Goal: Task Accomplishment & Management: Manage account settings

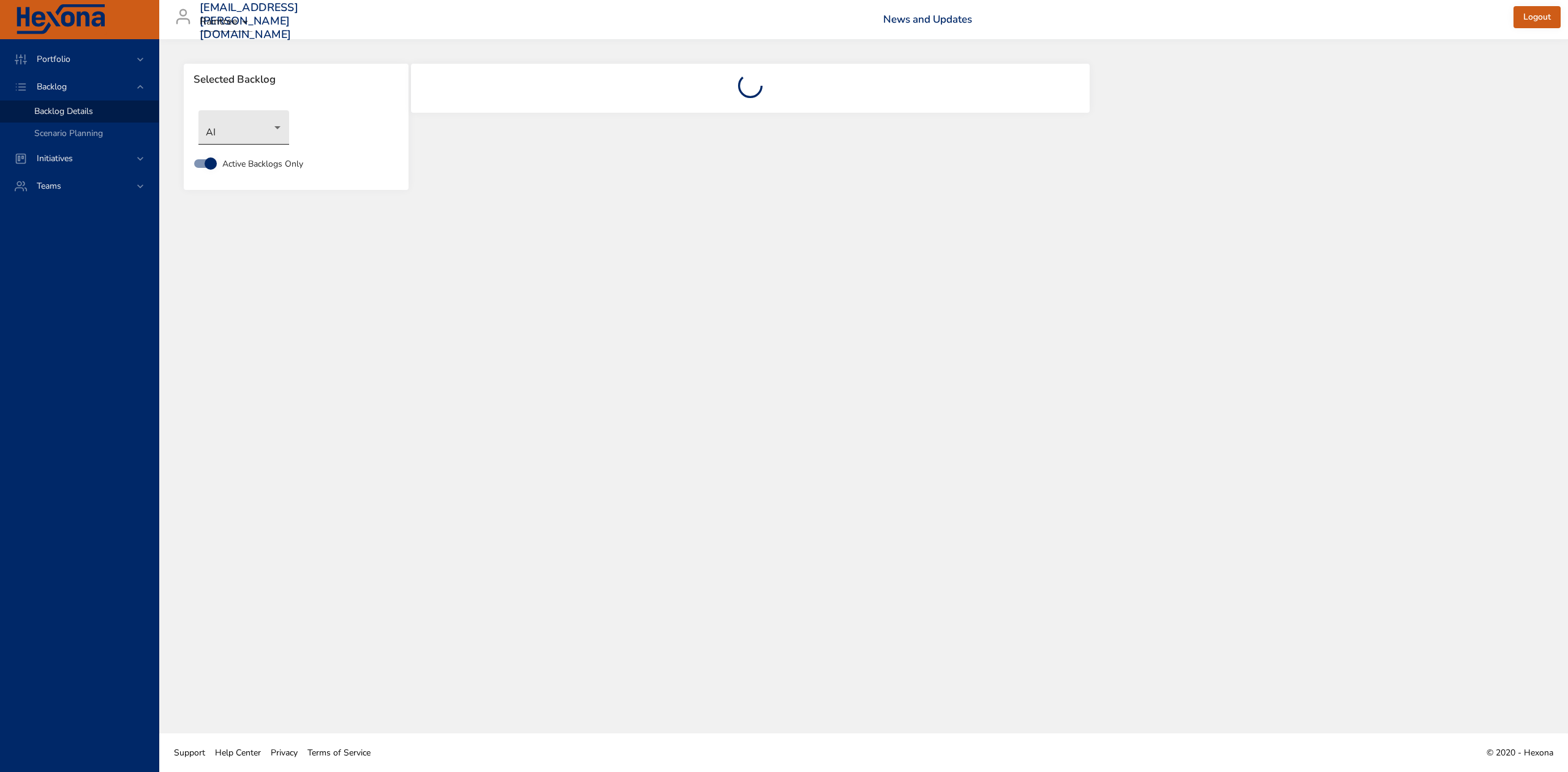
click at [231, 136] on body "Portfolio Backlog Backlog Details Scenario Planning Initiatives Teams [EMAIL_AD…" at bounding box center [784, 386] width 1568 height 772
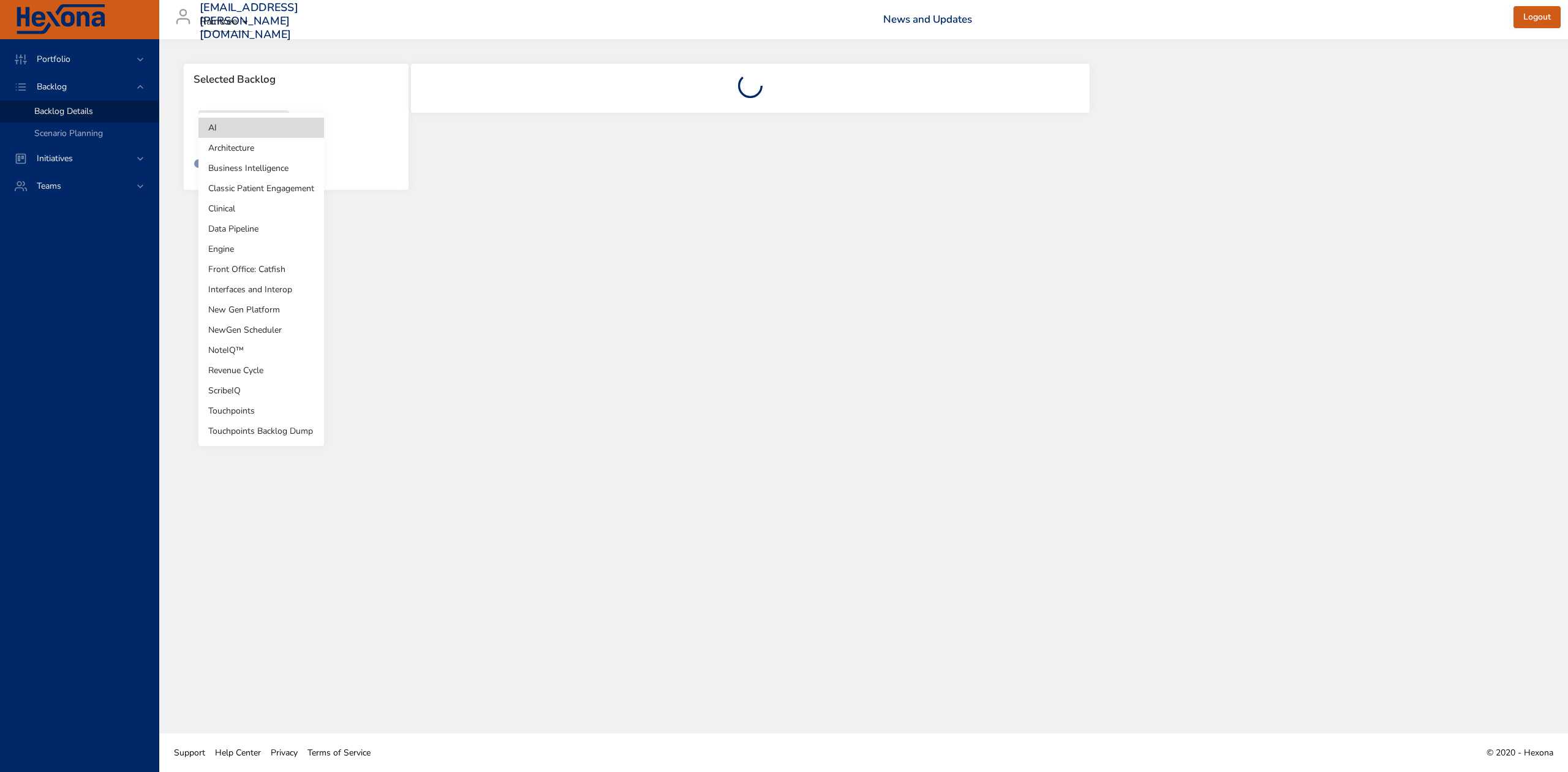
click at [237, 354] on li "NoteIQ™" at bounding box center [261, 350] width 126 height 20
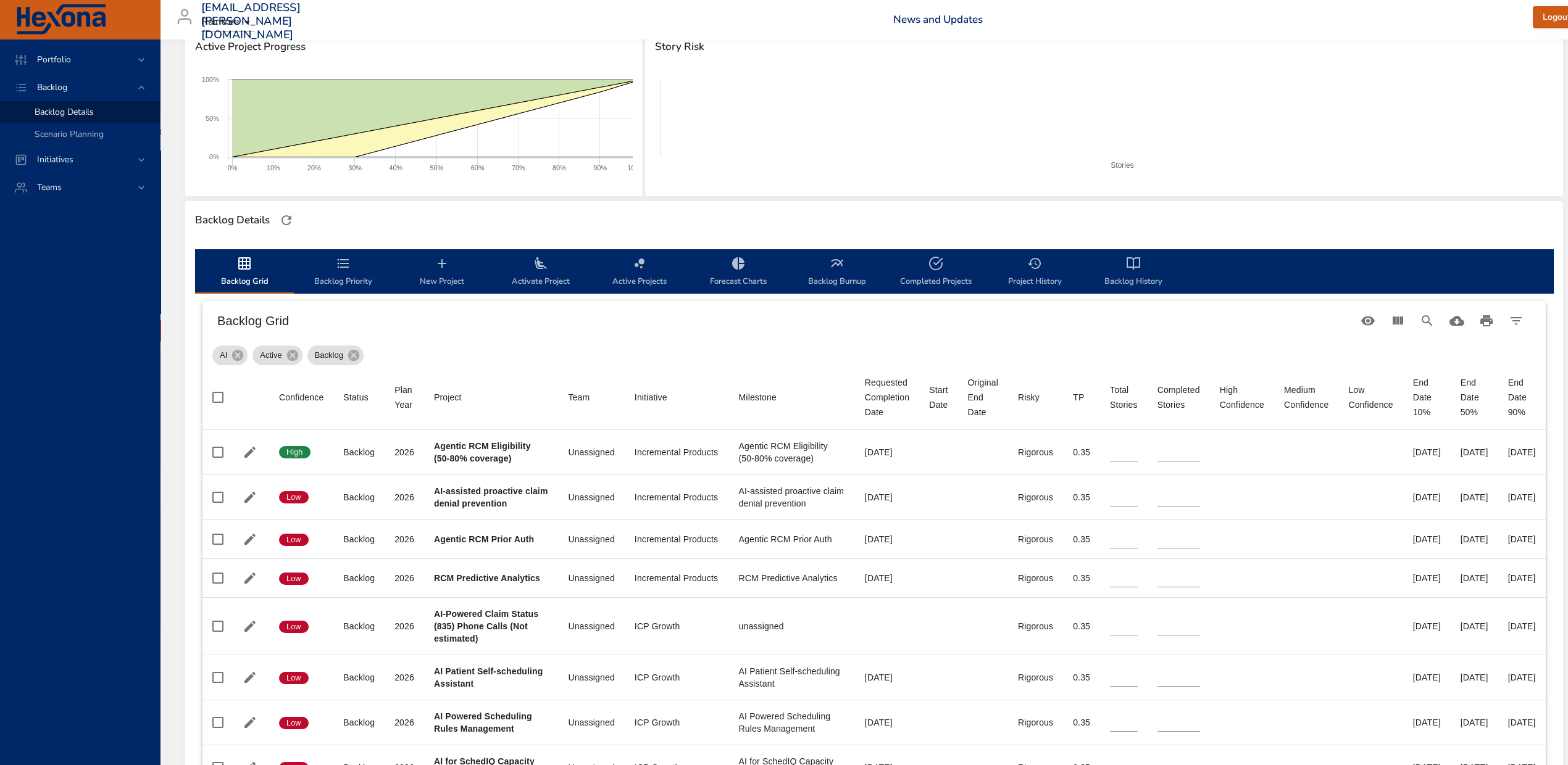
scroll to position [329, 0]
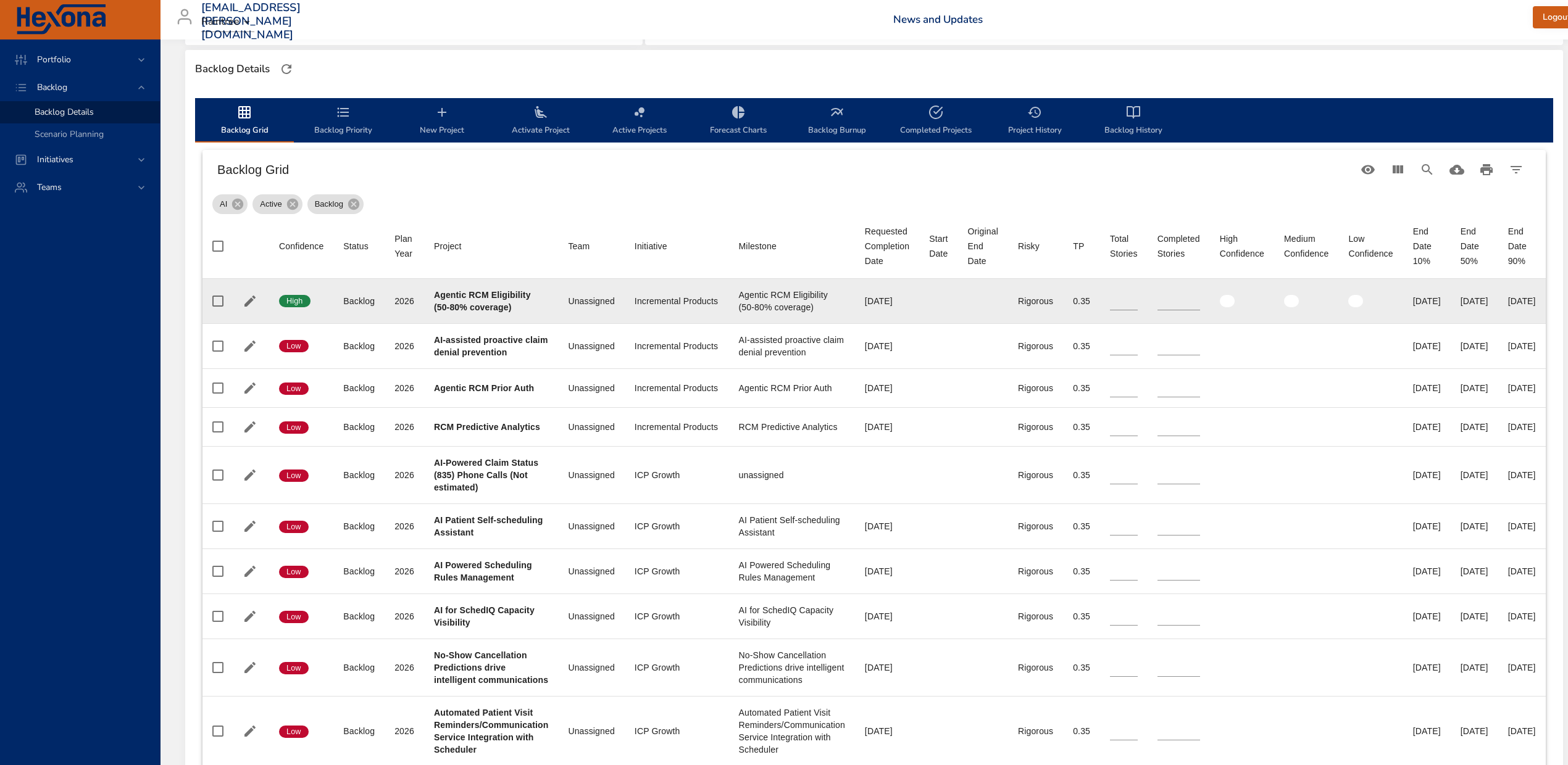
type input "*"
type input "**"
type input "*"
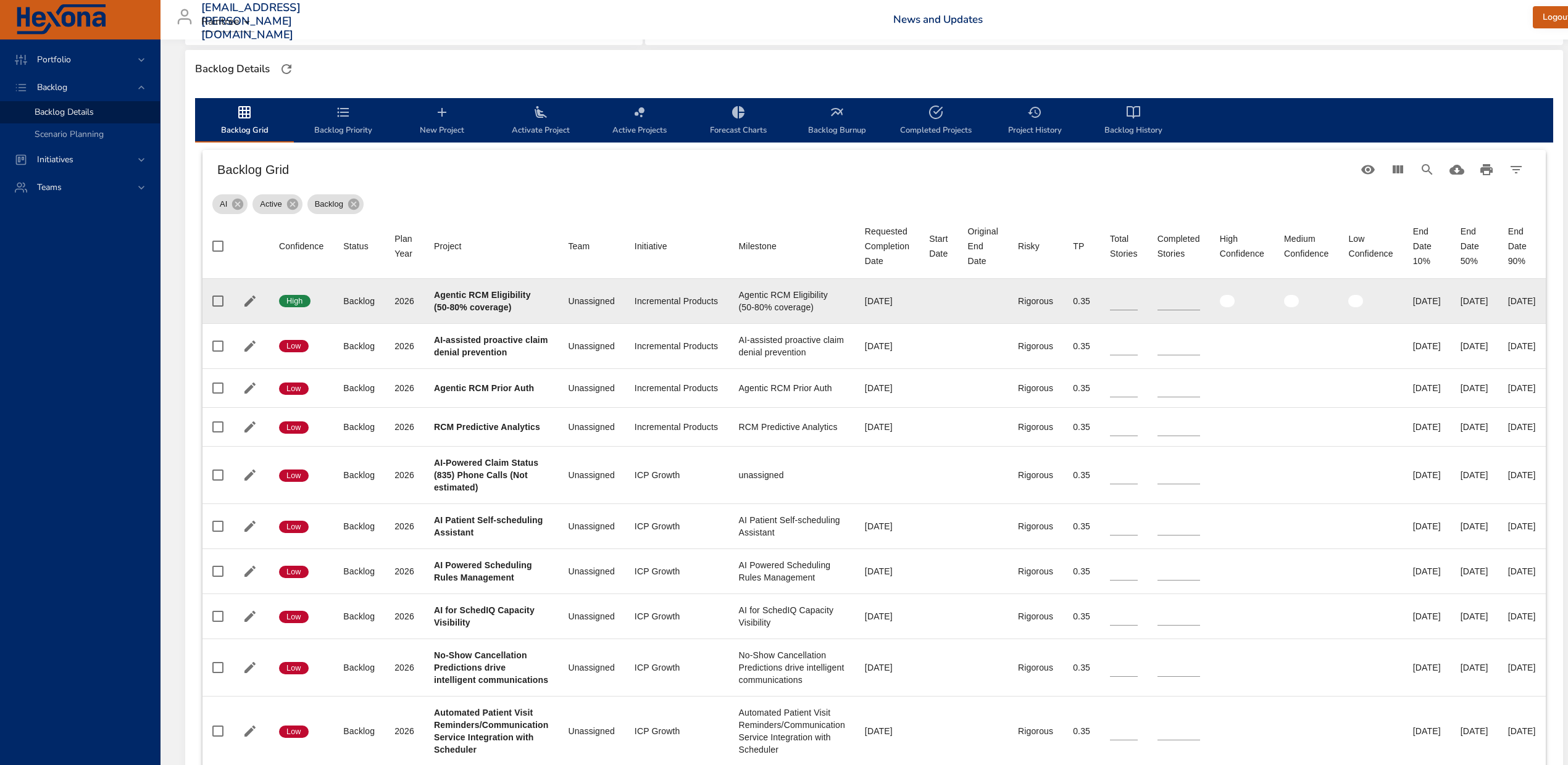
type input "*"
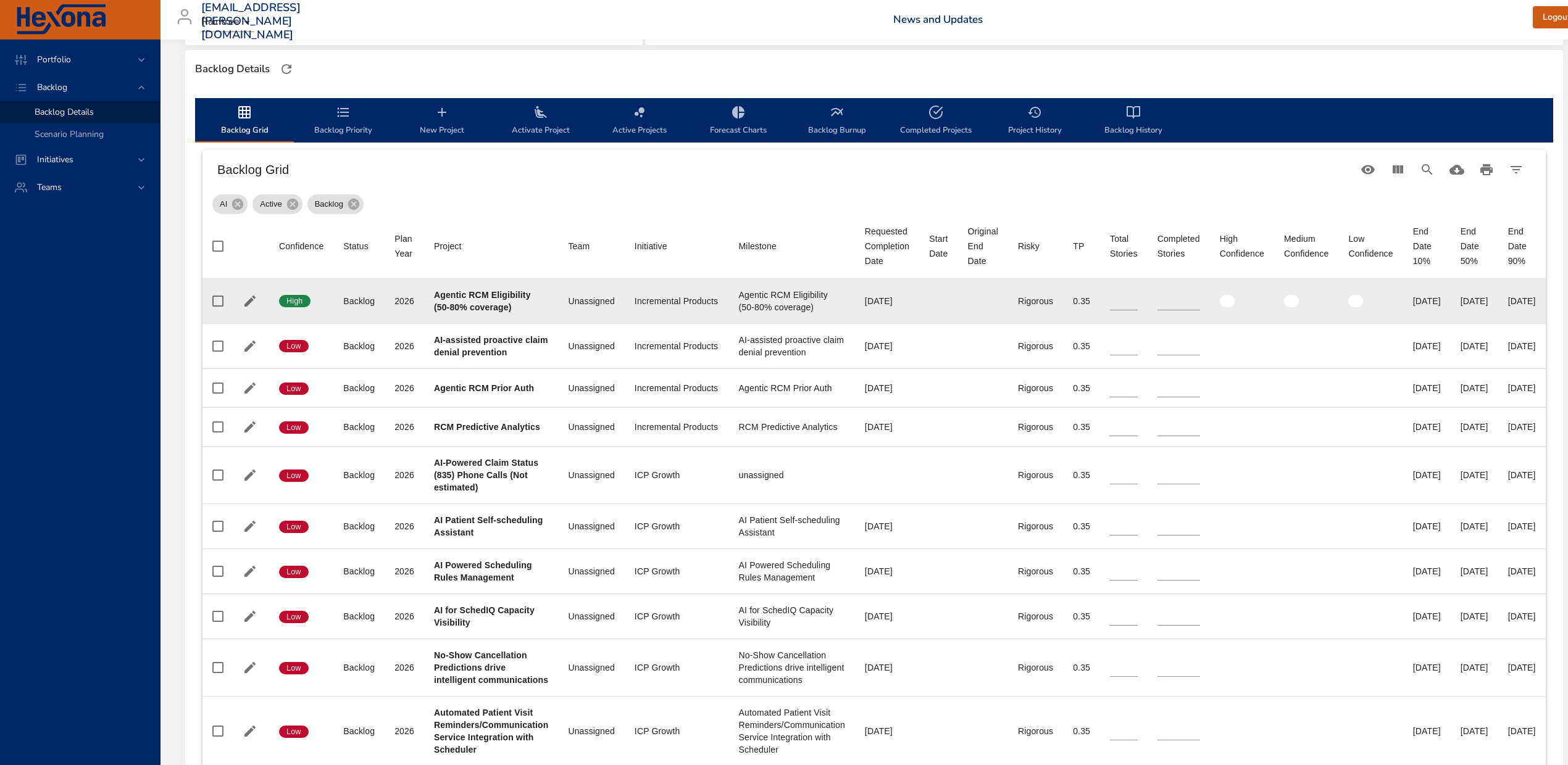
type input "*"
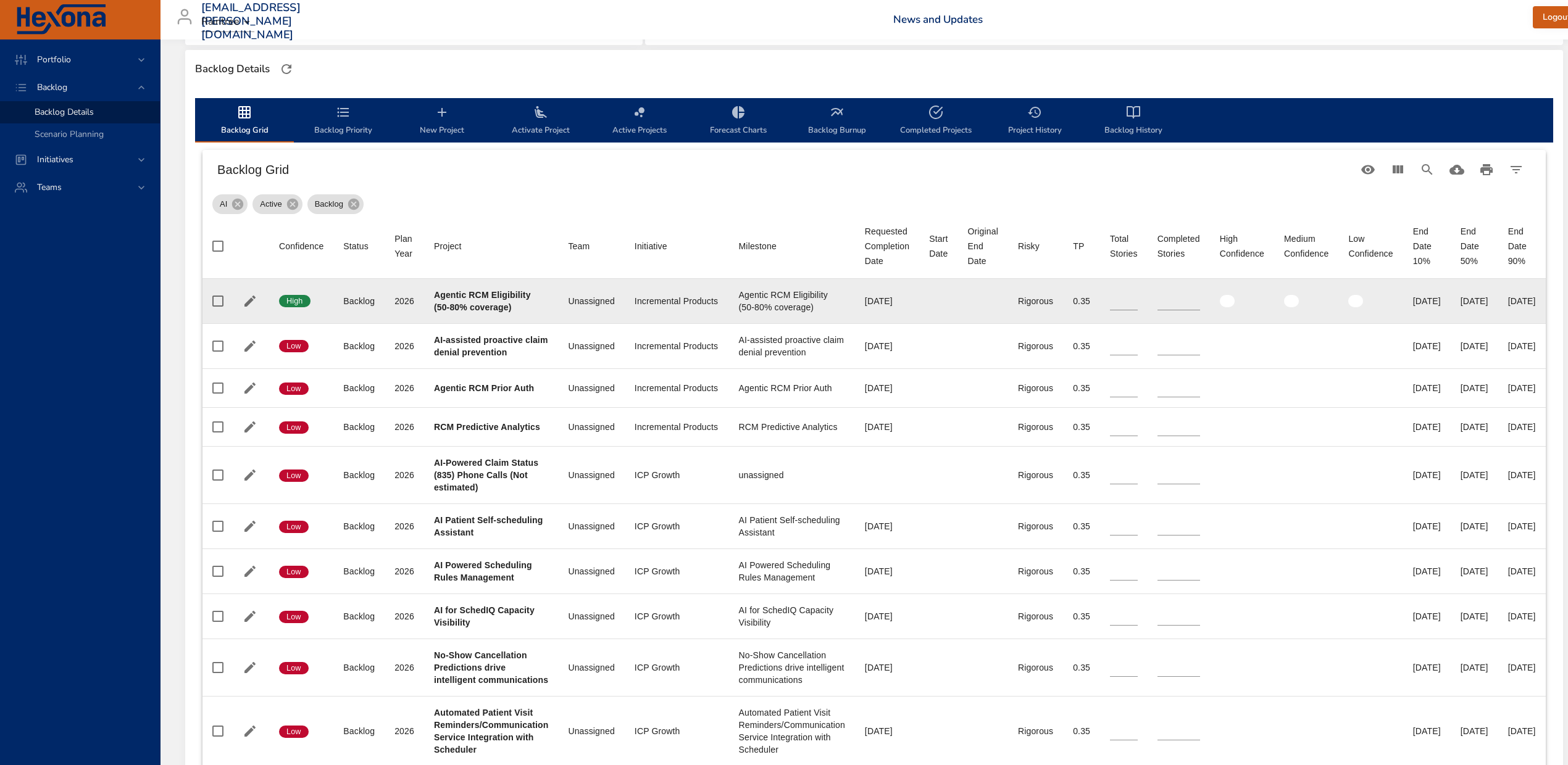
type input "*"
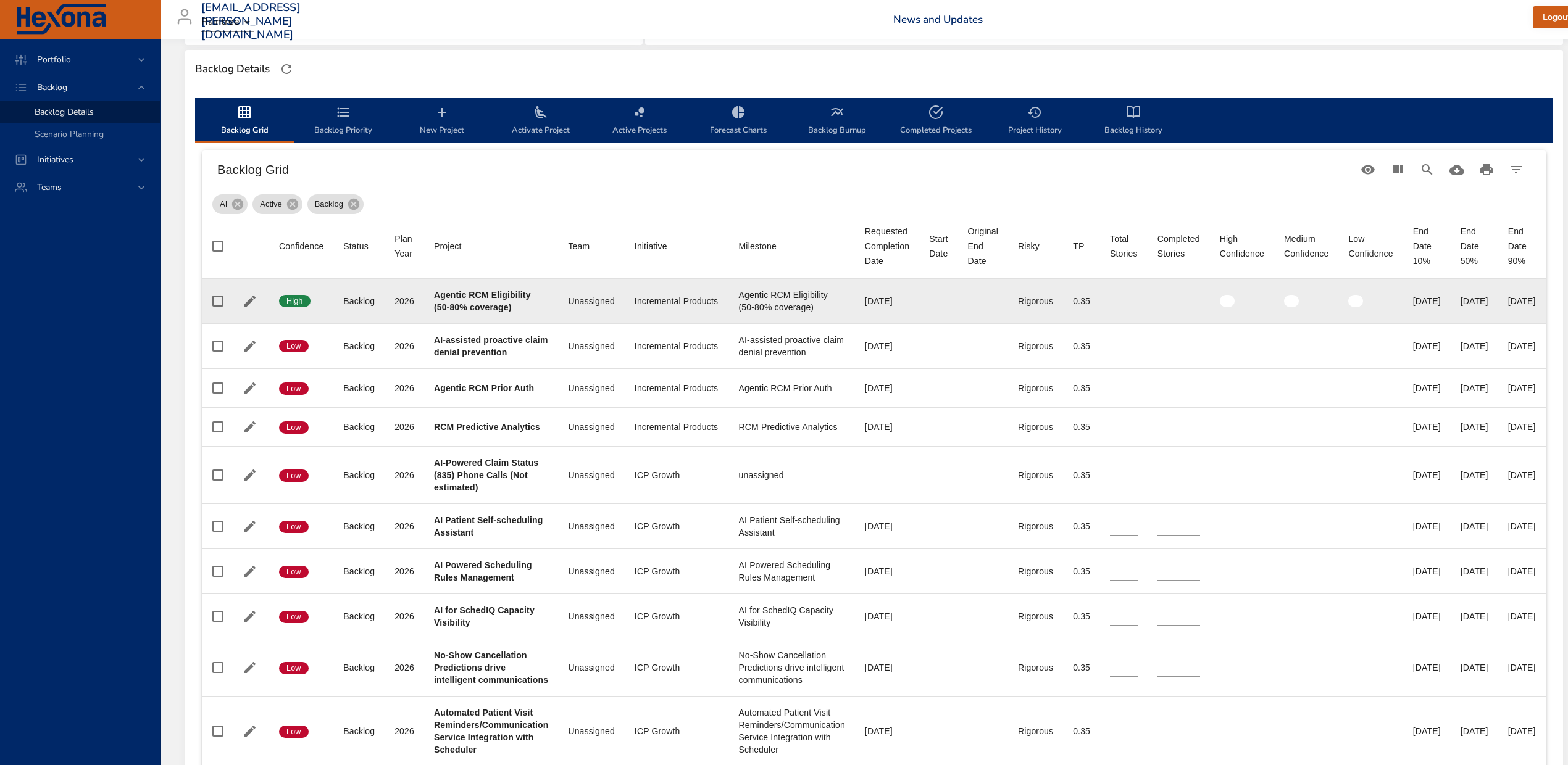
type input "*"
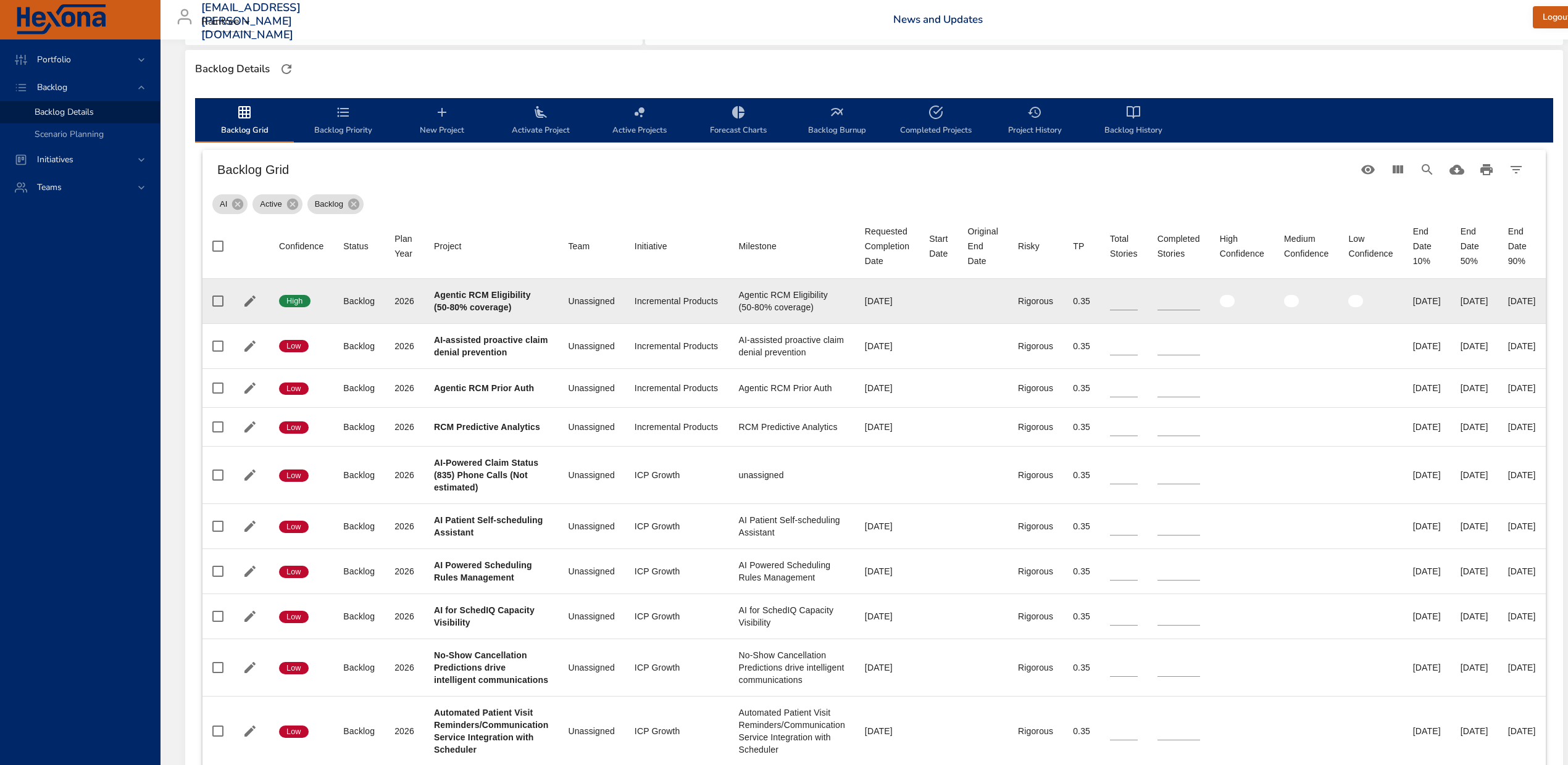
type input "*"
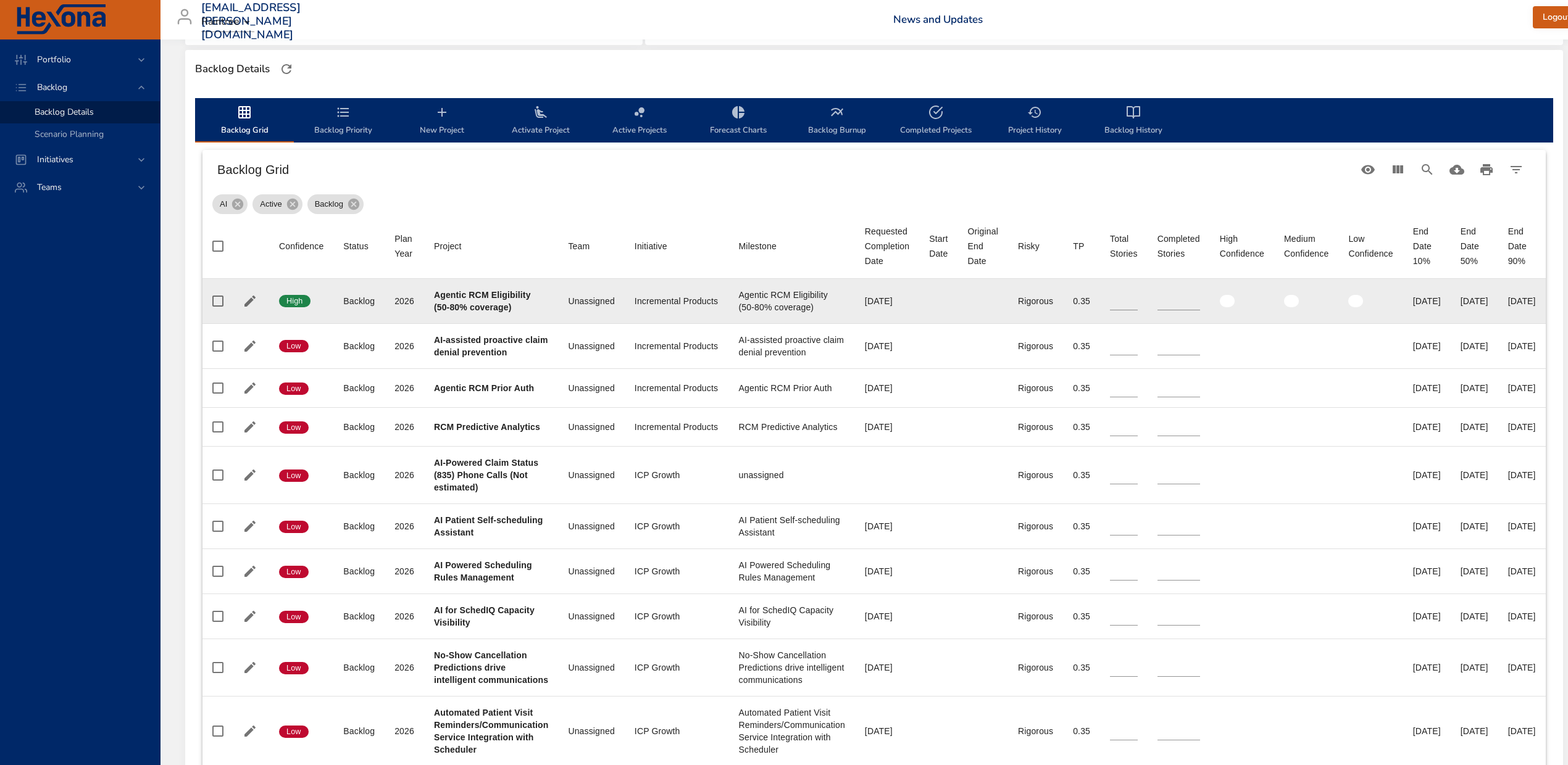
type input "*"
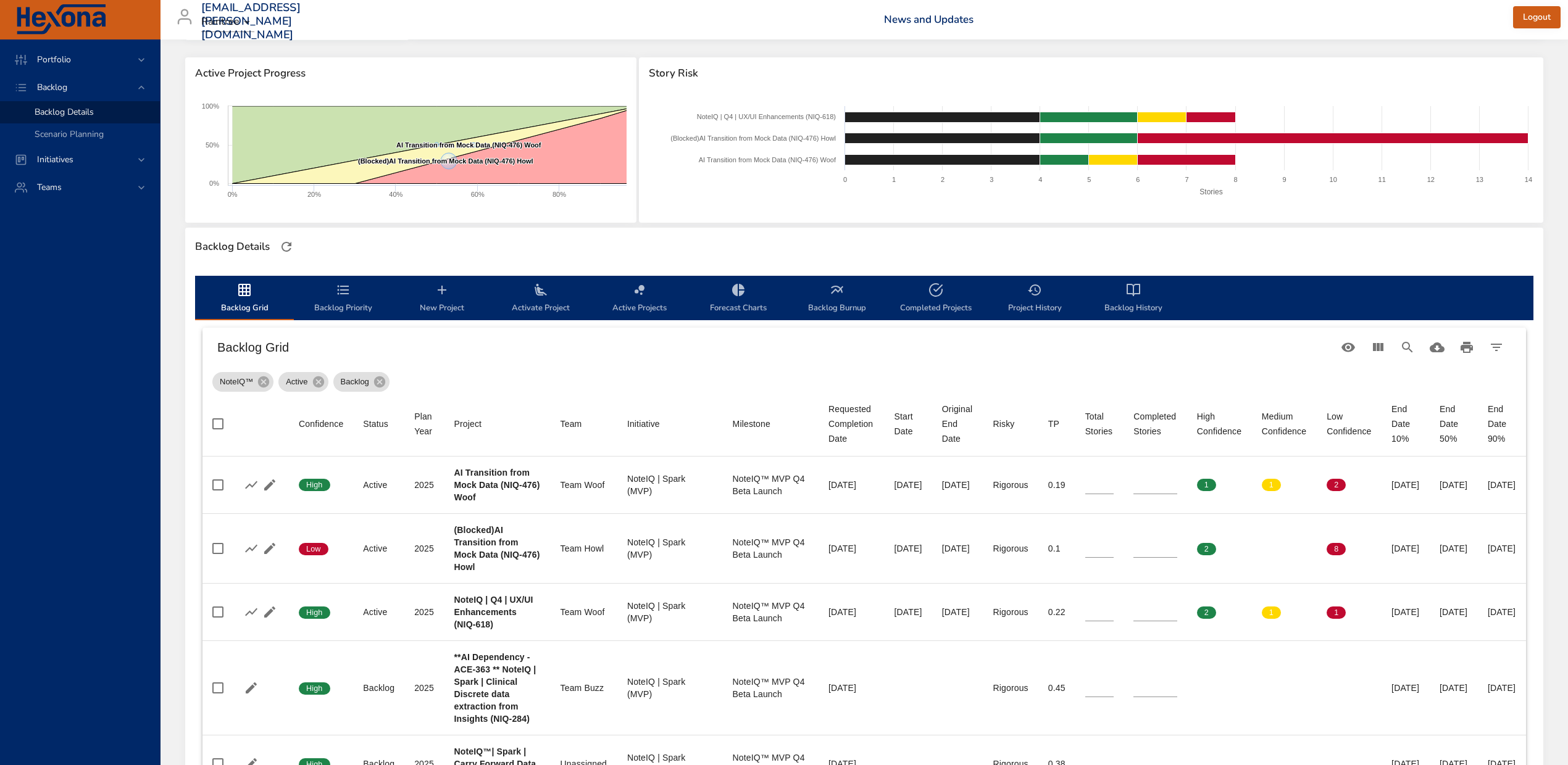
scroll to position [247, 0]
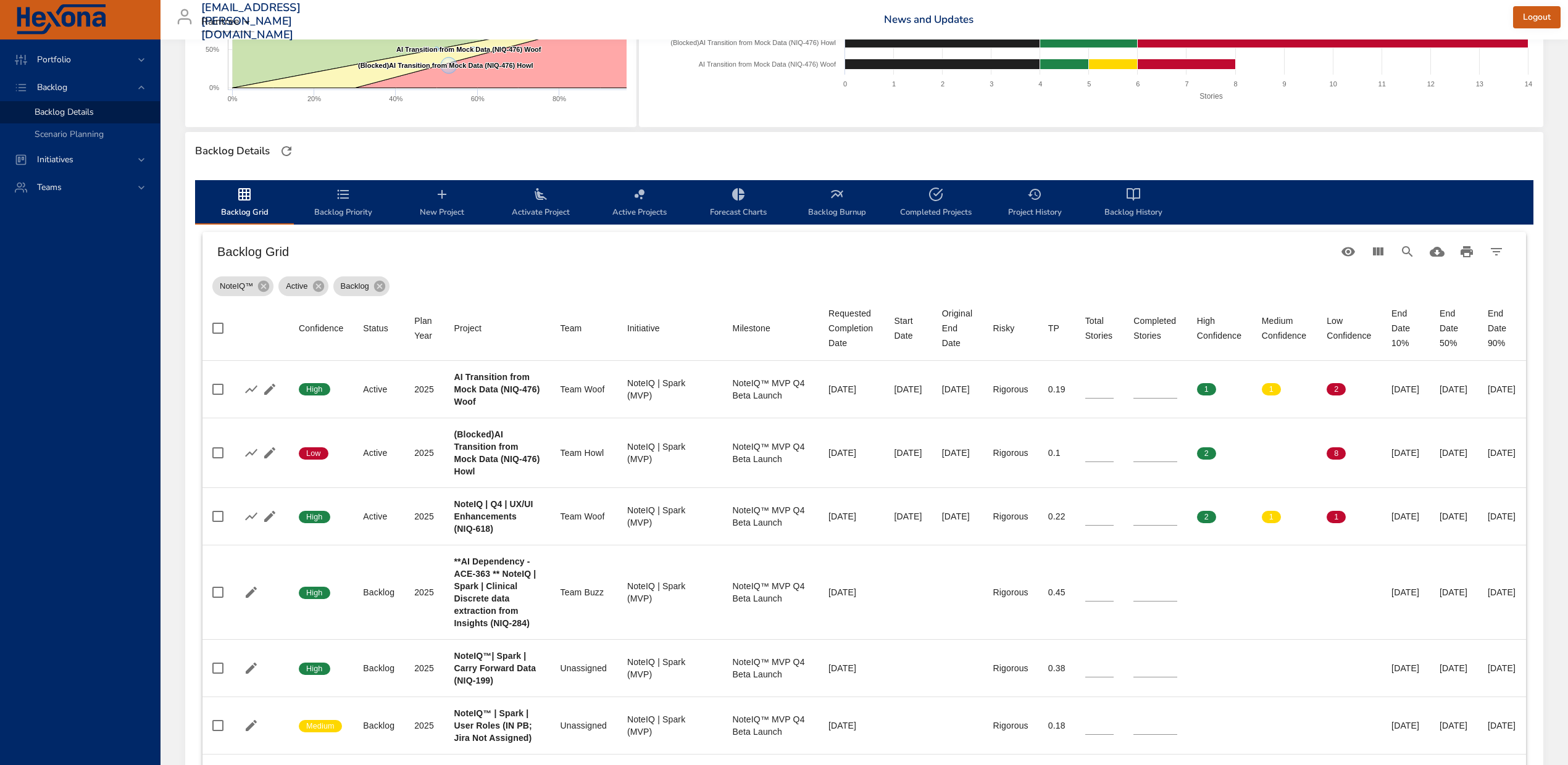
click at [536, 214] on span "Activate Project" at bounding box center [541, 203] width 84 height 33
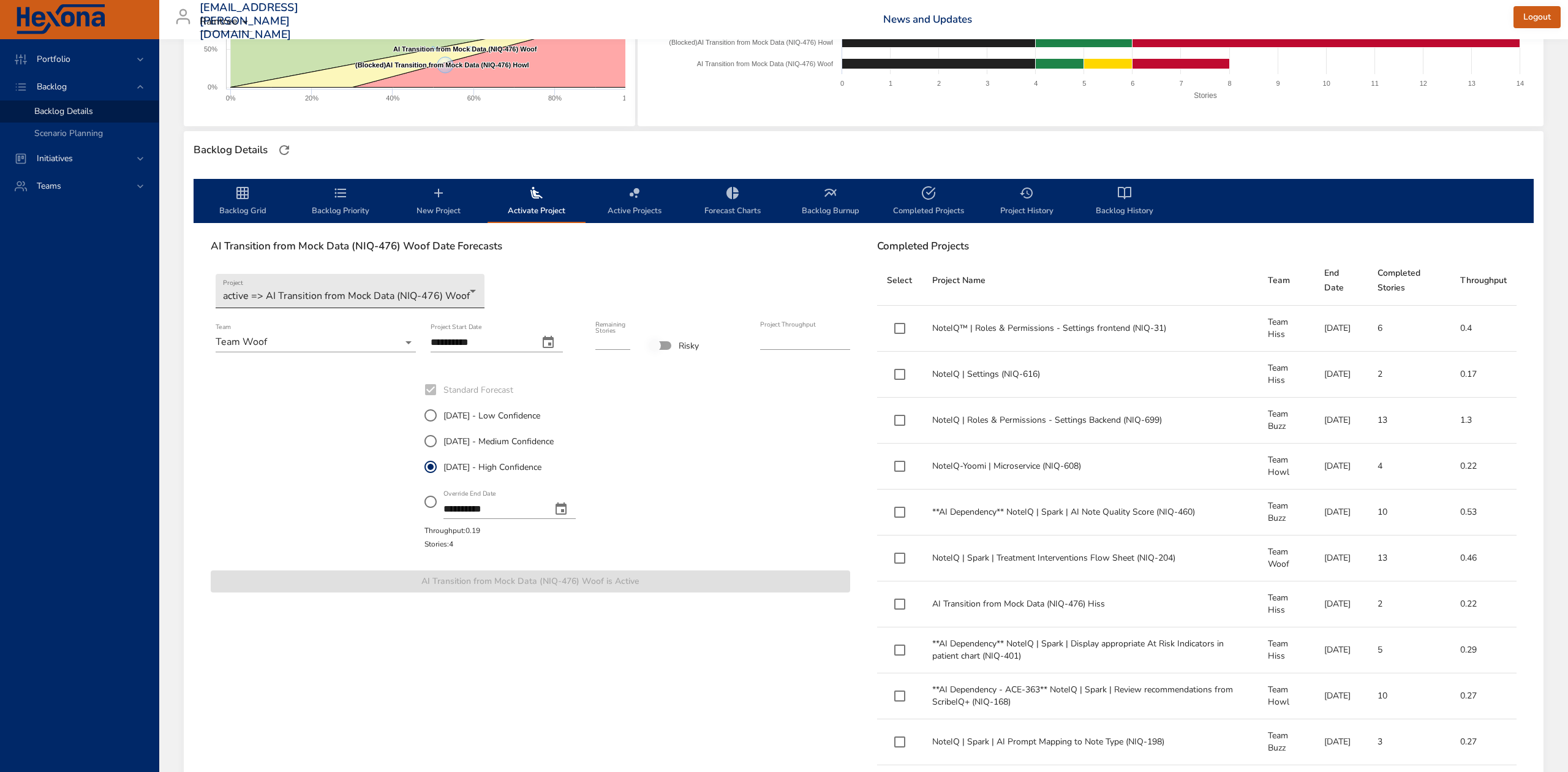
click at [451, 281] on body "Portfolio Backlog Backlog Details Scenario Planning Initiatives Teams diego.per…" at bounding box center [784, 141] width 1568 height 772
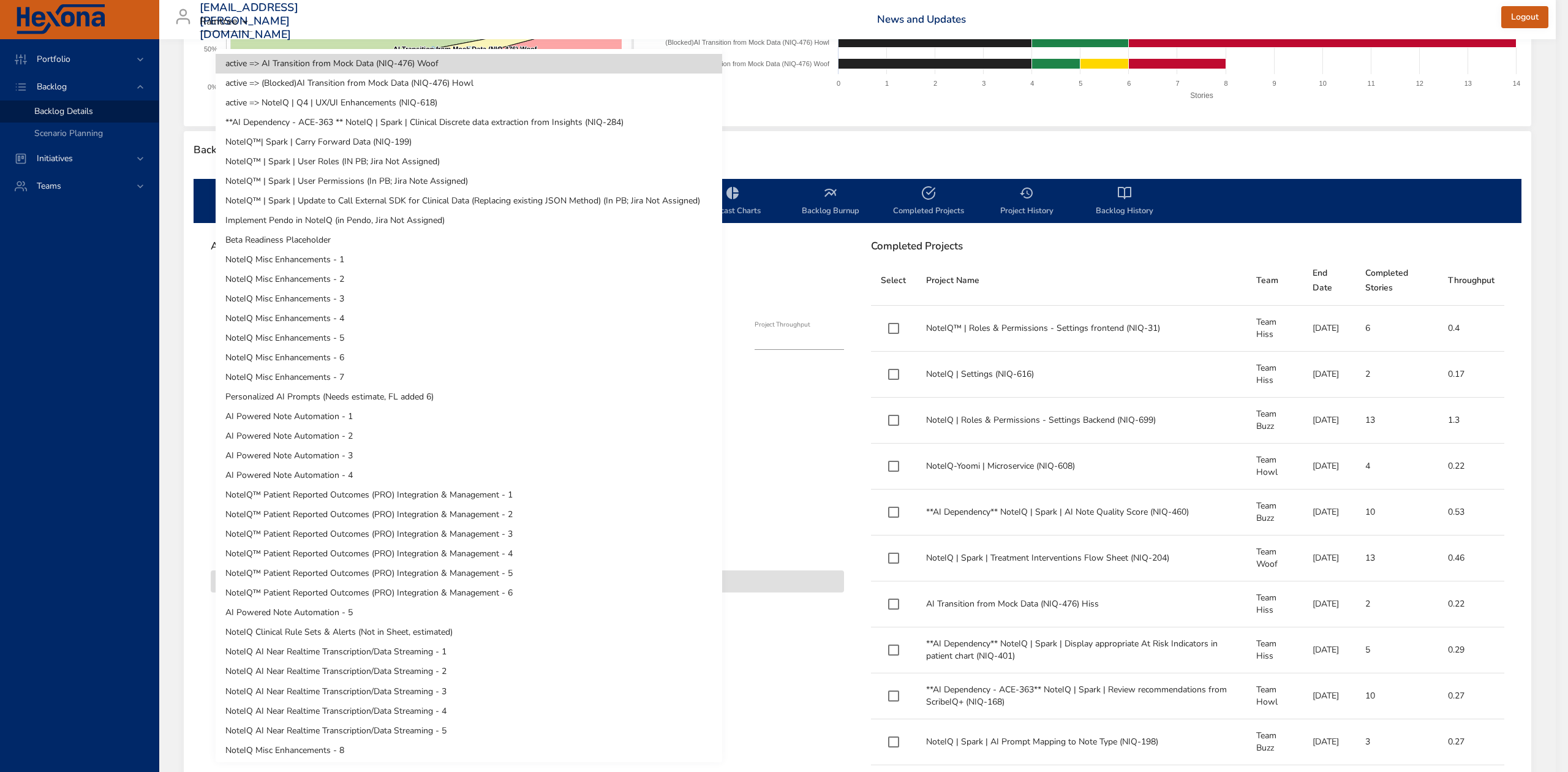
click at [500, 127] on li "**AI Dependency - ACE-363 ** NoteIQ | Spark | Clinical Discrete data extraction…" at bounding box center [469, 122] width 507 height 19
type input "*"
type input "***"
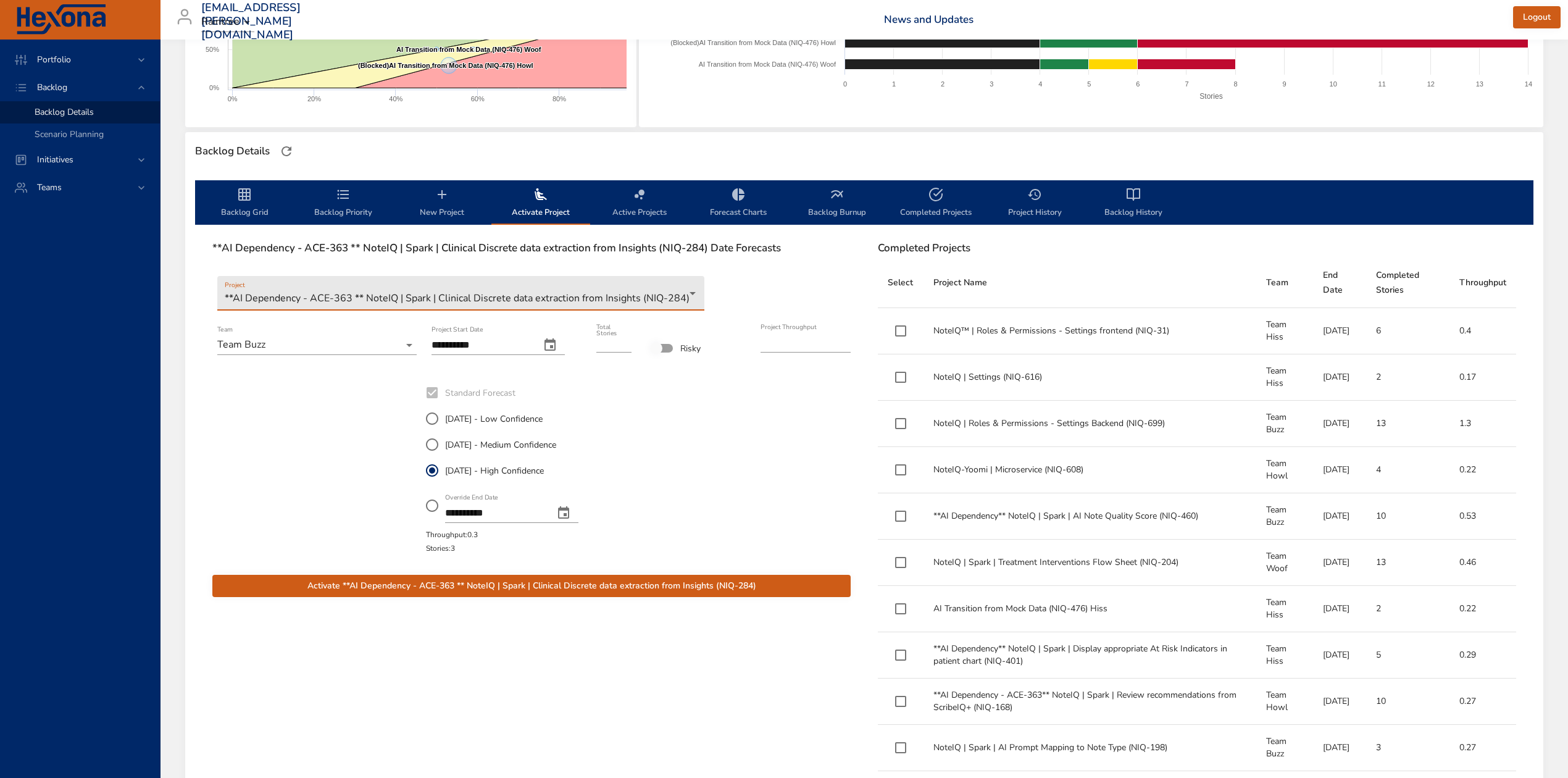
click at [308, 295] on body "Portfolio Backlog Backlog Details Scenario Planning Initiatives Teams diego.per…" at bounding box center [784, 142] width 1568 height 778
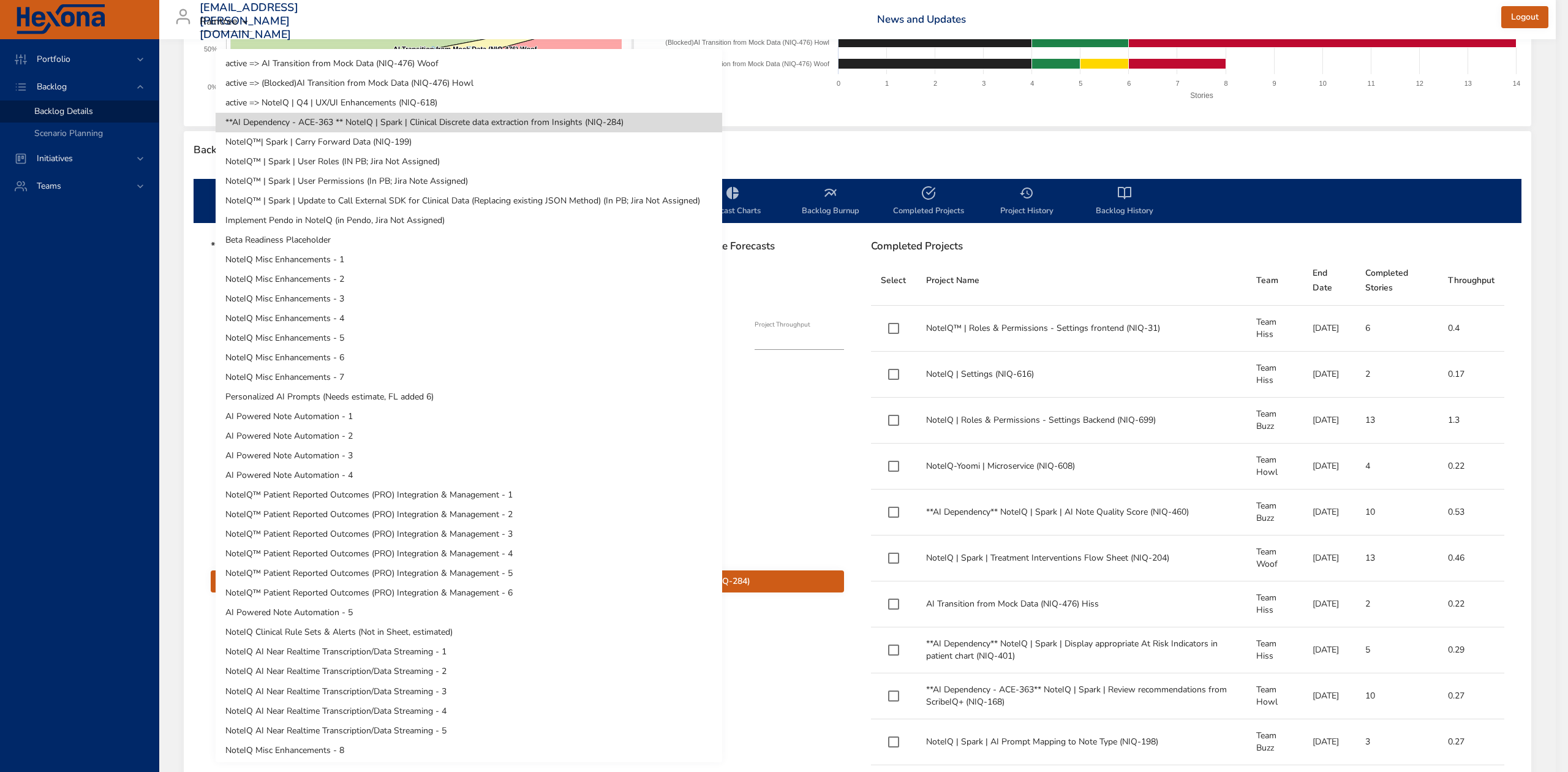
click at [333, 123] on li "**AI Dependency - ACE-363 ** NoteIQ | Spark | Clinical Discrete data extraction…" at bounding box center [469, 122] width 507 height 19
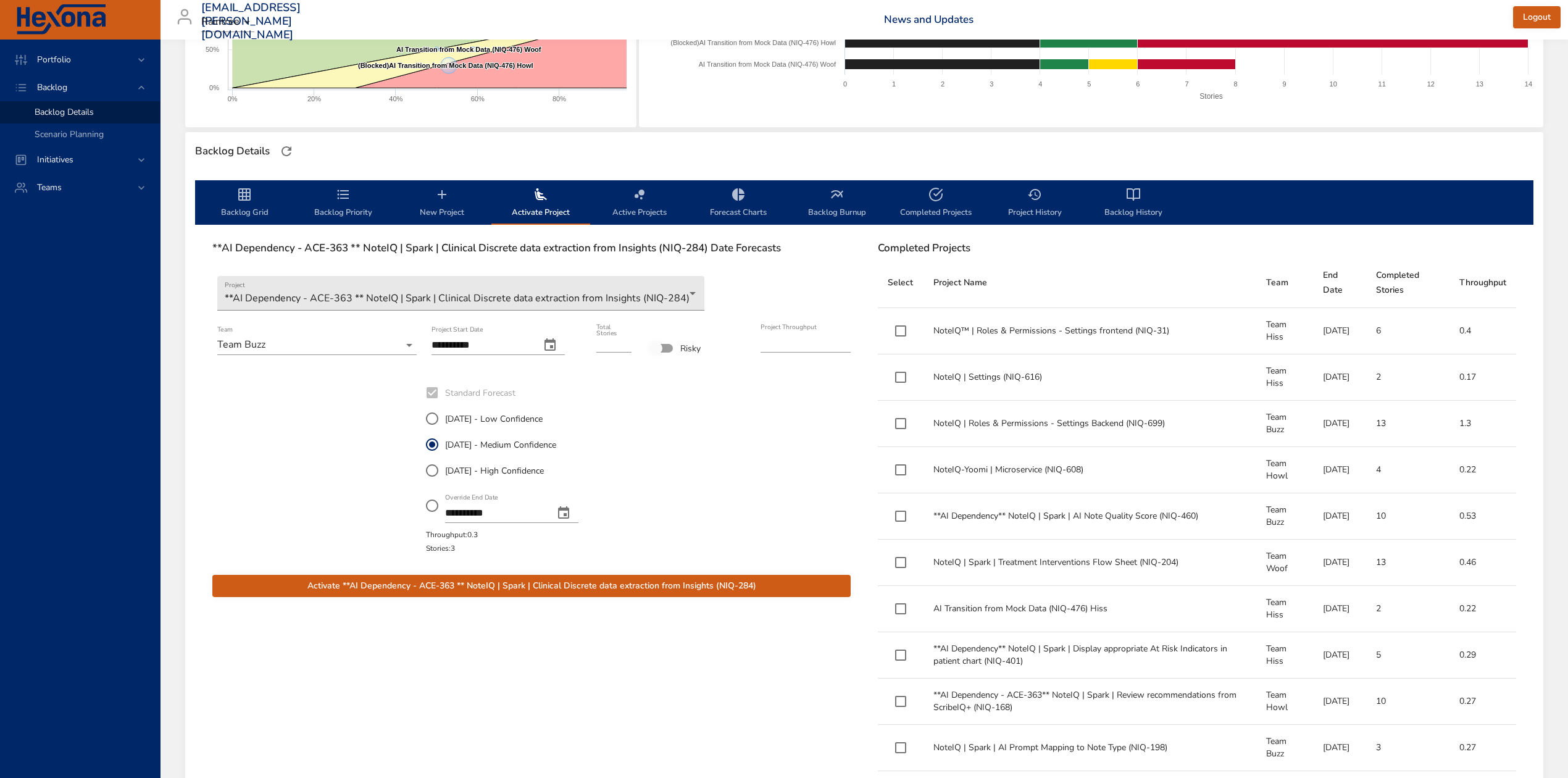
click at [557, 344] on icon "change date" at bounding box center [550, 345] width 15 height 15
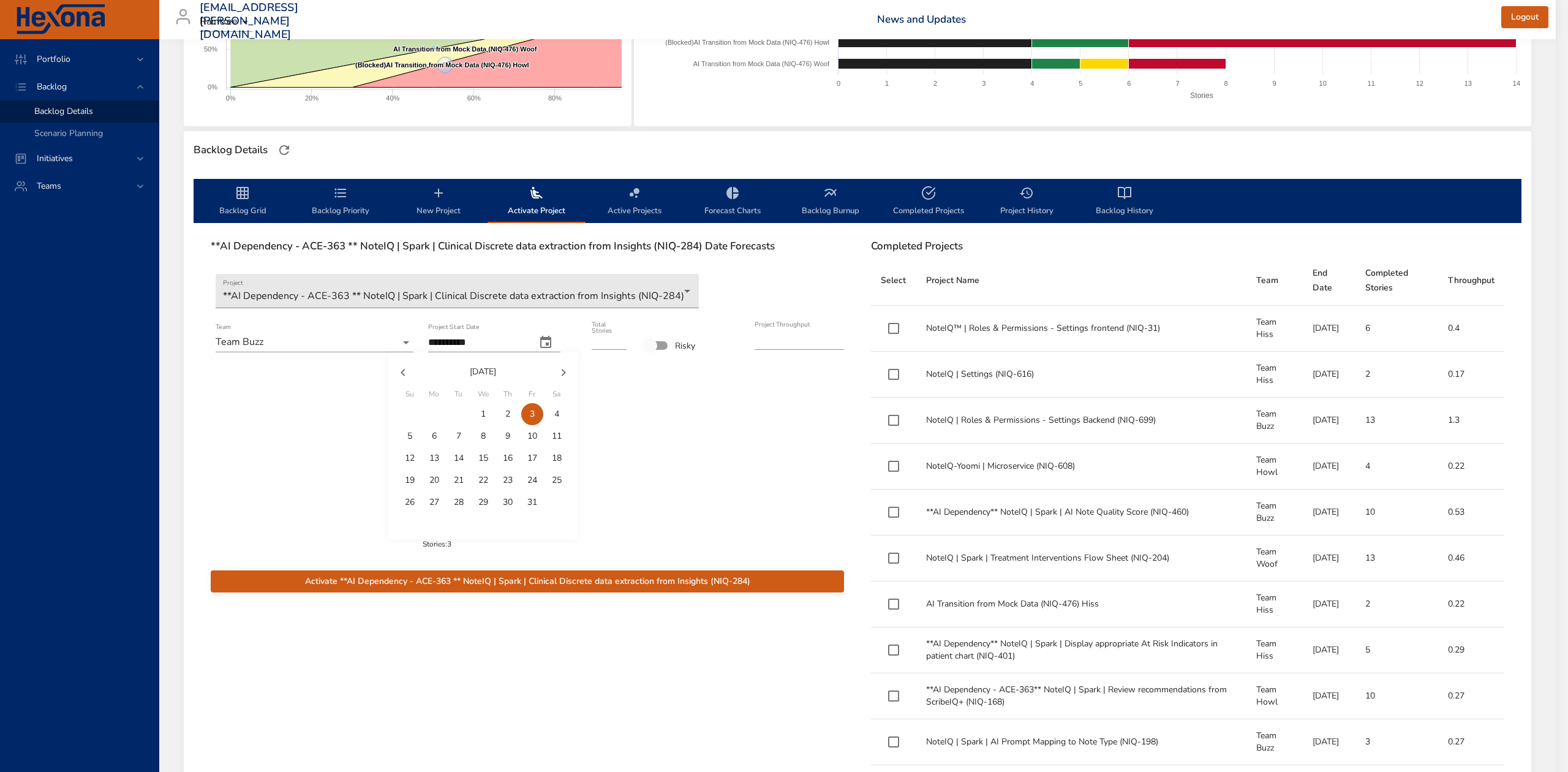
click at [482, 410] on p "1" at bounding box center [483, 414] width 5 height 12
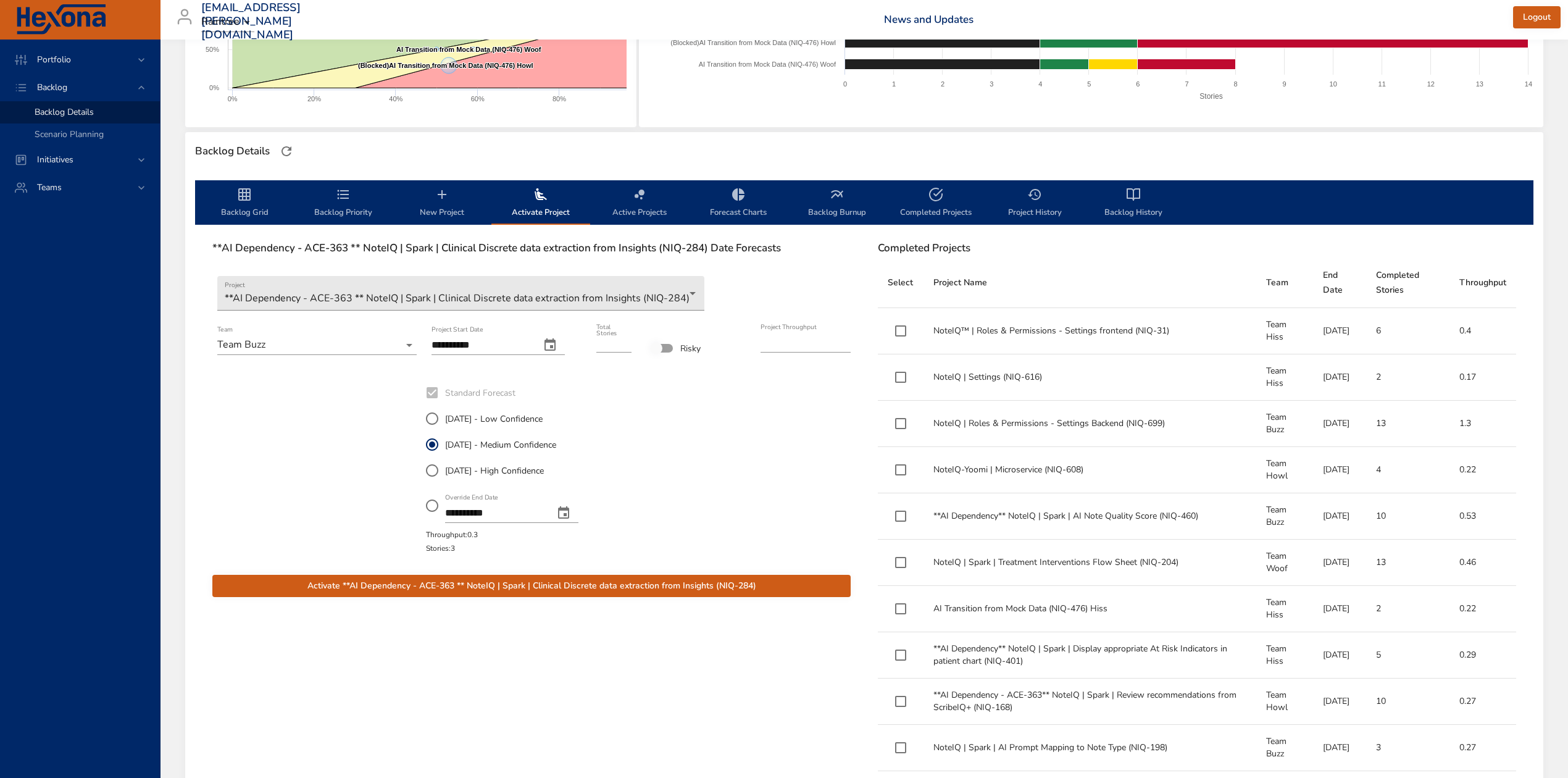
click at [557, 348] on icon "change date" at bounding box center [550, 345] width 15 height 15
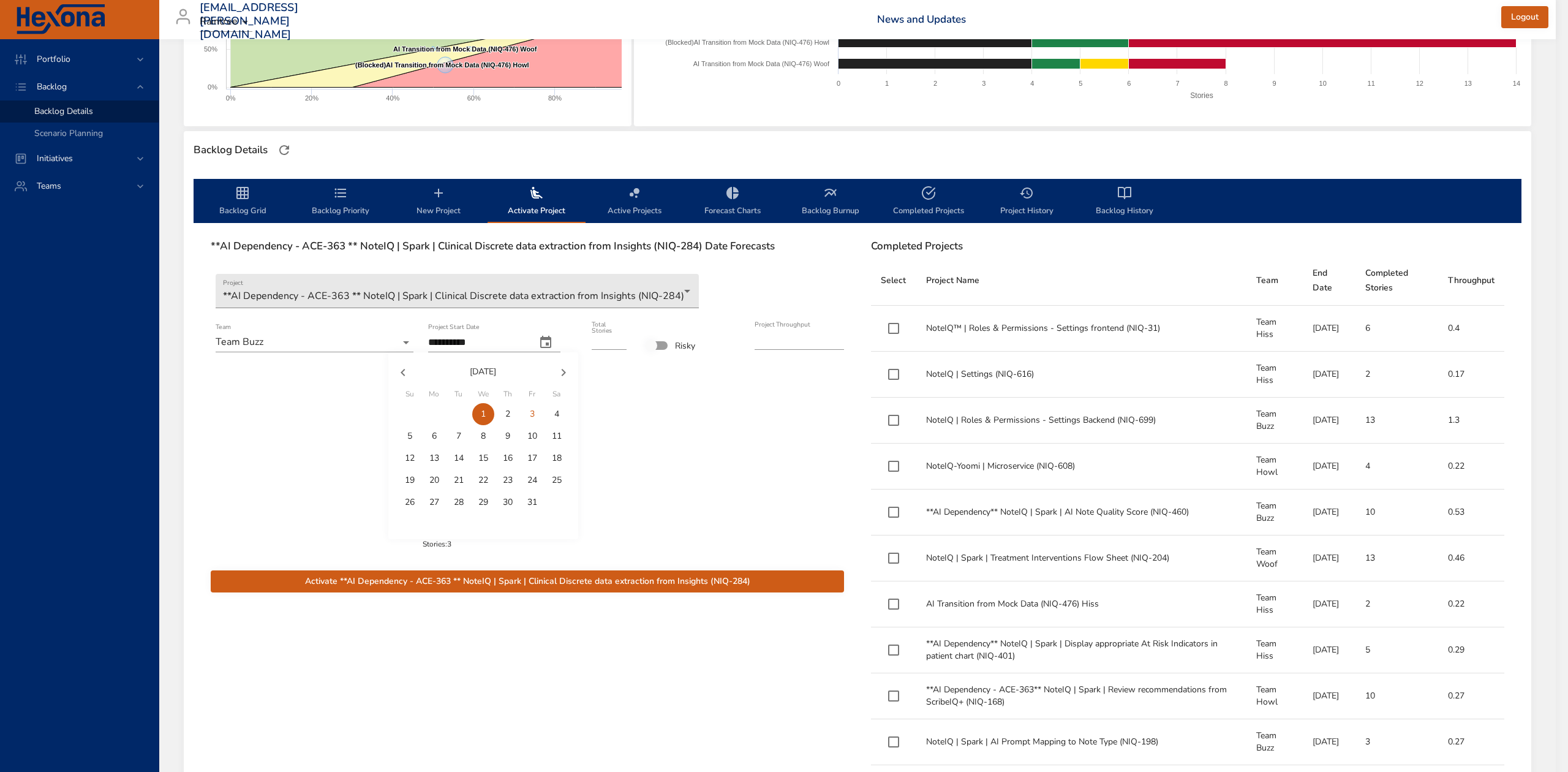
click at [505, 417] on p "2" at bounding box center [508, 414] width 5 height 12
type input "**********"
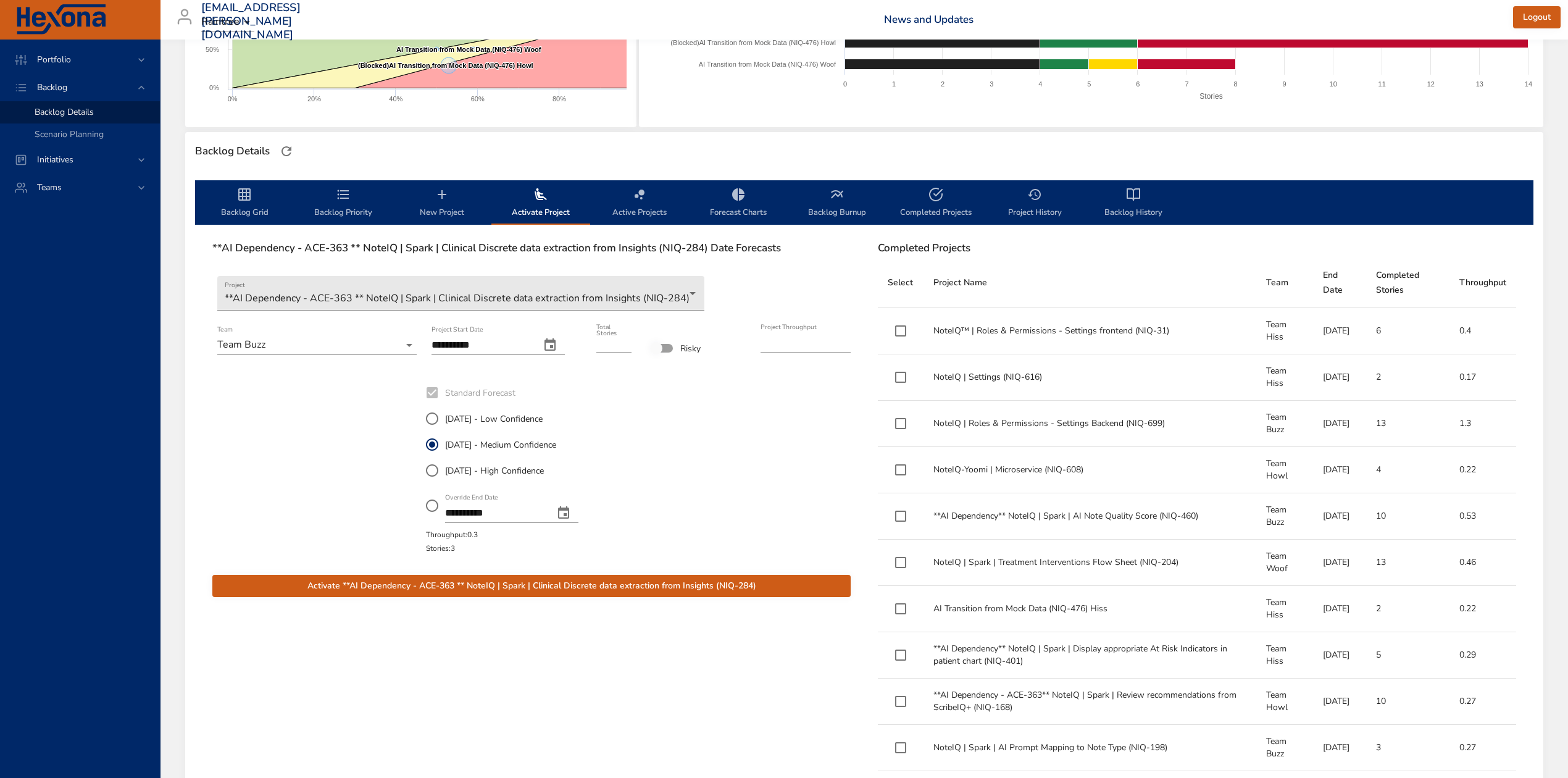
click at [247, 201] on icon "backlog-tab" at bounding box center [245, 194] width 15 height 15
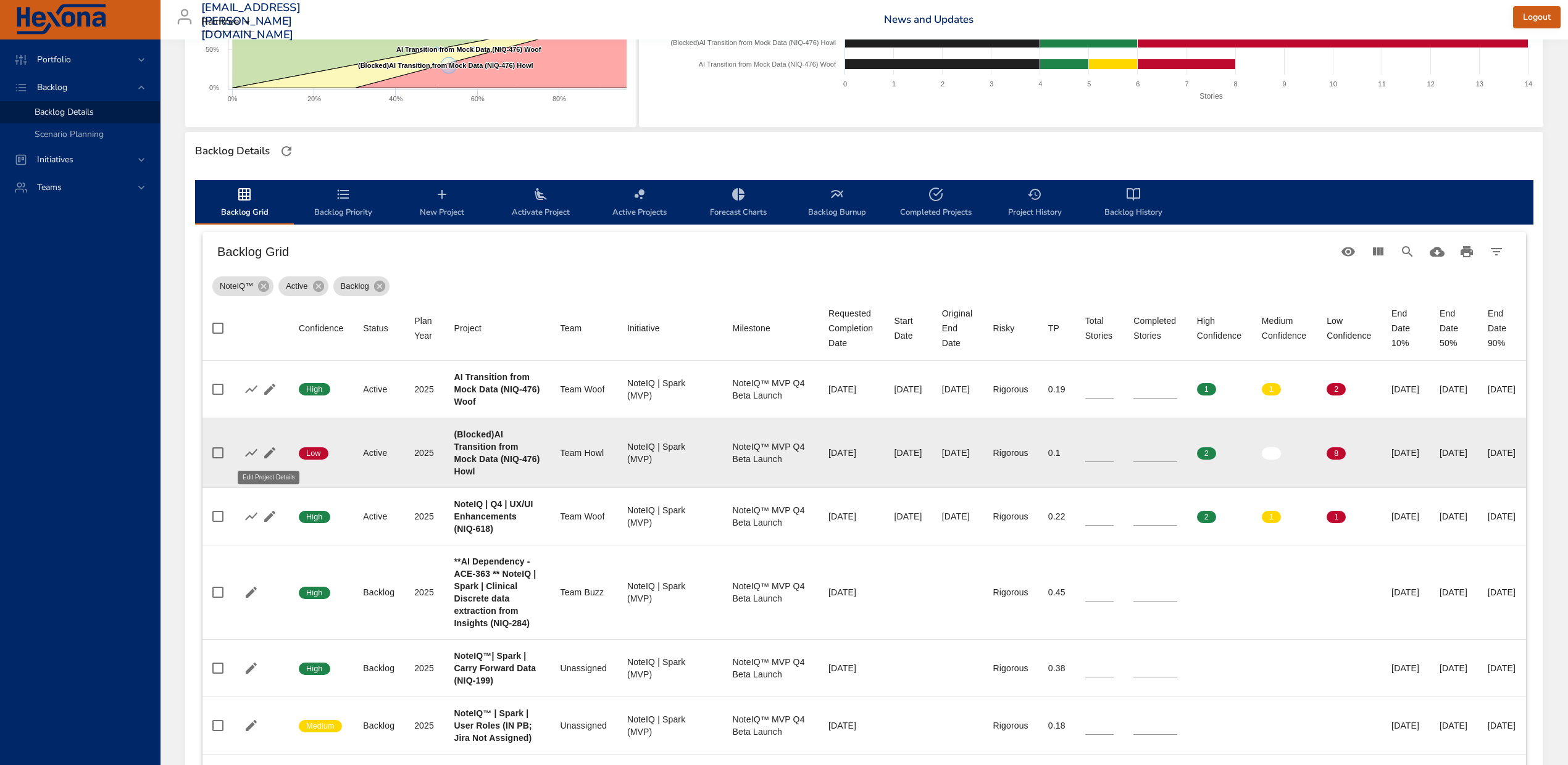
click at [267, 454] on icon "button" at bounding box center [269, 453] width 11 height 11
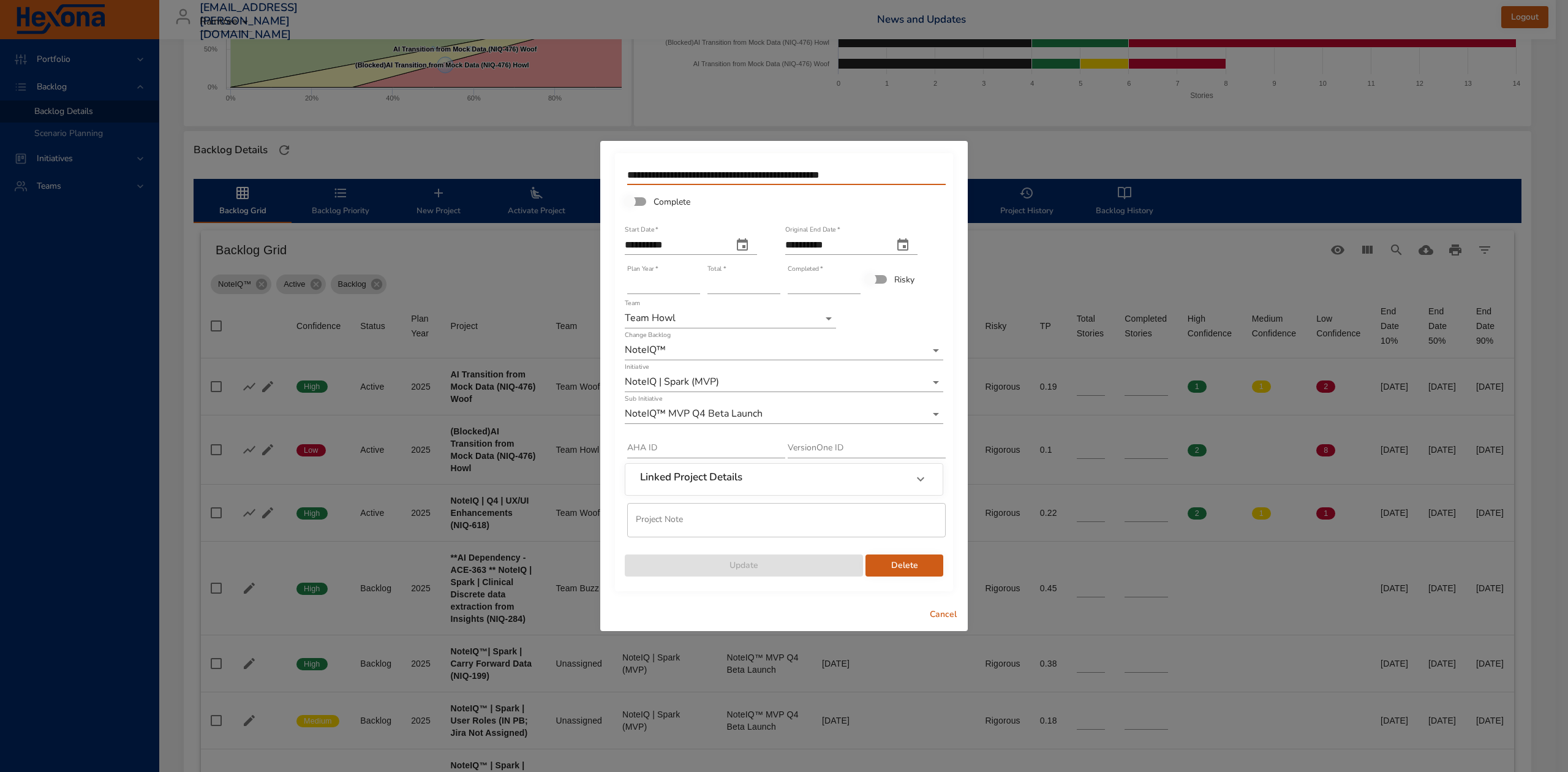
drag, startPoint x: 669, startPoint y: 170, endPoint x: 601, endPoint y: 171, distance: 68.0
click at [601, 171] on div "**********" at bounding box center [784, 369] width 368 height 458
type input "**********"
click at [679, 552] on div "Update" at bounding box center [743, 560] width 240 height 37
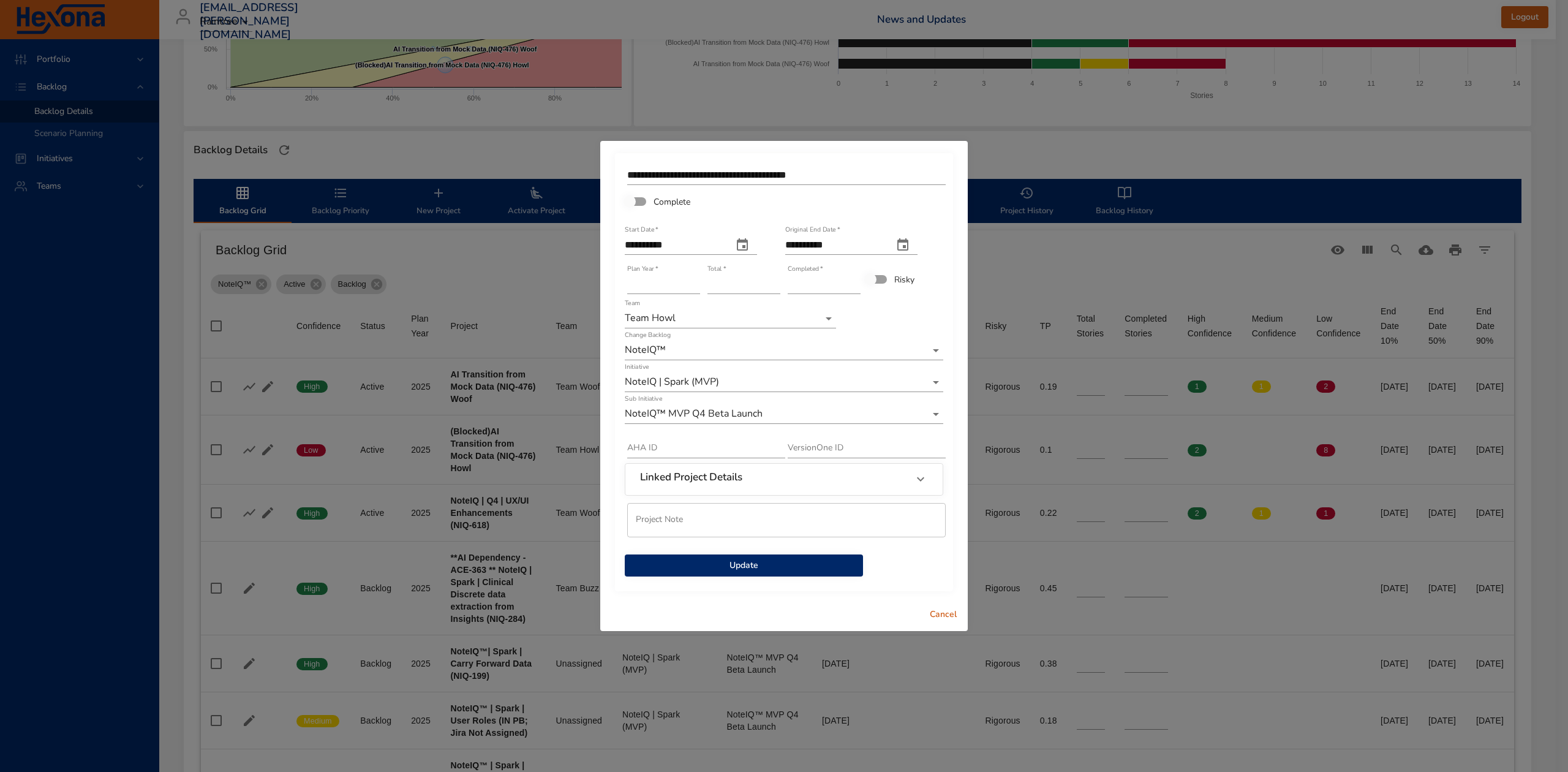
click at [679, 562] on span "Update" at bounding box center [744, 566] width 219 height 16
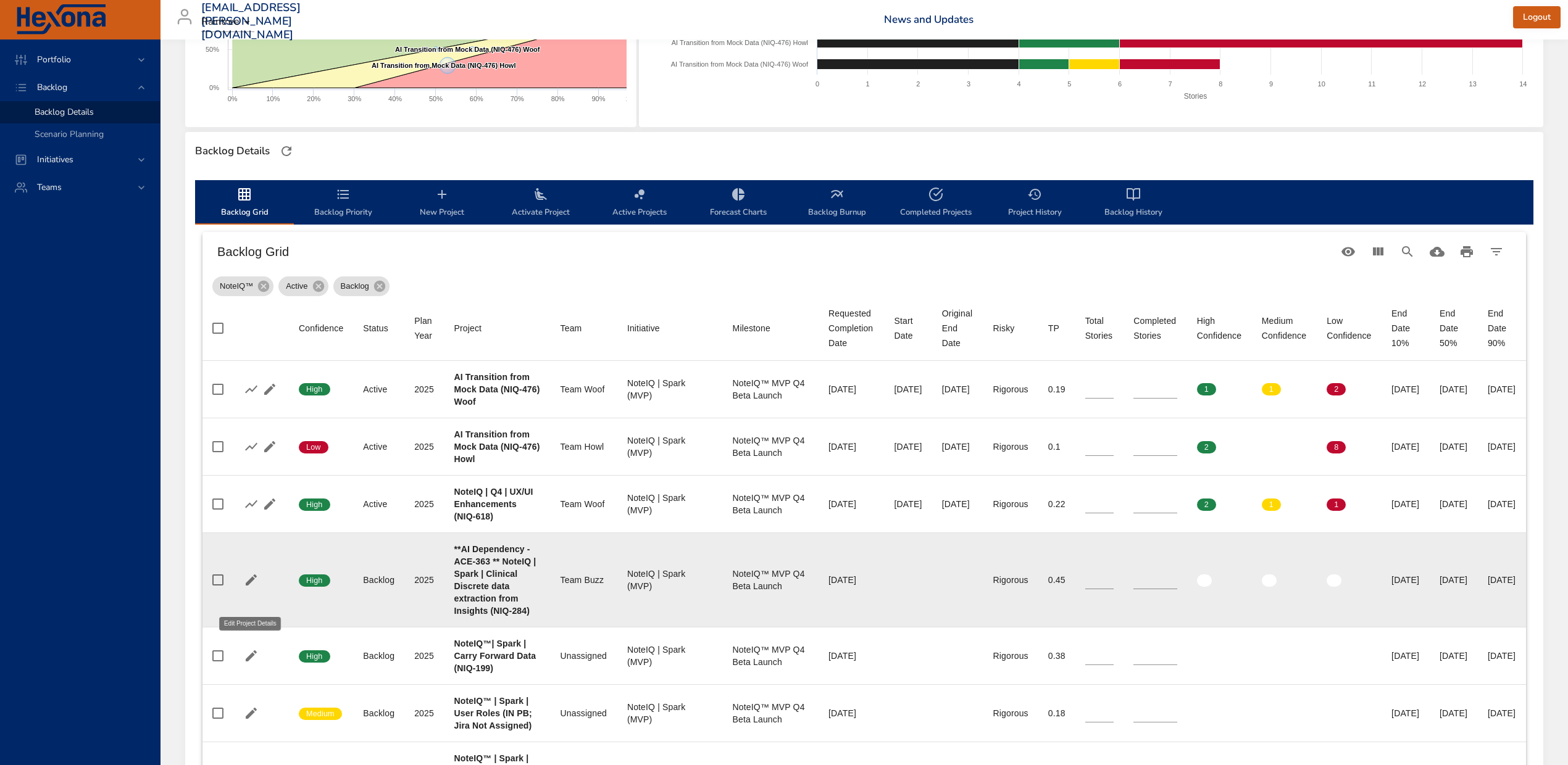
click at [255, 587] on icon "button" at bounding box center [251, 580] width 15 height 15
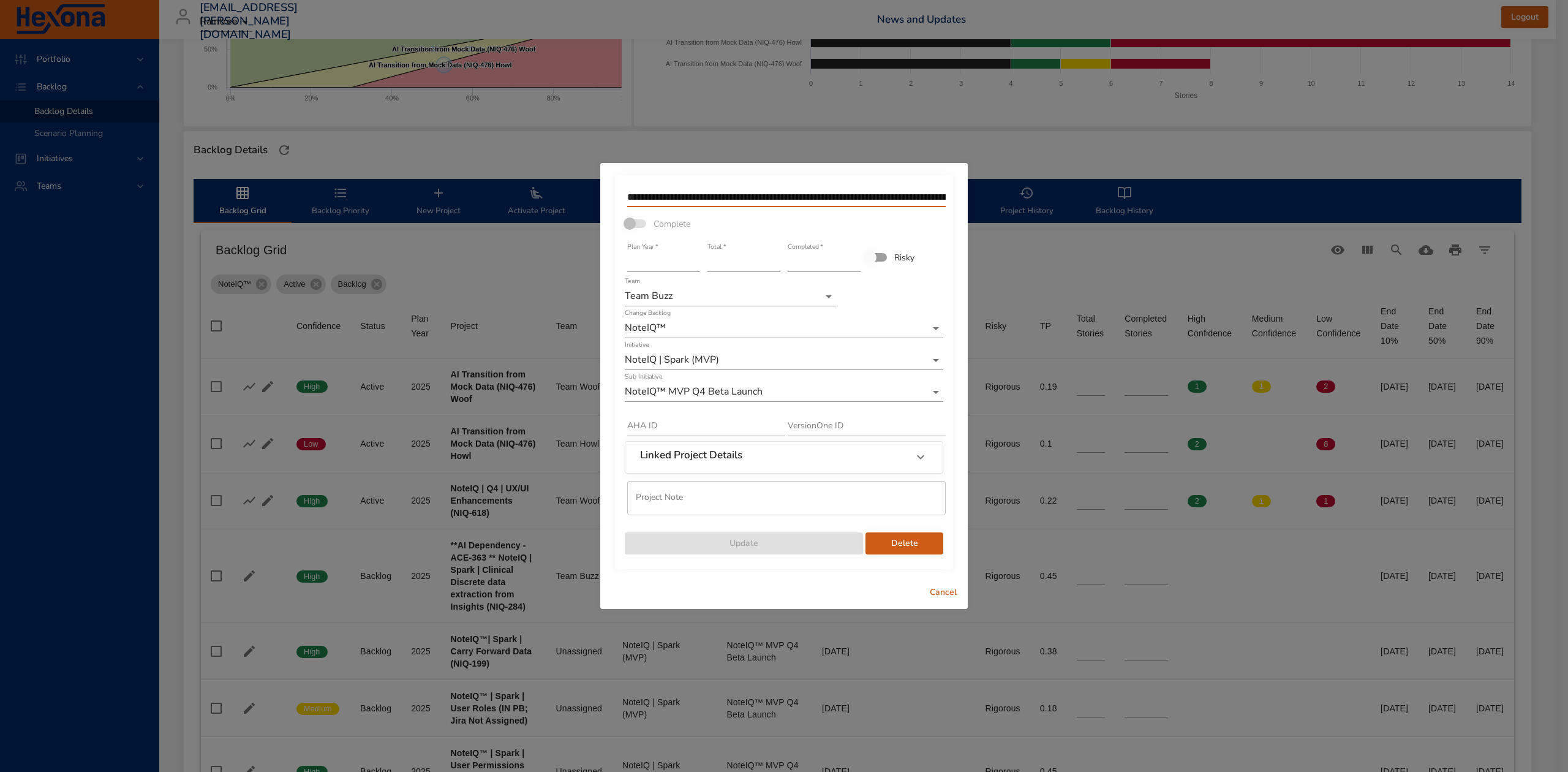
drag, startPoint x: 711, startPoint y: 196, endPoint x: 586, endPoint y: 196, distance: 125.0
click at [586, 196] on div "**********" at bounding box center [784, 386] width 1568 height 772
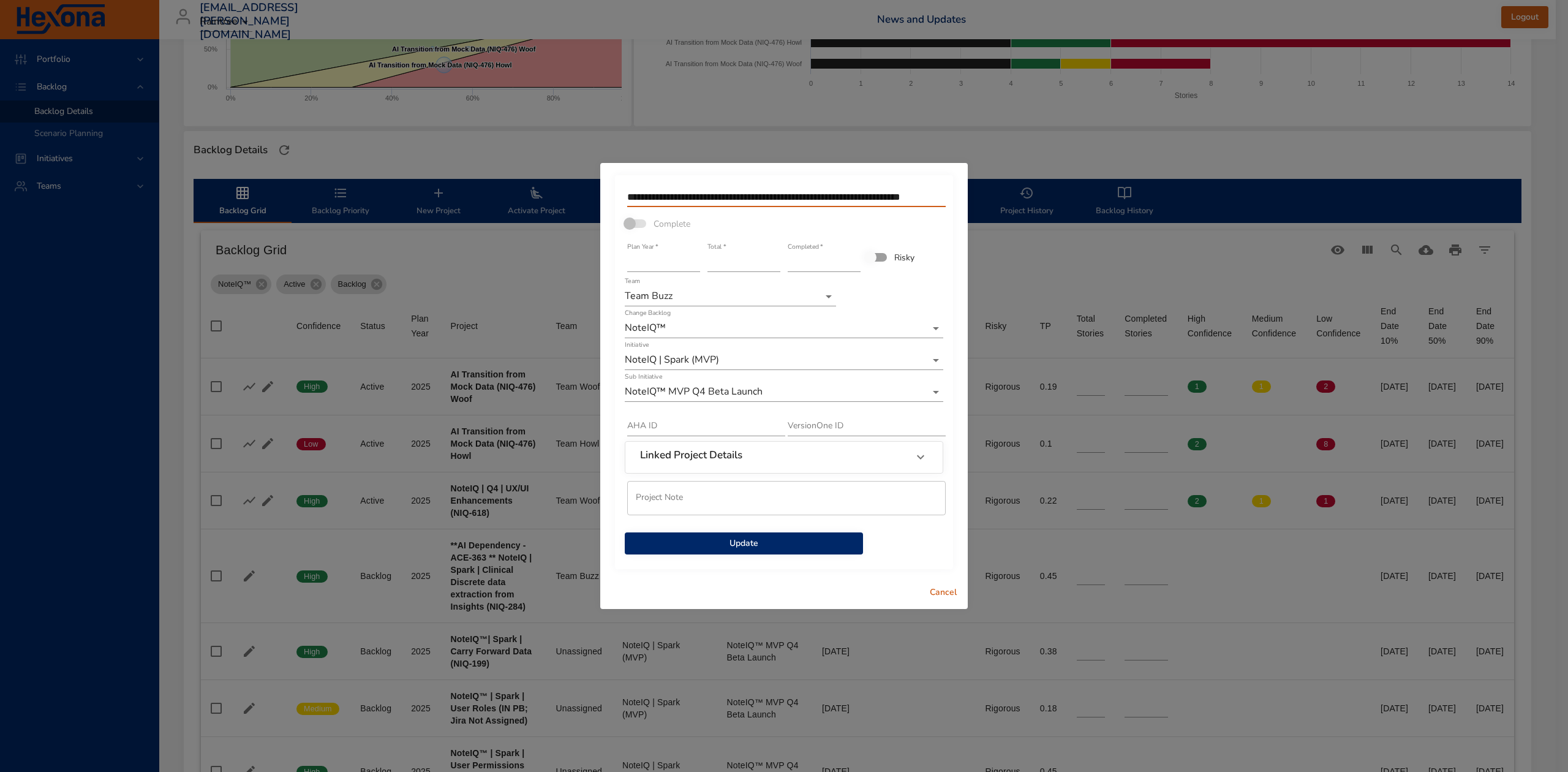
type input "**********"
click at [760, 540] on span "Update" at bounding box center [744, 543] width 219 height 16
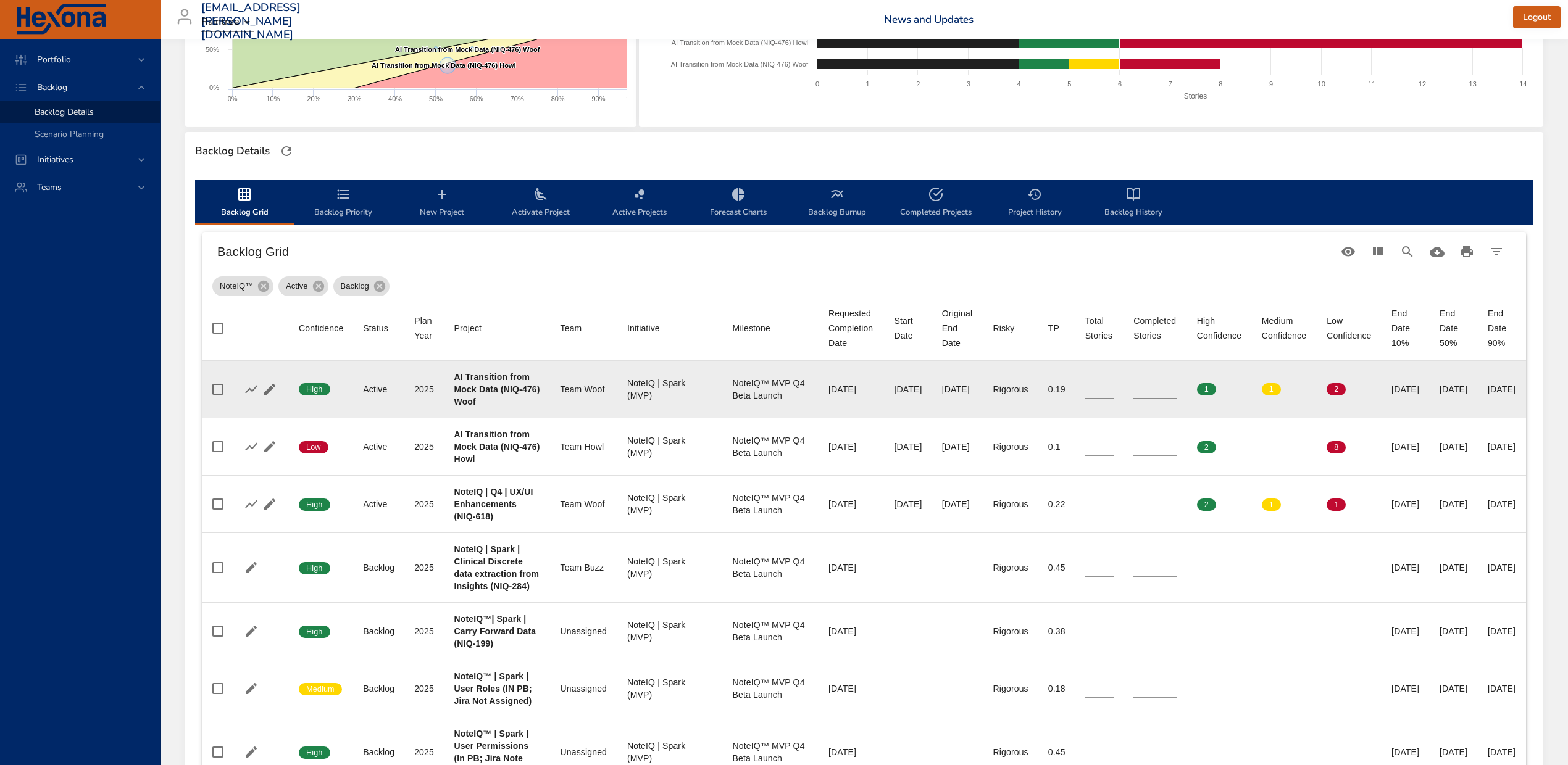
click at [462, 400] on b "AI Transition from Mock Data (NIQ-476) Woof" at bounding box center [497, 389] width 86 height 34
copy b "476"
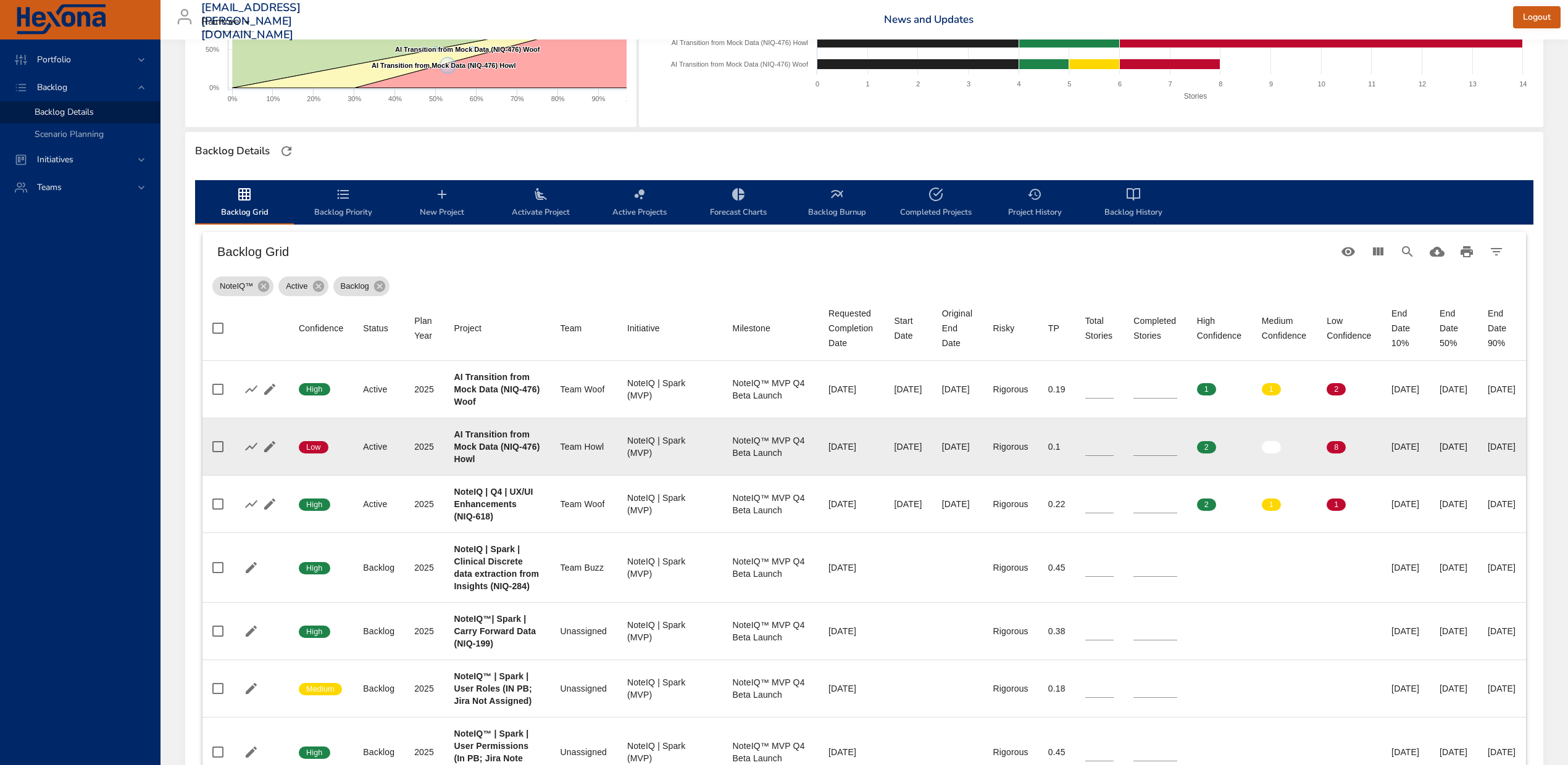
click at [462, 457] on b "AI Transition from Mock Data (NIQ-476) Howl" at bounding box center [497, 447] width 86 height 34
copy b "476"
drag, startPoint x: 1116, startPoint y: 446, endPoint x: 1097, endPoint y: 445, distance: 19.0
click at [1097, 445] on td "Total Stories **" at bounding box center [1100, 446] width 49 height 58
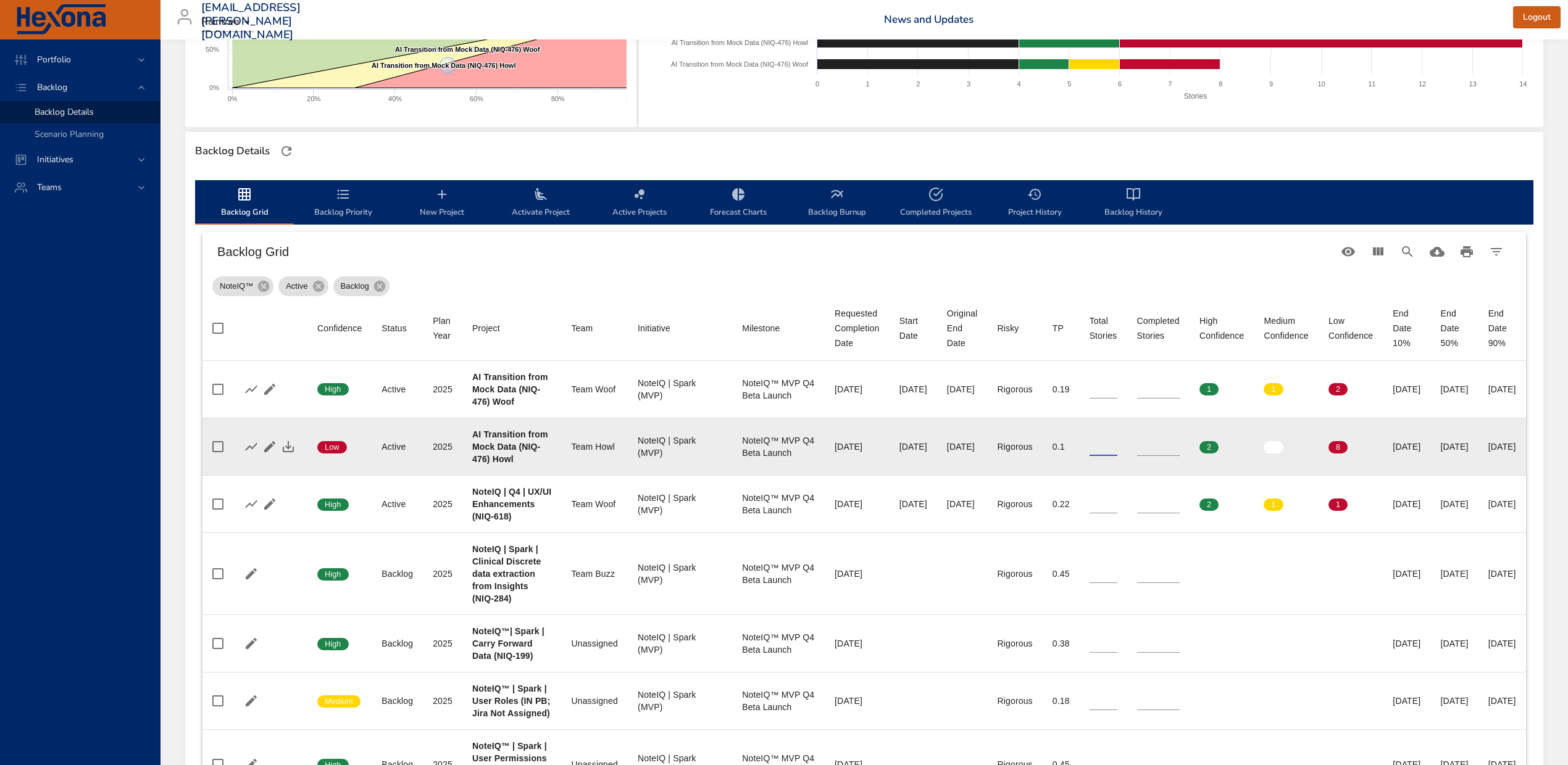
type input "**"
type input "*"
click at [1180, 442] on input "*" at bounding box center [1158, 446] width 43 height 19
click at [284, 448] on icon "button" at bounding box center [288, 447] width 15 height 15
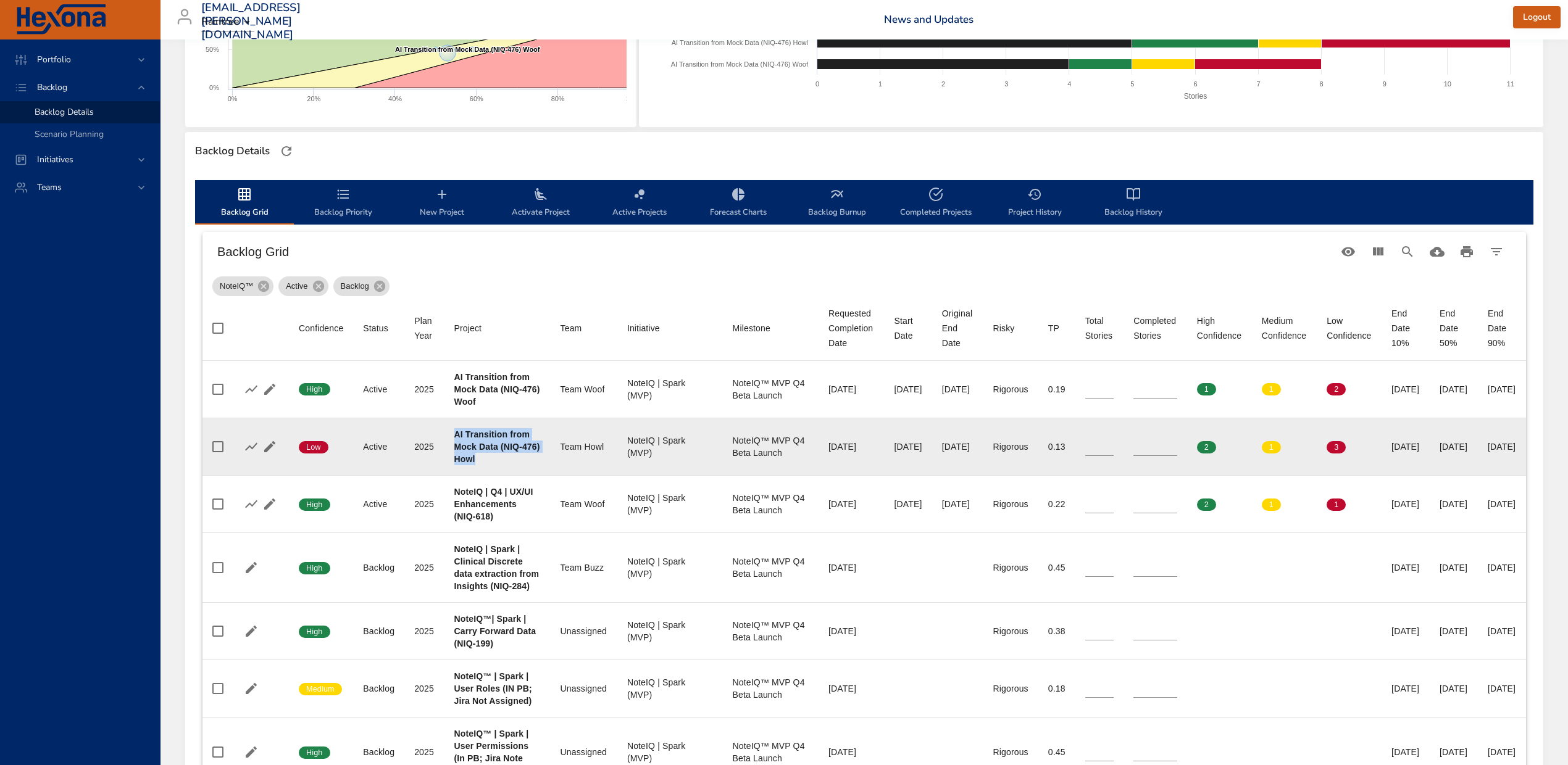
drag, startPoint x: 494, startPoint y: 455, endPoint x: 453, endPoint y: 433, distance: 46.5
click at [455, 433] on div "AI Transition from Mock Data (NIQ-476) Howl" at bounding box center [497, 446] width 86 height 37
copy b "AI Transition from Mock Data (NIQ-476) Howl"
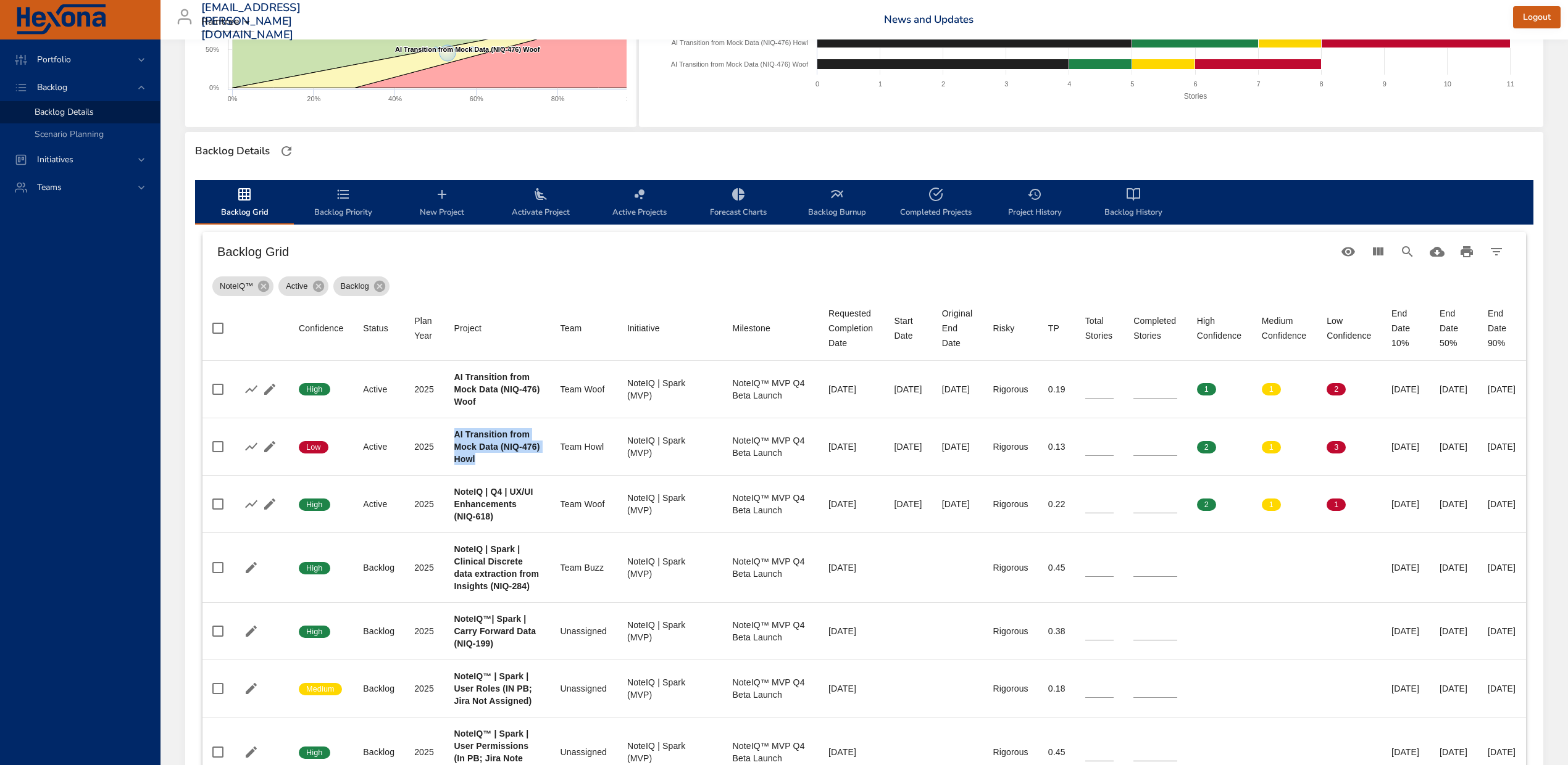
click at [434, 211] on span "New Project" at bounding box center [442, 203] width 84 height 33
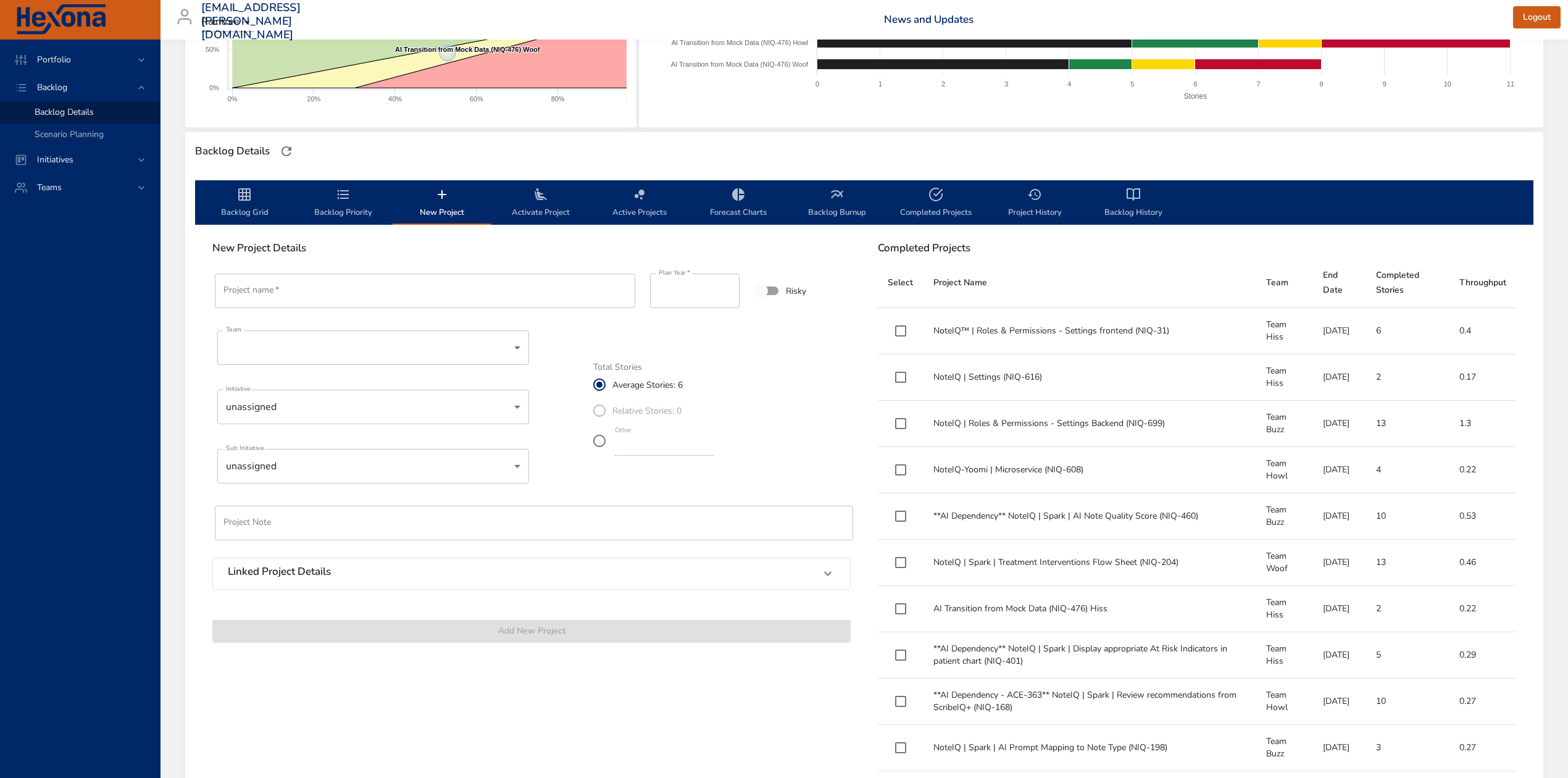
click at [369, 295] on input "Project name   *" at bounding box center [425, 291] width 420 height 35
paste input "**********"
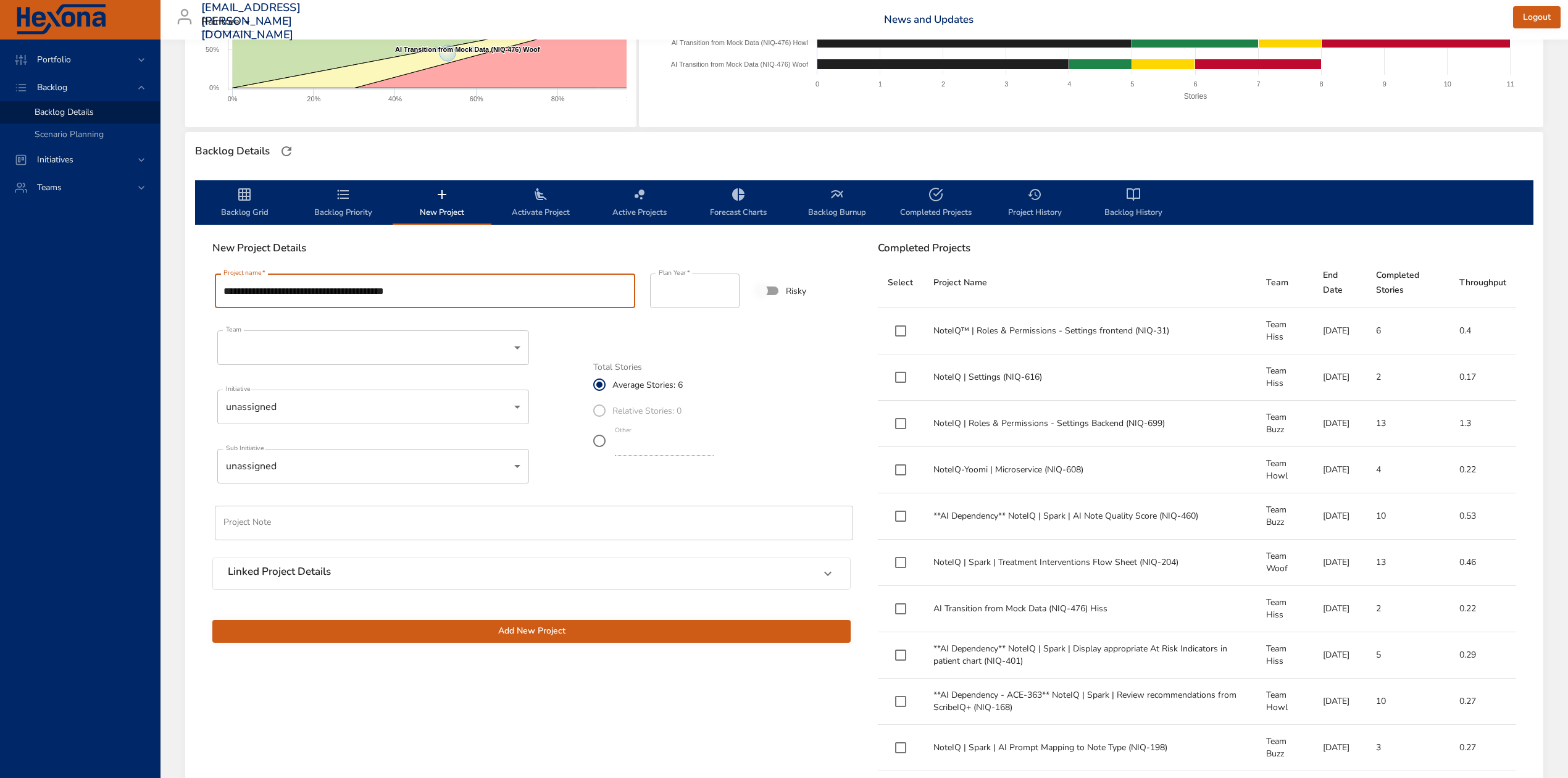
click at [418, 290] on input "**********" at bounding box center [425, 291] width 420 height 35
type input "**********"
click at [485, 630] on span "Add New Project" at bounding box center [531, 631] width 619 height 16
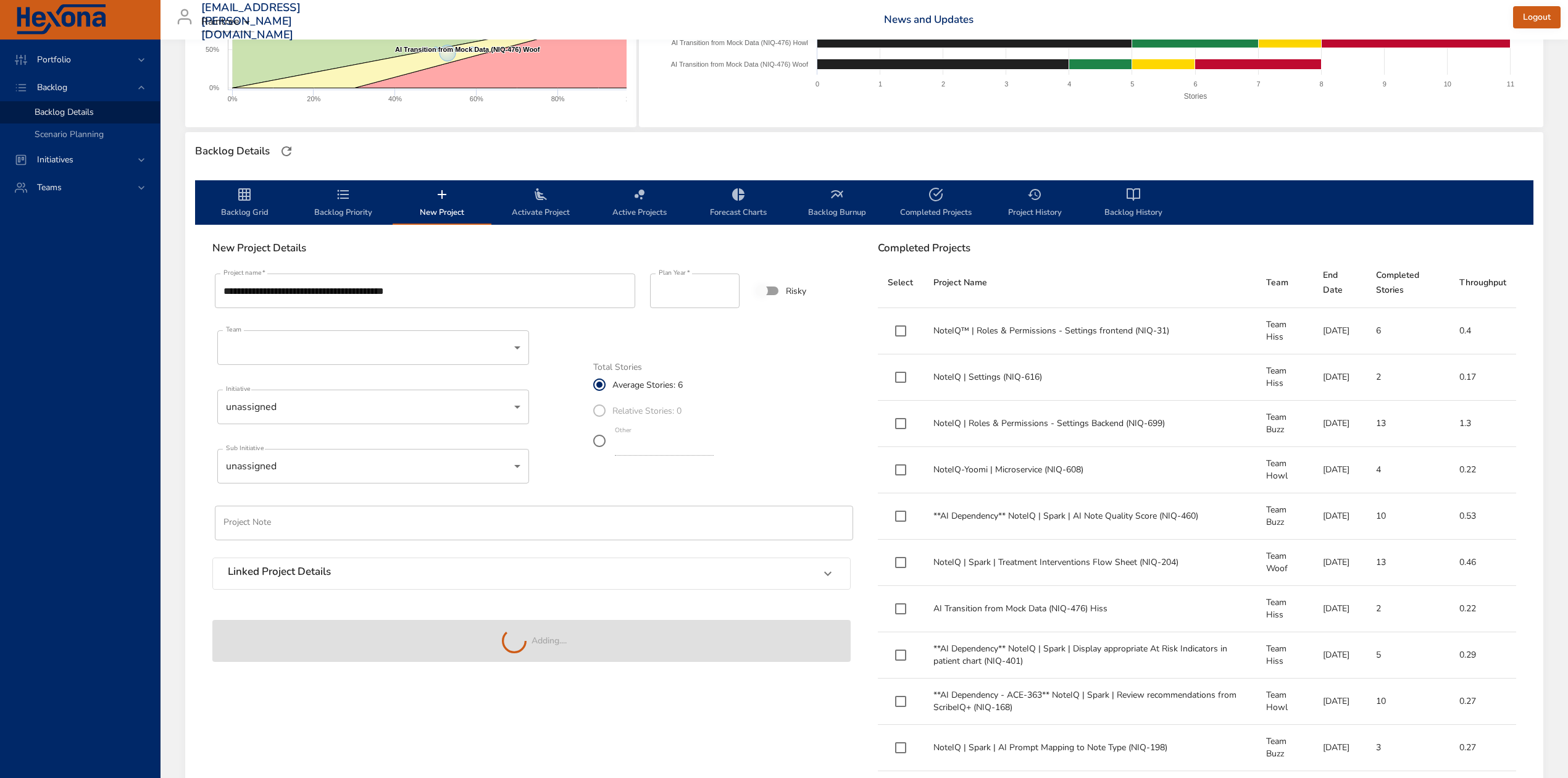
click at [327, 201] on span "Backlog Priority" at bounding box center [344, 203] width 84 height 33
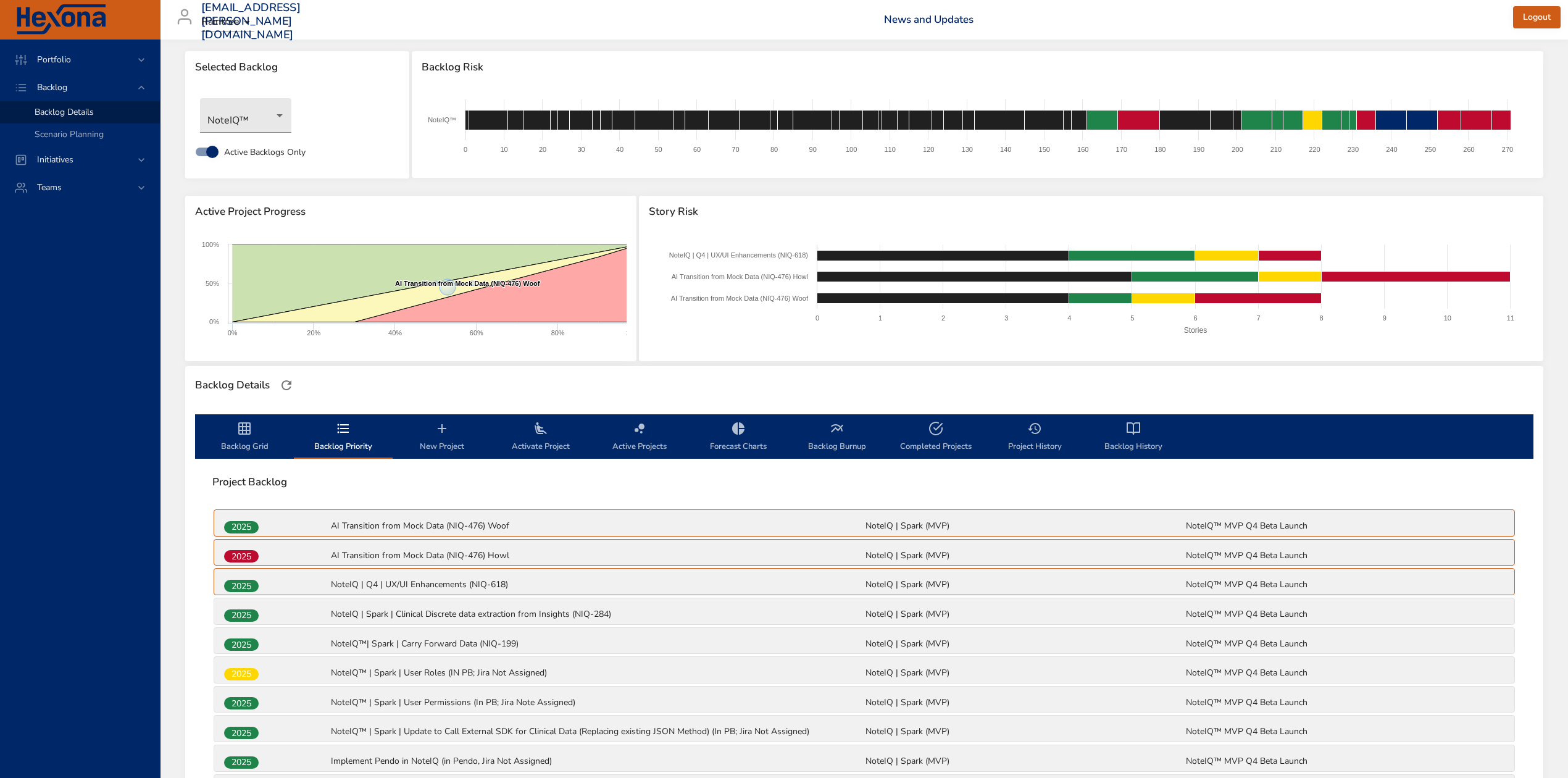
scroll to position [0, 0]
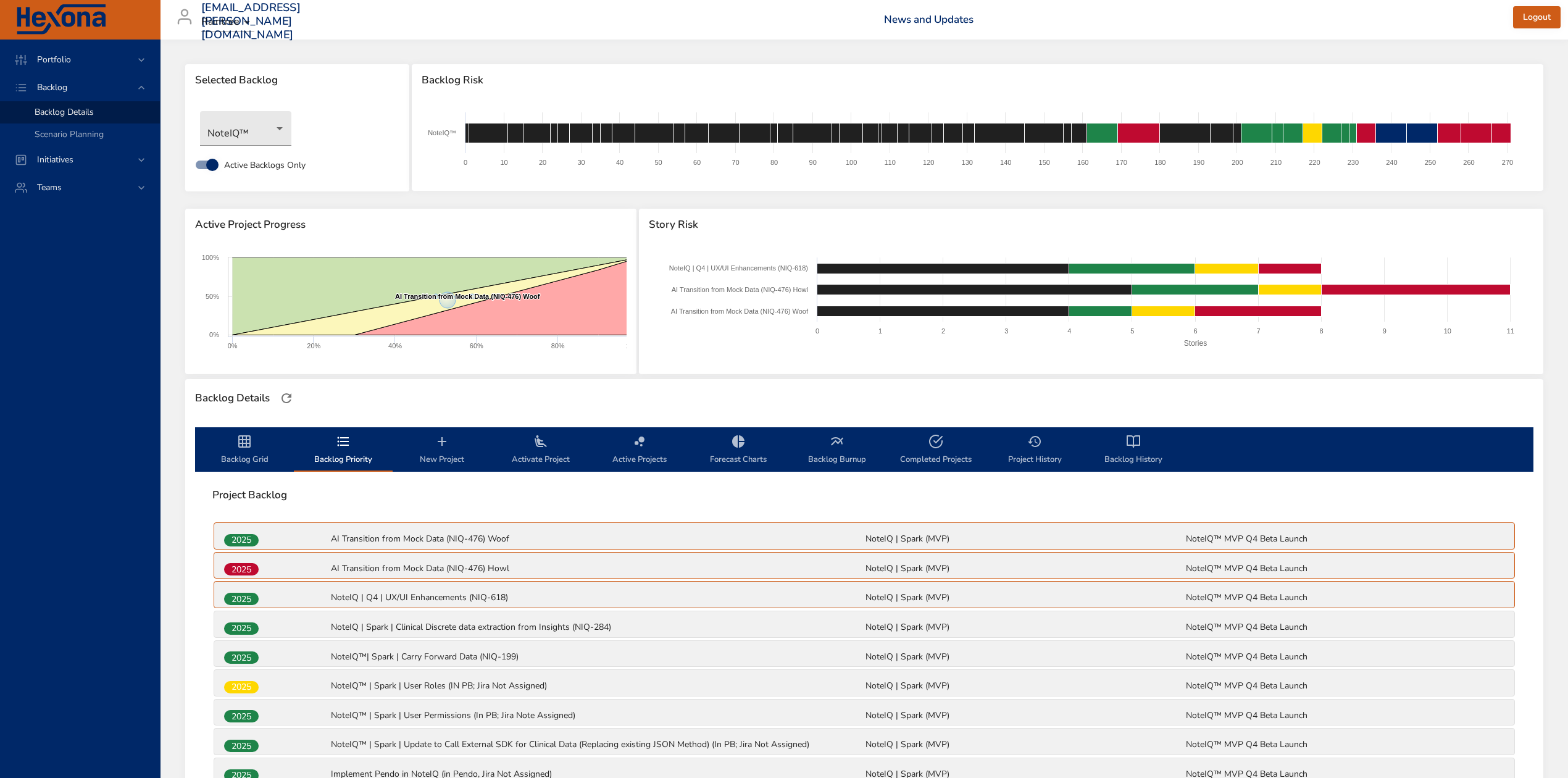
click at [431, 451] on span "New Project" at bounding box center [442, 451] width 84 height 33
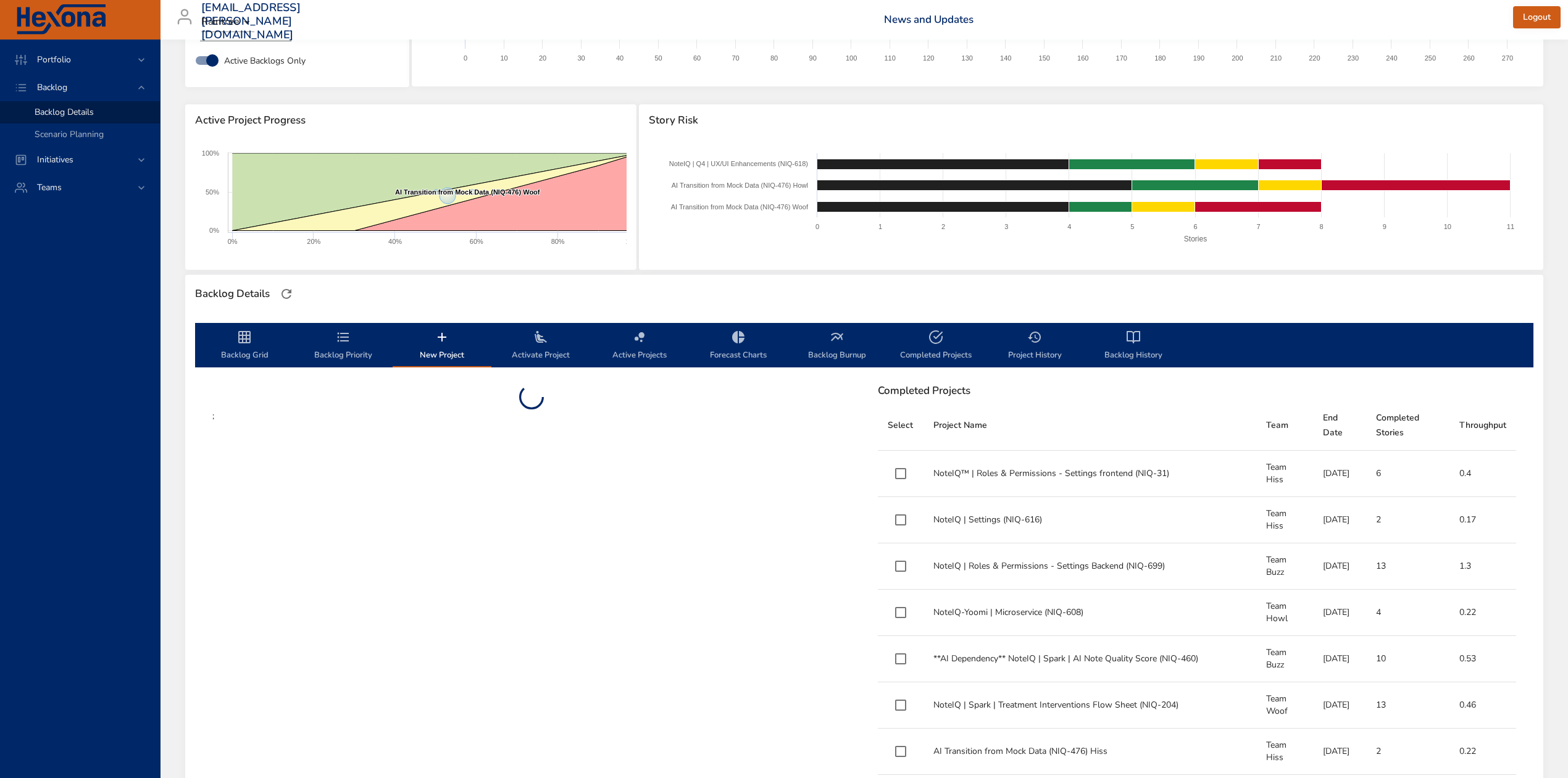
scroll to position [164, 0]
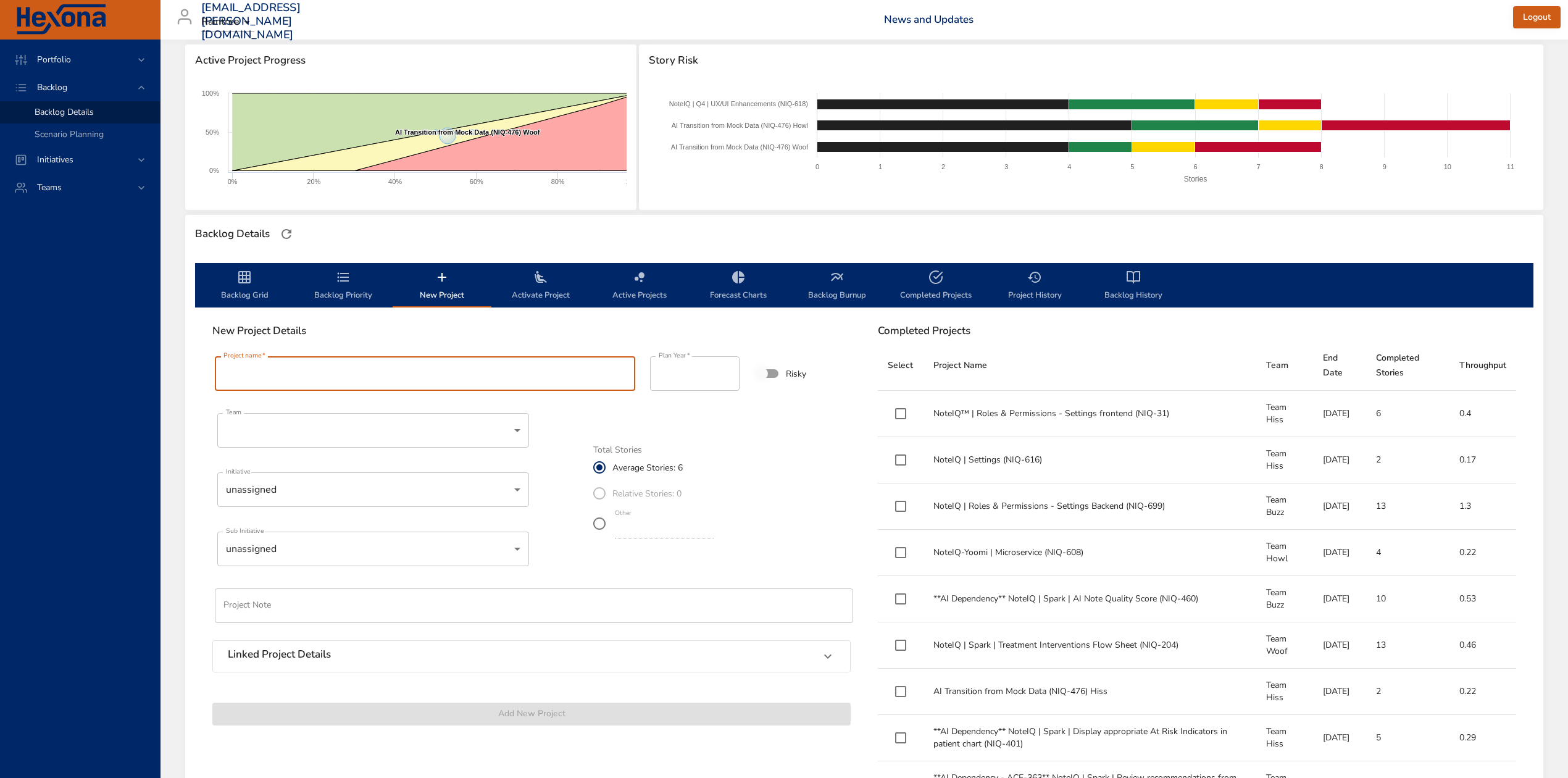
click at [351, 374] on input "Project name   *" at bounding box center [425, 374] width 420 height 35
paste input "**********"
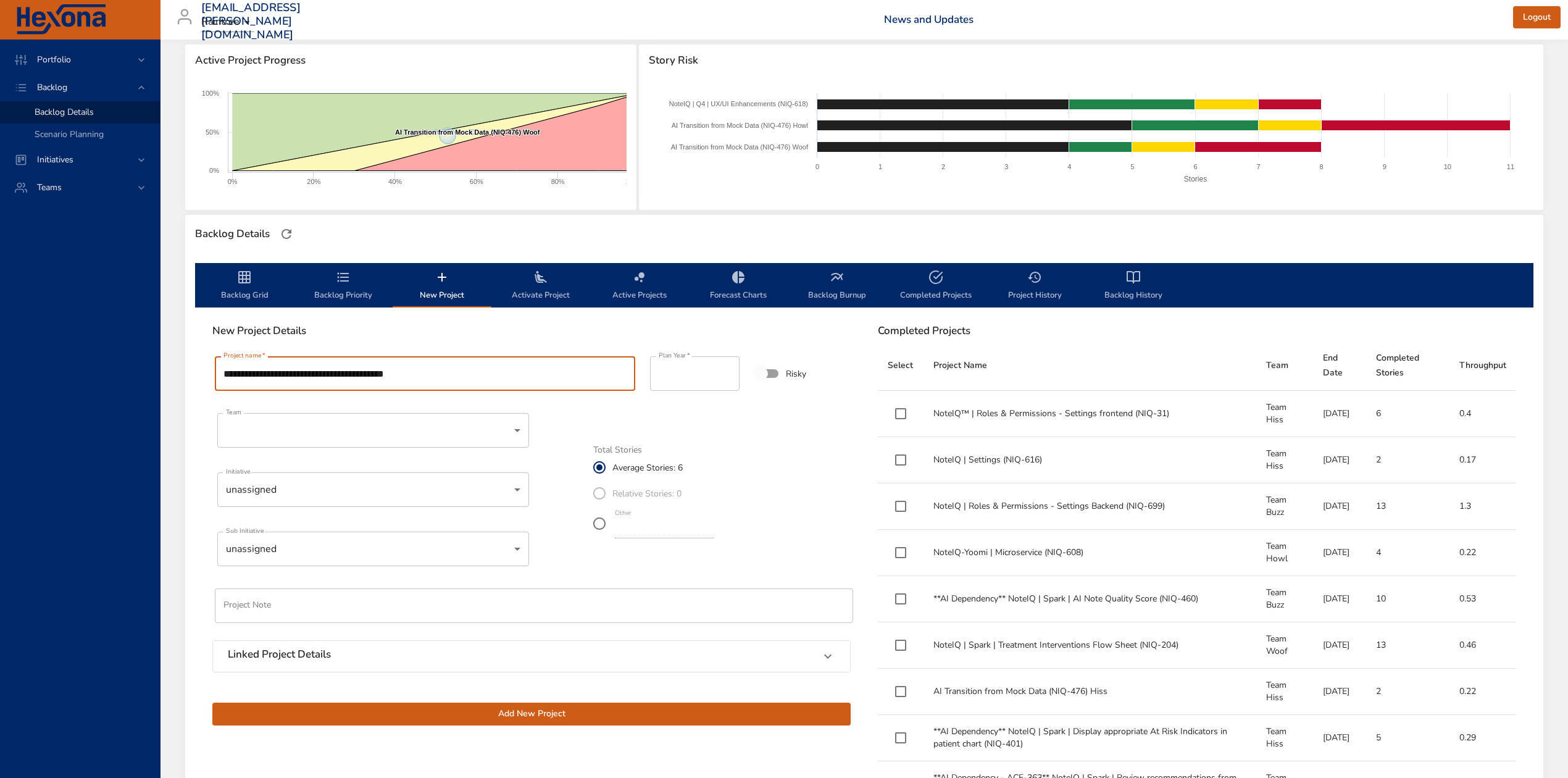
type input "**********"
click at [614, 531] on span "Other *" at bounding box center [664, 524] width 104 height 35
type input "*"
click at [522, 705] on button "Add New Project" at bounding box center [531, 713] width 638 height 23
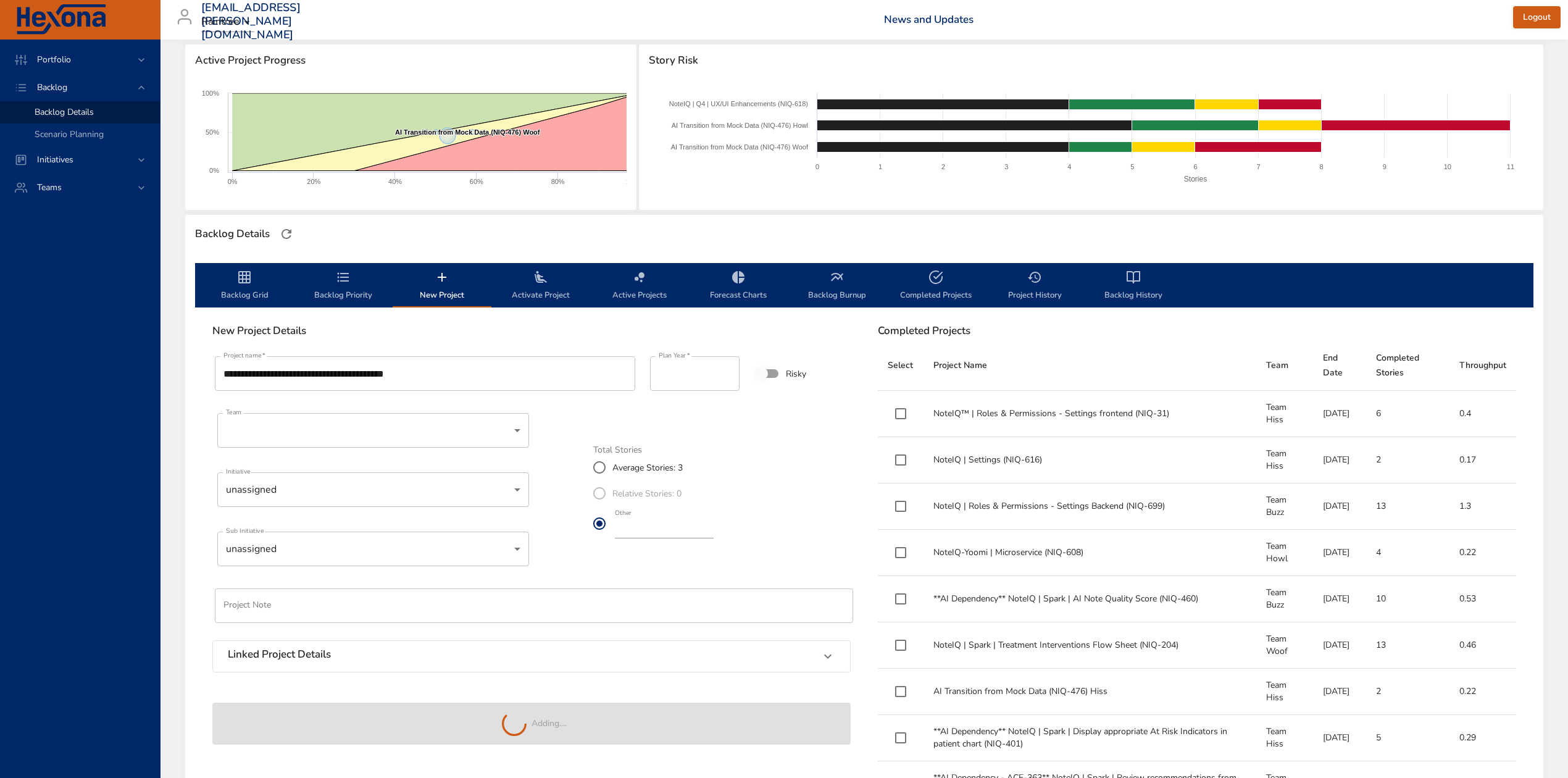
click at [251, 281] on icon "backlog-tab" at bounding box center [245, 278] width 15 height 15
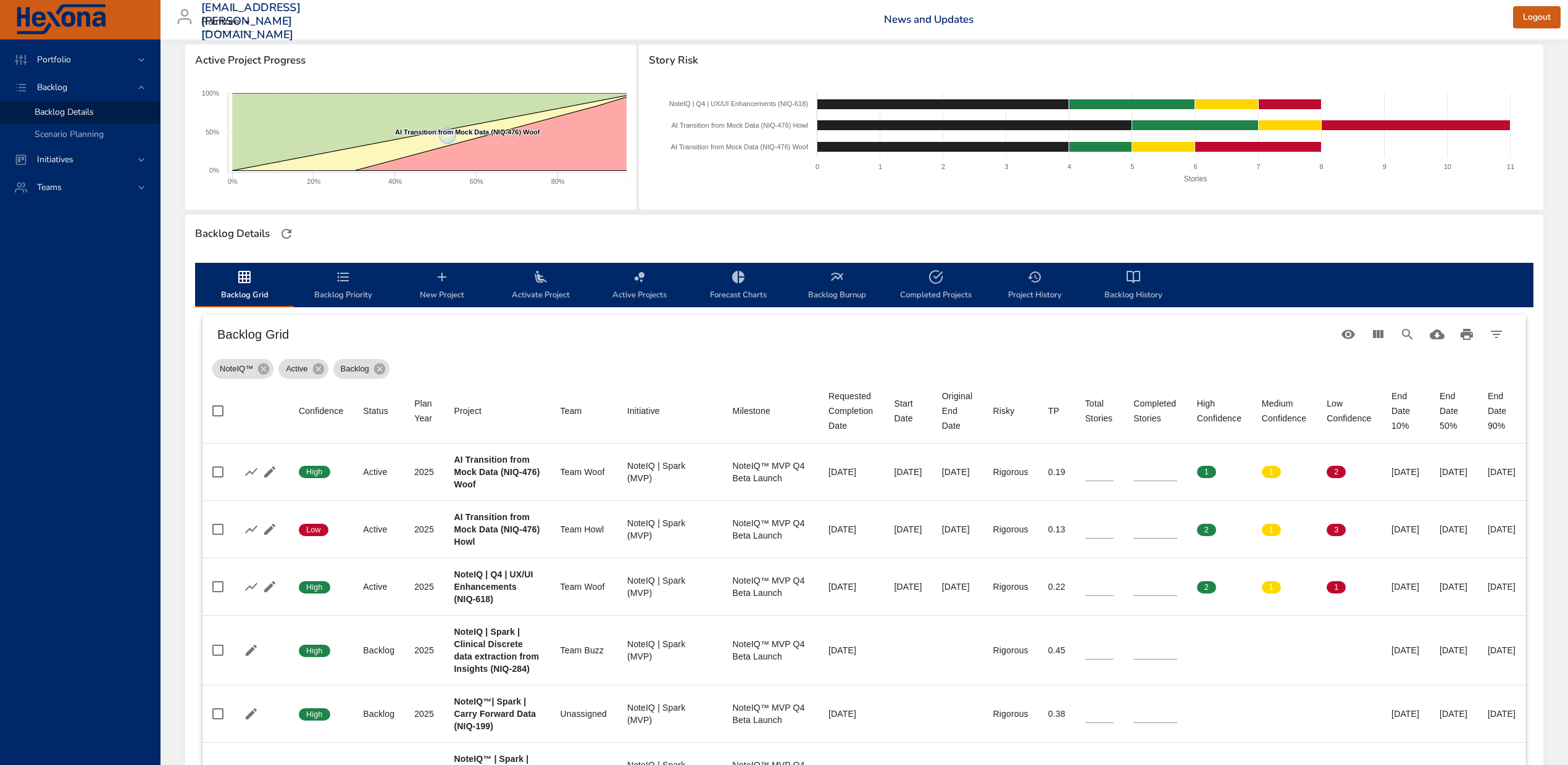
click at [353, 282] on span "Backlog Priority" at bounding box center [344, 286] width 84 height 33
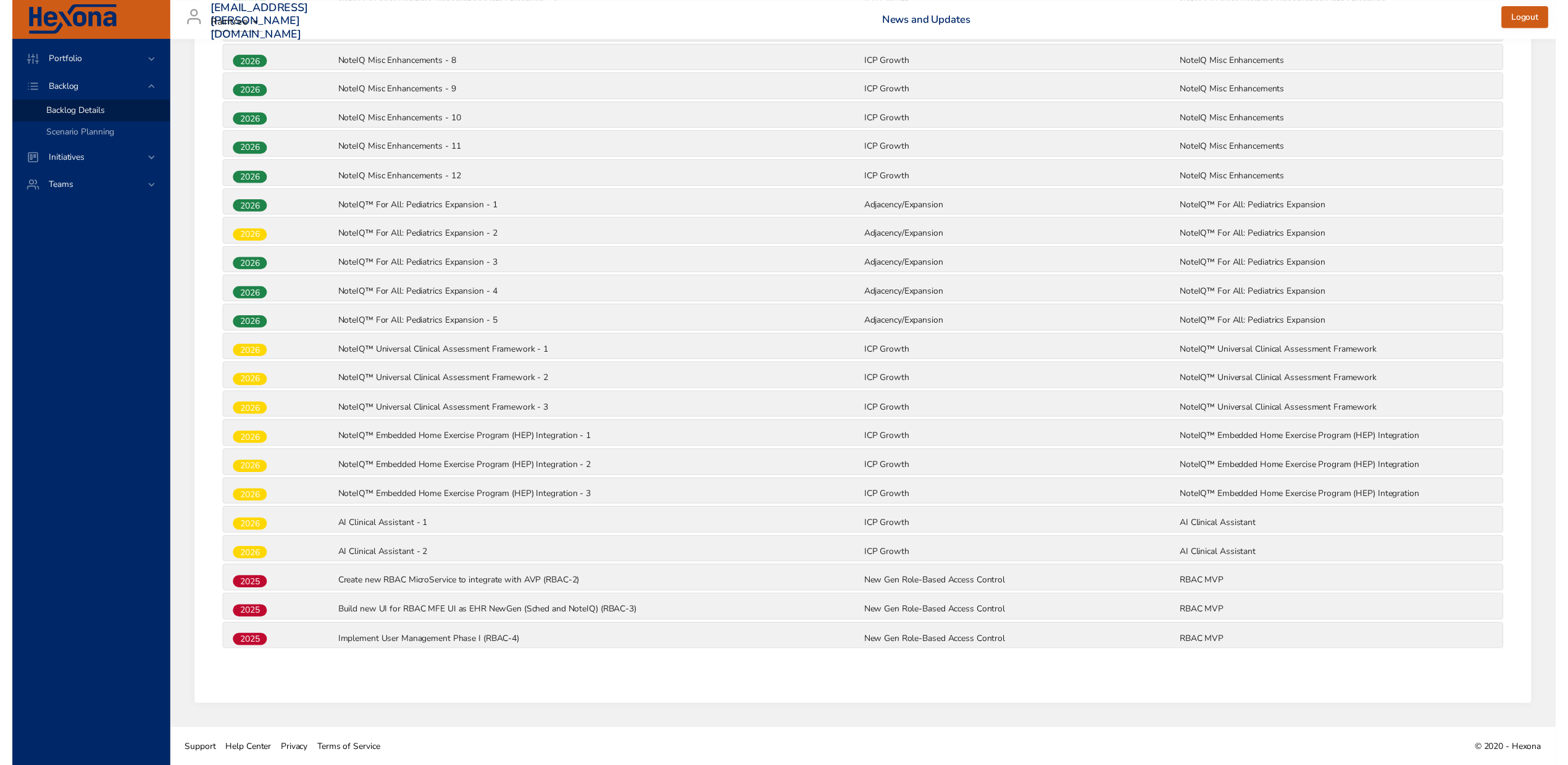
scroll to position [0, 0]
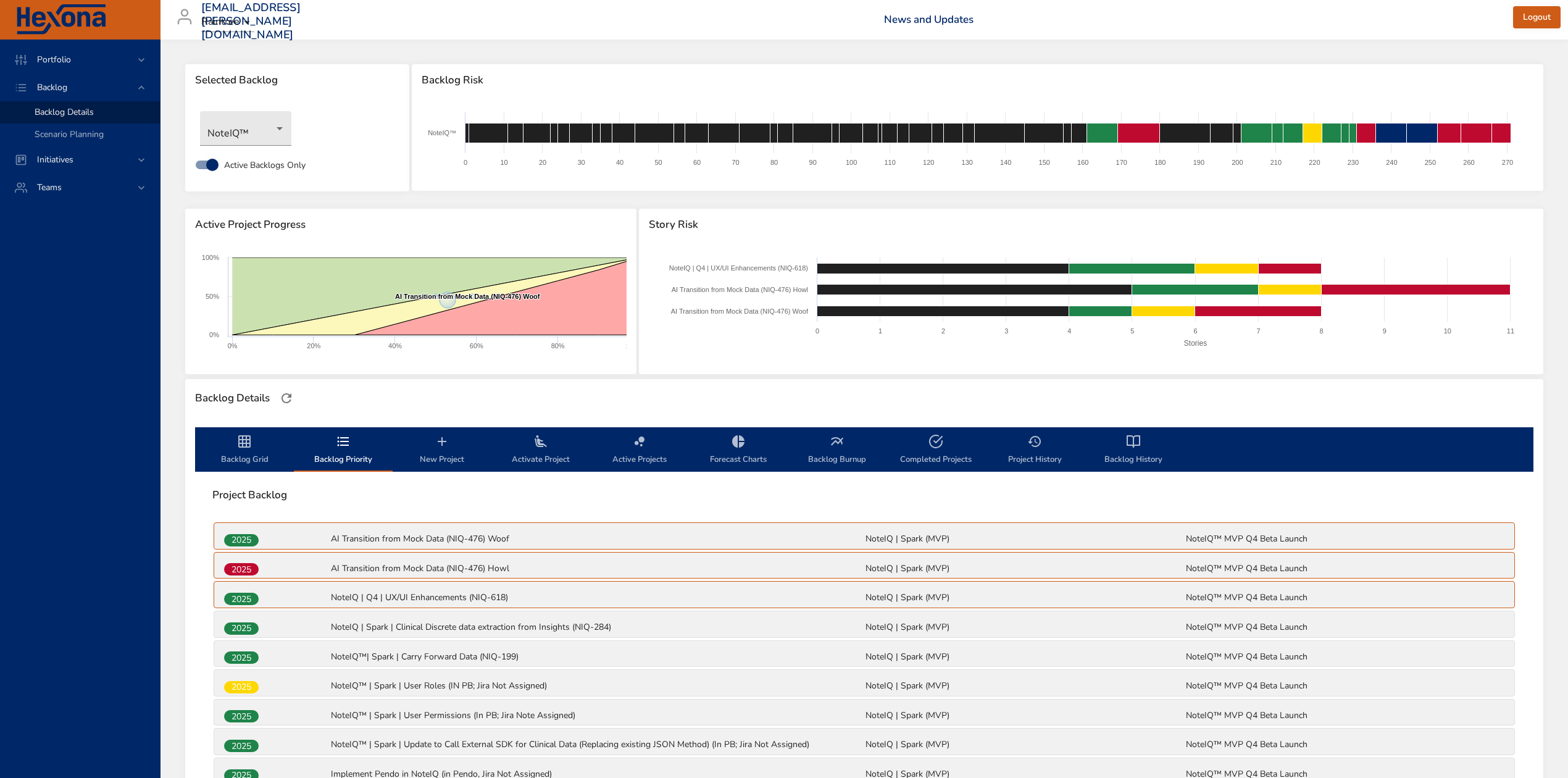
click at [263, 447] on span "Backlog Grid" at bounding box center [245, 451] width 84 height 33
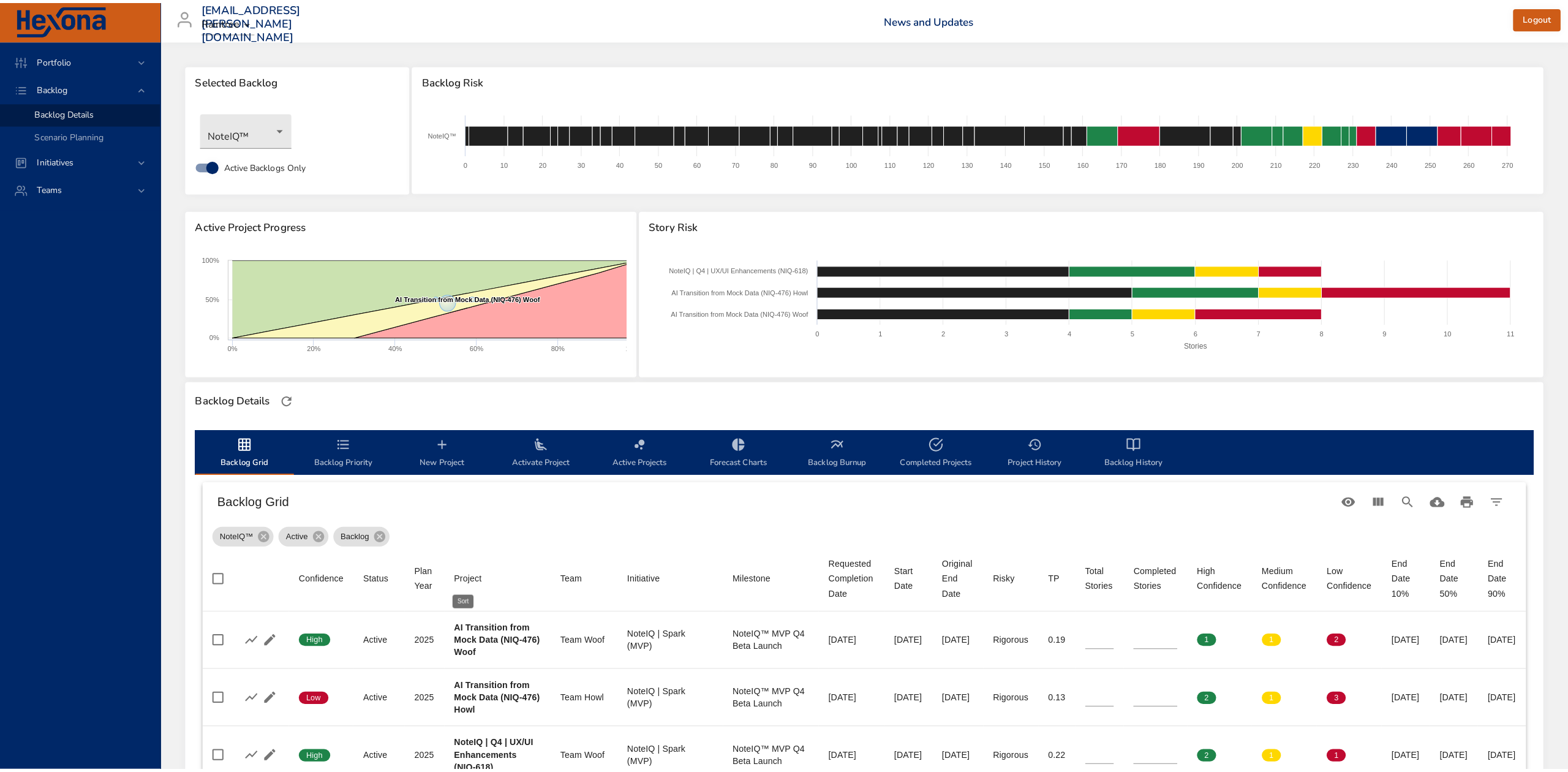
scroll to position [245, 0]
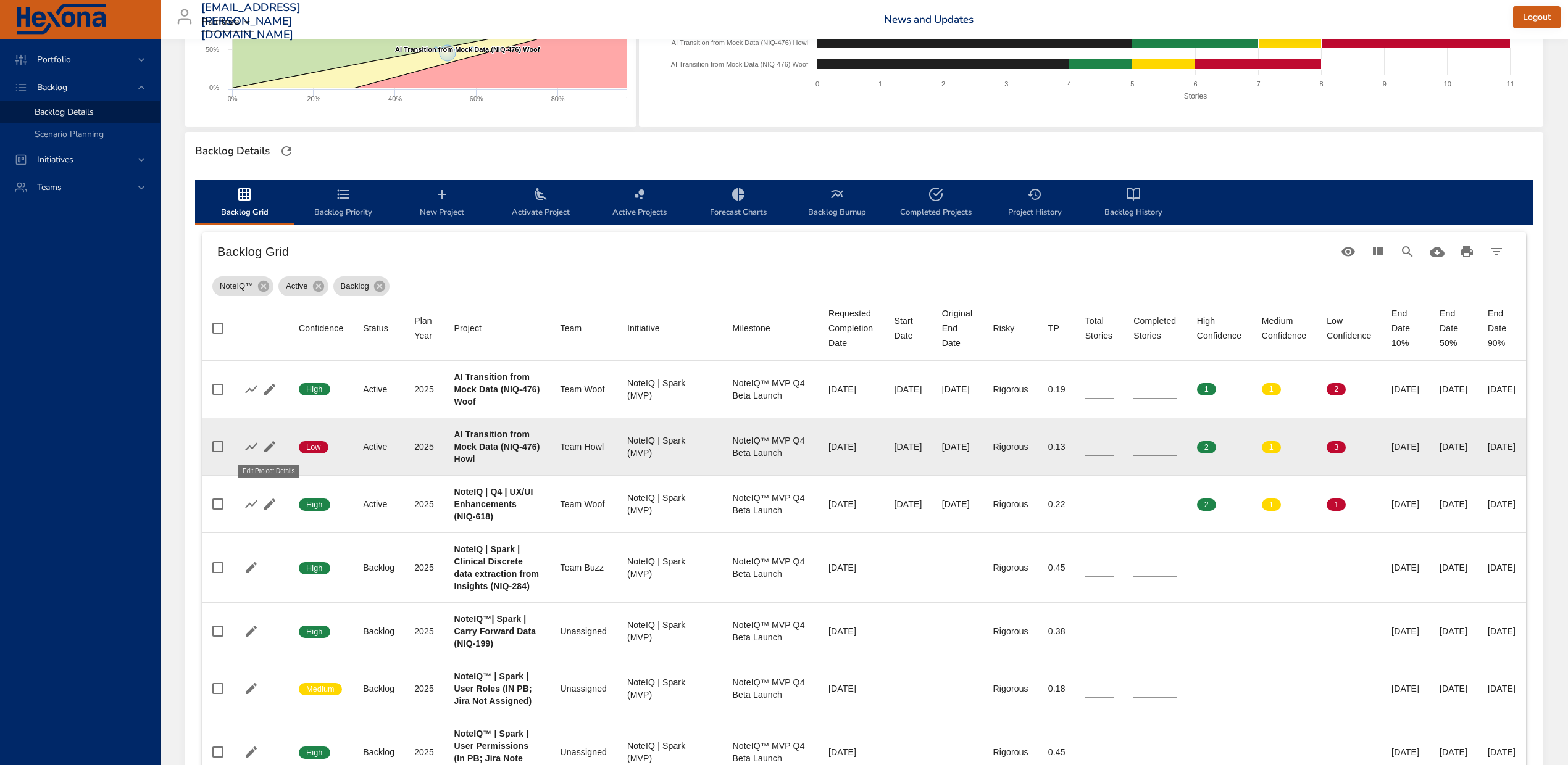
click at [260, 445] on button "button" at bounding box center [269, 446] width 19 height 19
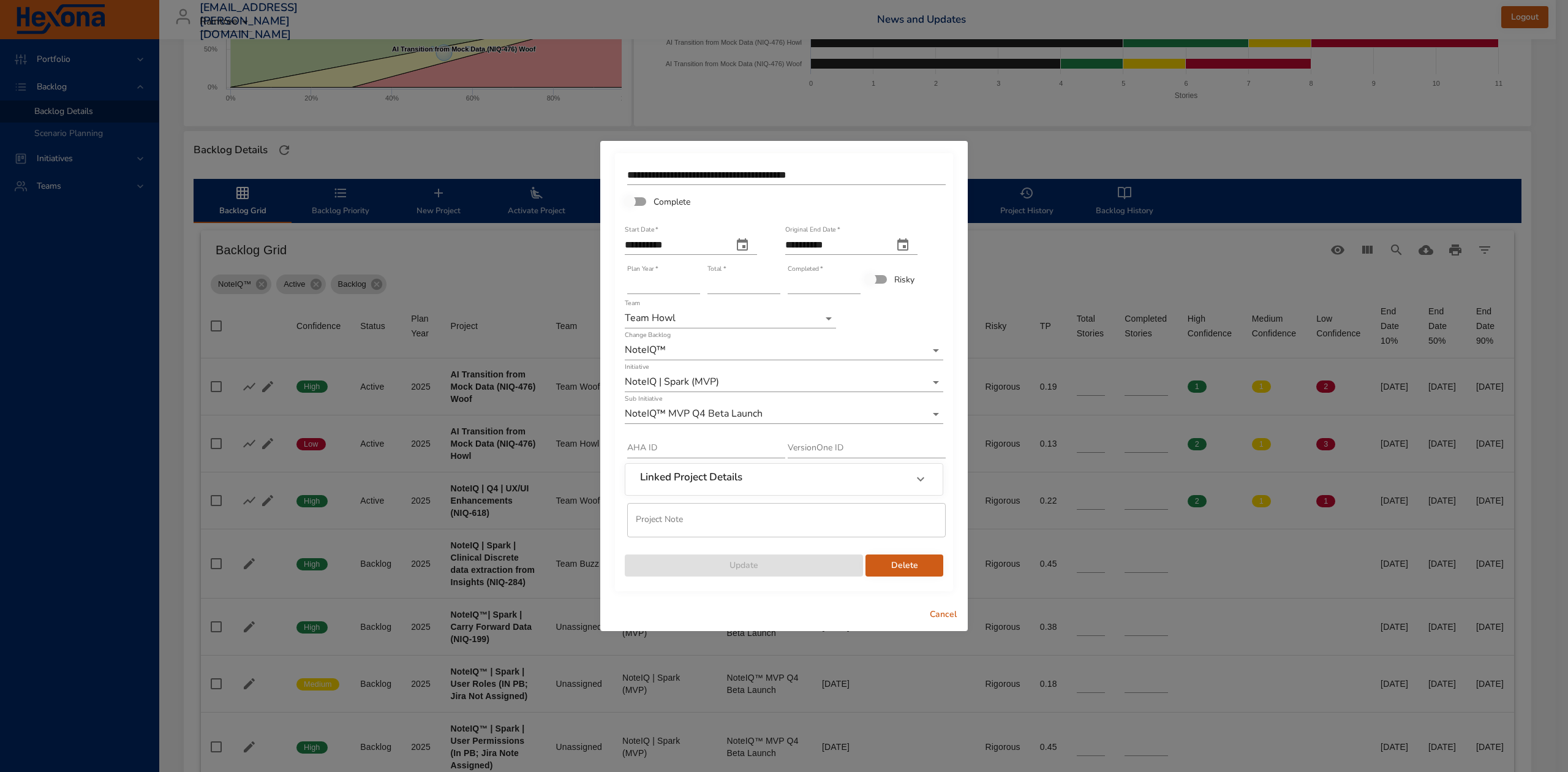
click at [939, 616] on span "Cancel" at bounding box center [944, 615] width 30 height 16
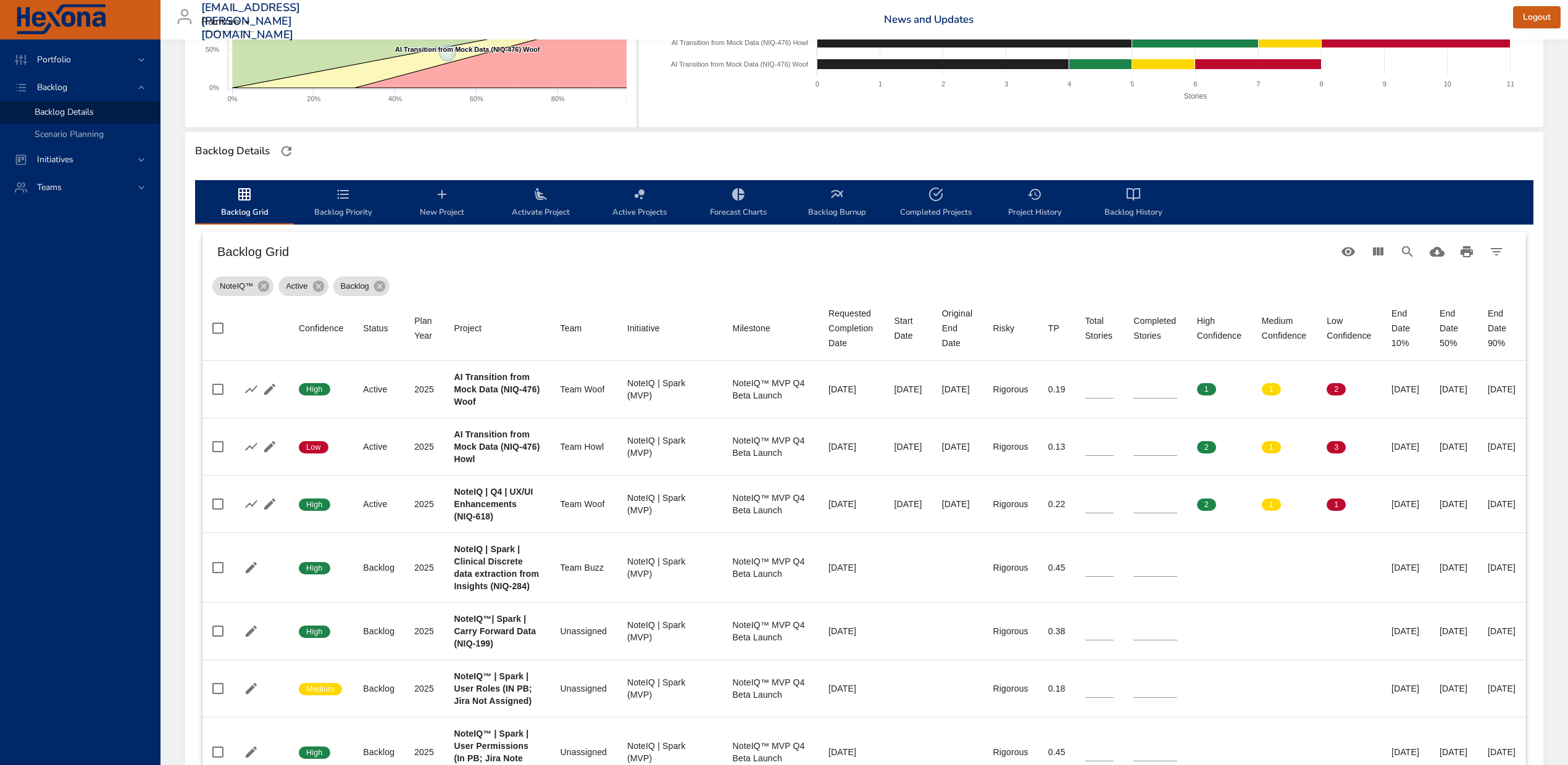
click at [438, 210] on span "New Project" at bounding box center [442, 203] width 84 height 33
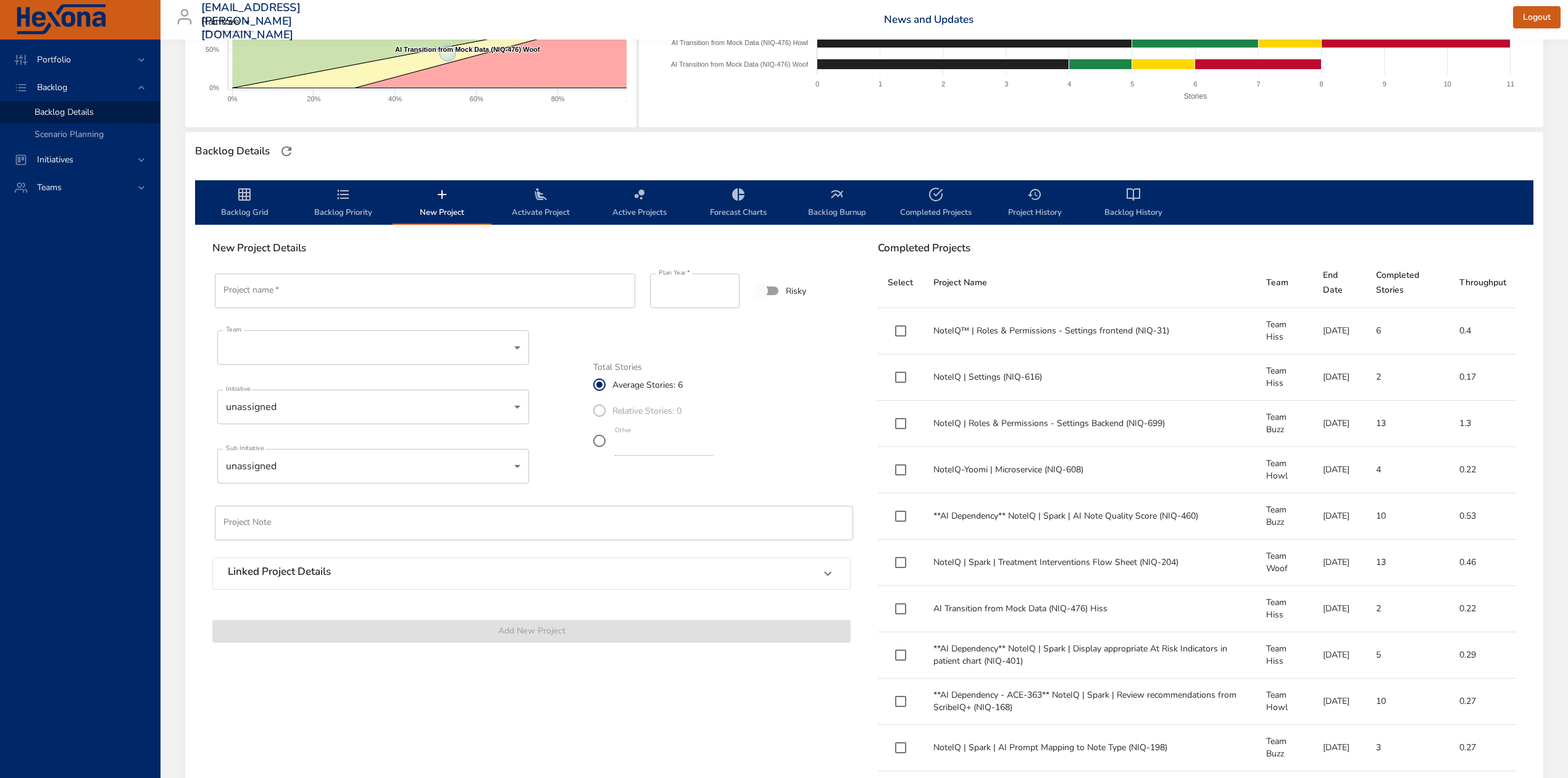
click at [422, 274] on input "Project name   *" at bounding box center [425, 291] width 420 height 35
paste input "**********"
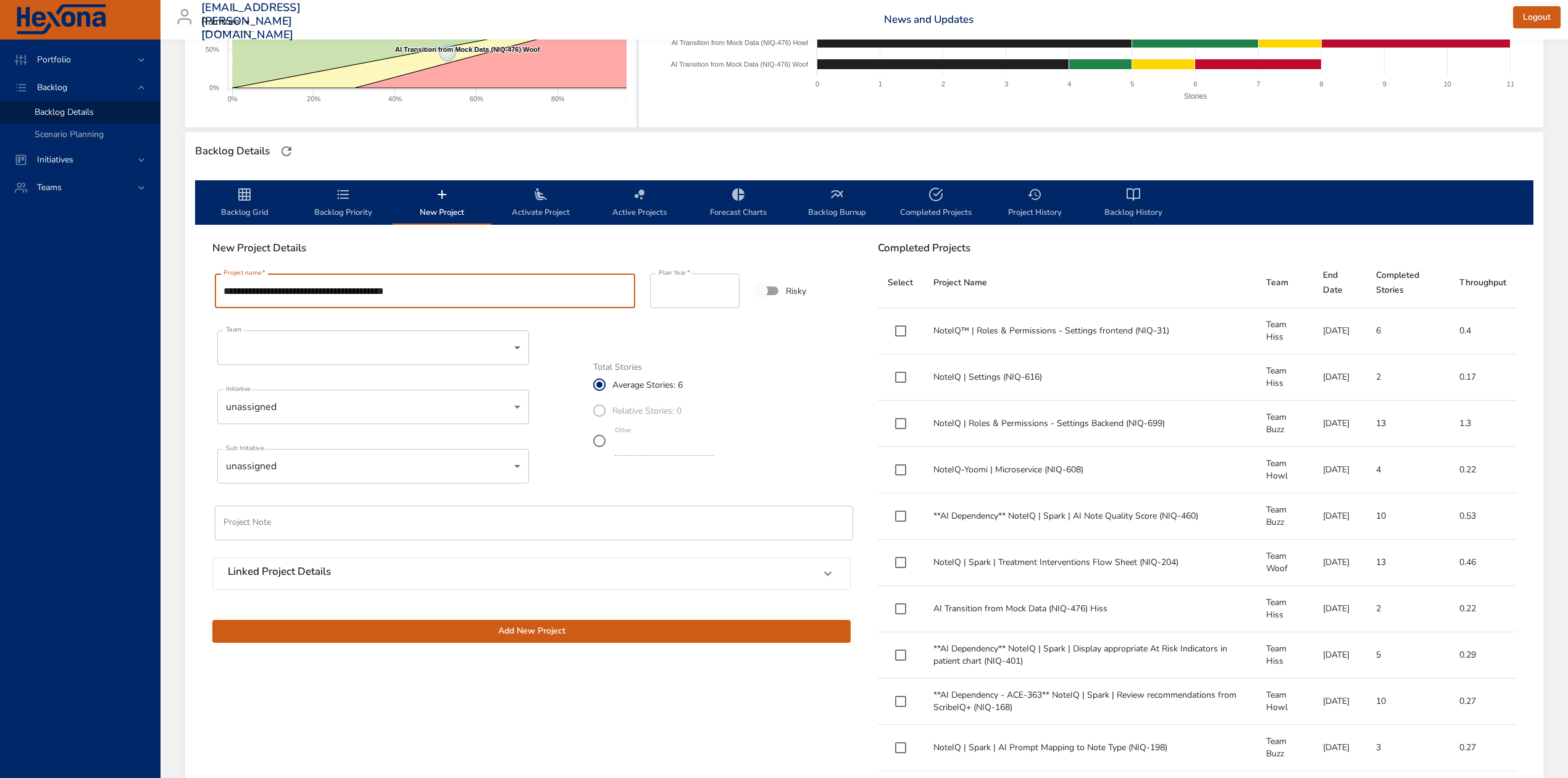
click at [422, 283] on input "**********" at bounding box center [425, 291] width 420 height 35
type input "**********"
click at [406, 336] on body "Portfolio Backlog Backlog Details Scenario Planning Initiatives Teams diego.per…" at bounding box center [784, 142] width 1568 height 778
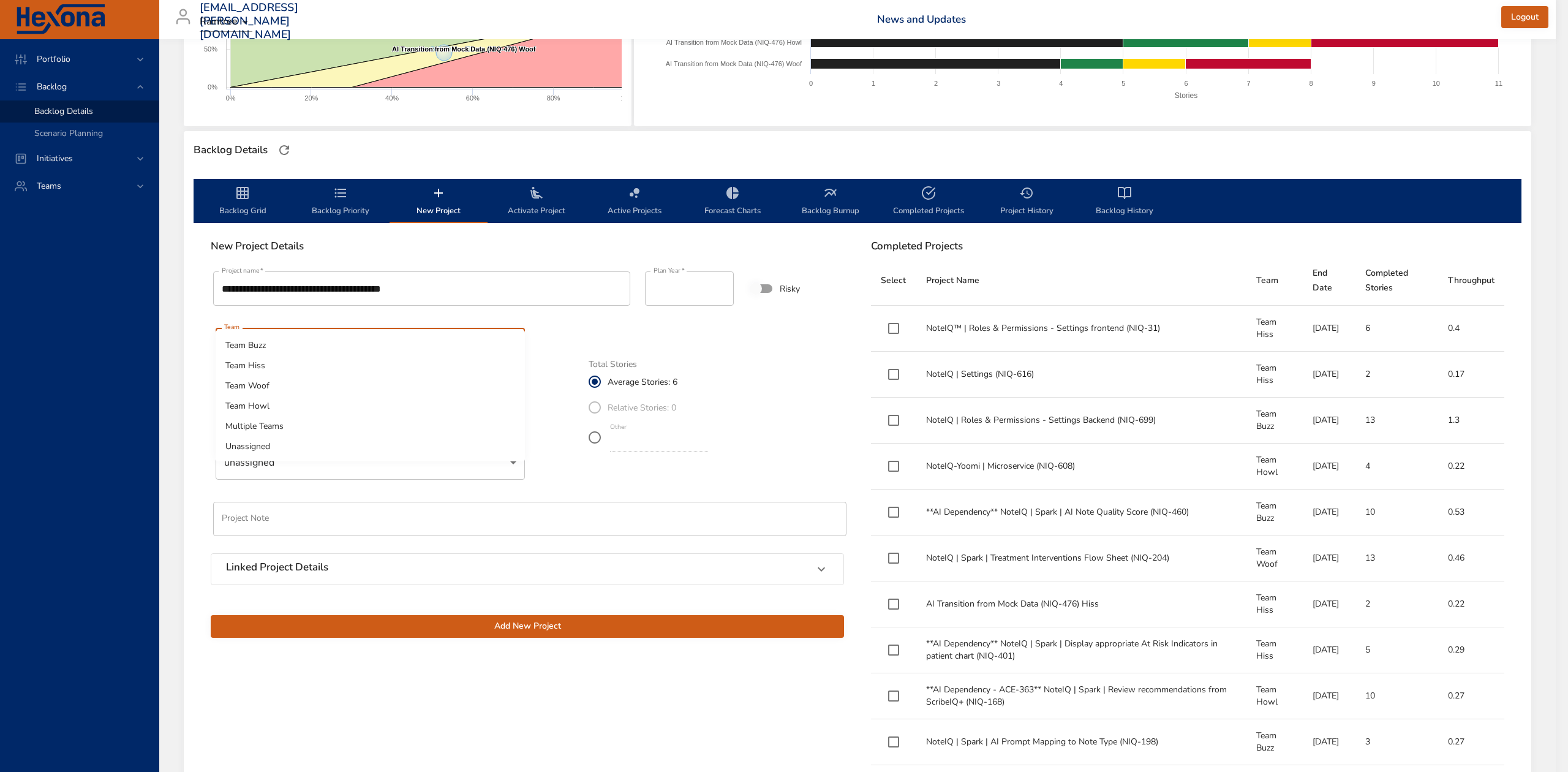
click at [320, 341] on li "Team Buzz" at bounding box center [371, 345] width 310 height 20
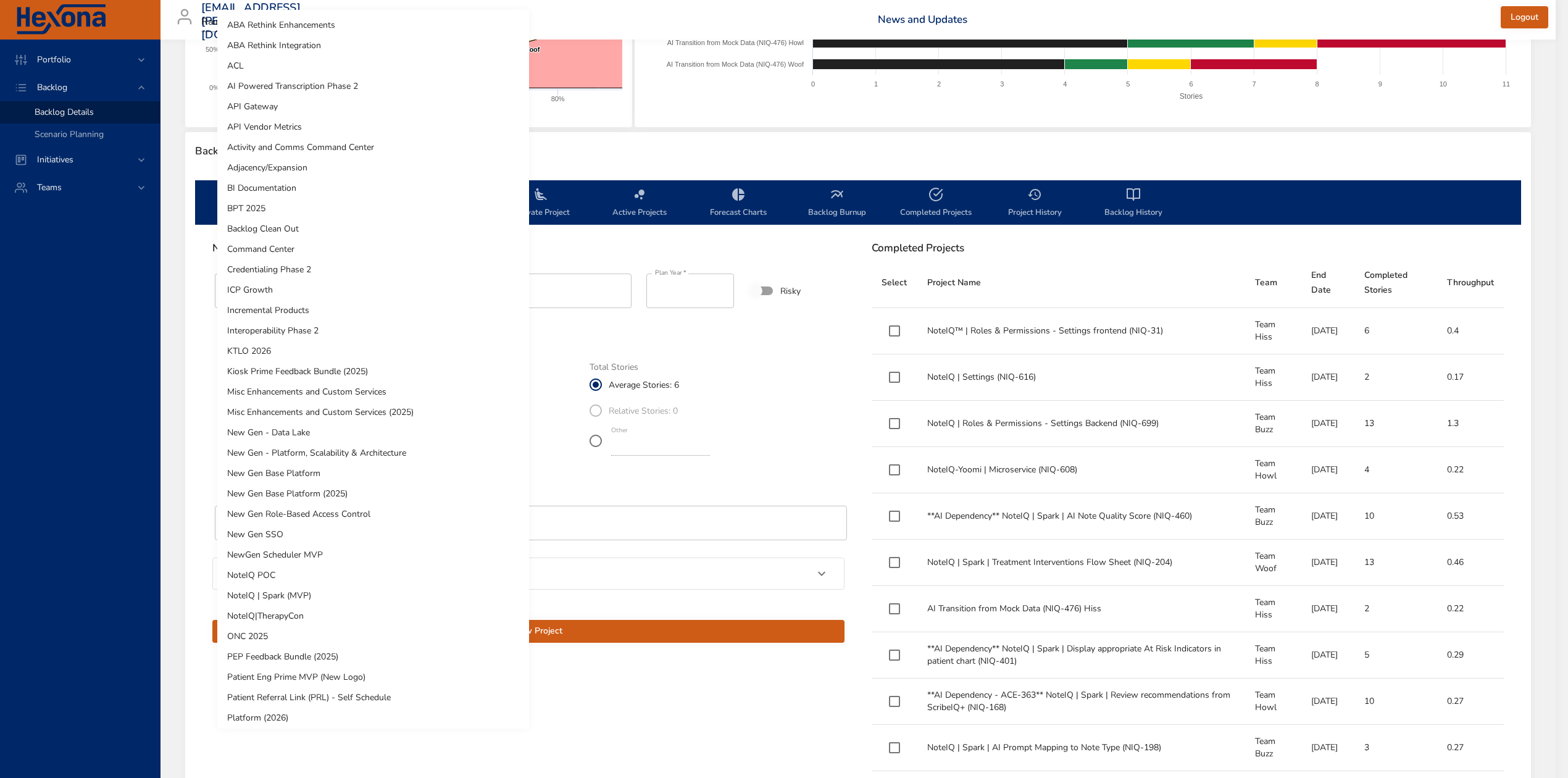
click at [309, 406] on body "Portfolio Backlog Backlog Details Scenario Planning Initiatives Teams diego.per…" at bounding box center [784, 142] width 1568 height 778
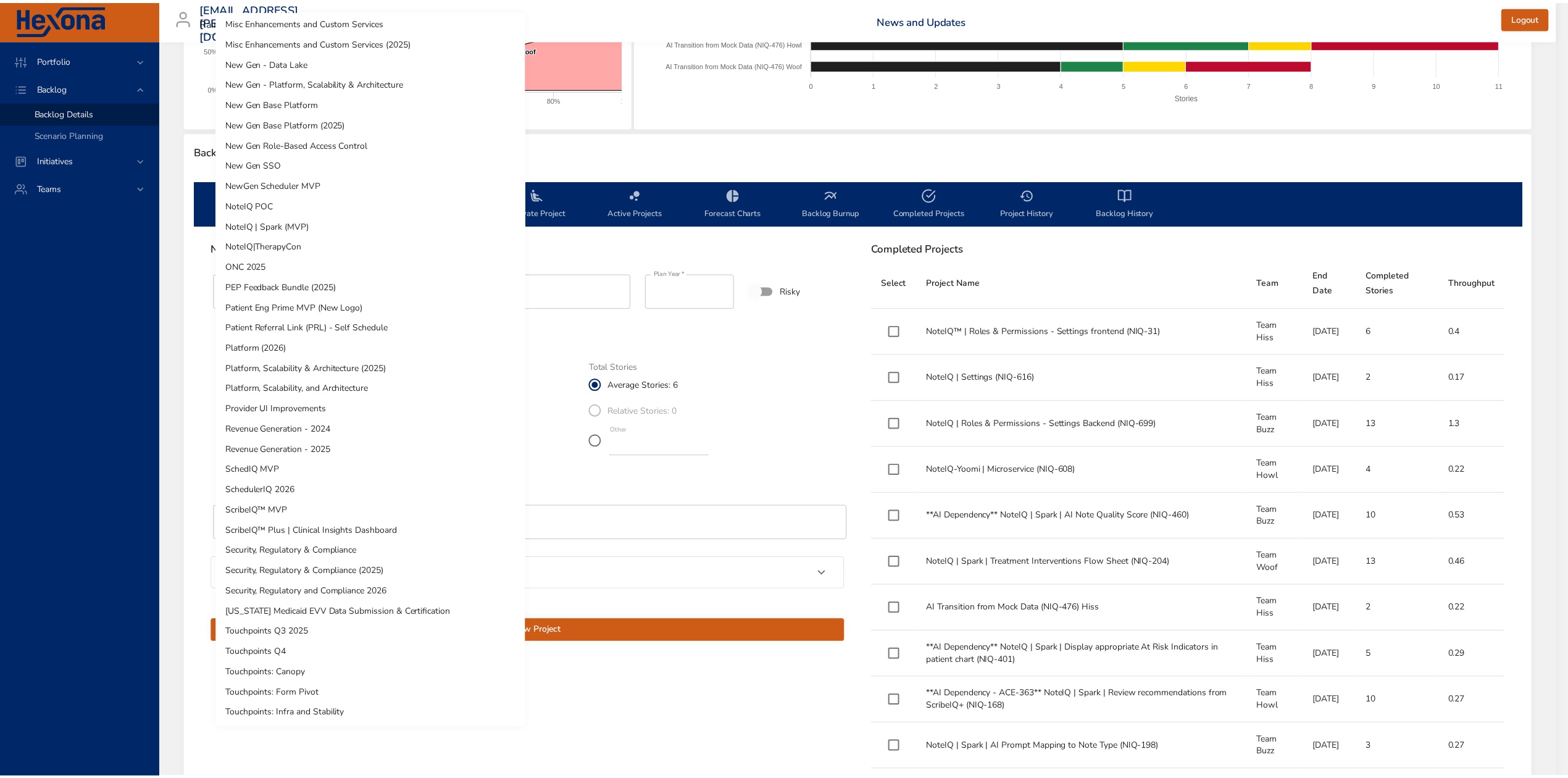
scroll to position [206, 0]
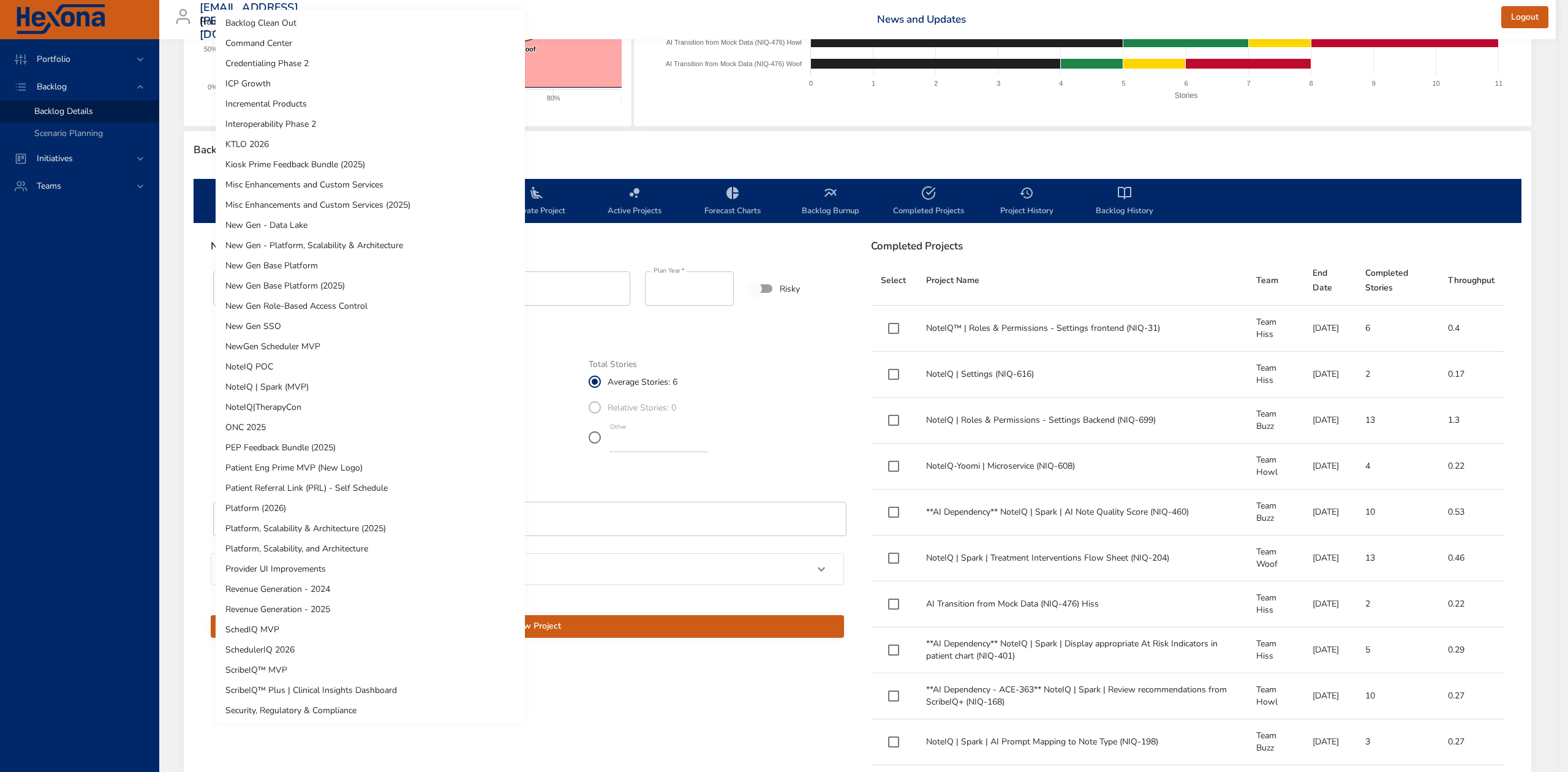
click at [310, 383] on li "NoteIQ | Spark (MVP)" at bounding box center [371, 386] width 310 height 20
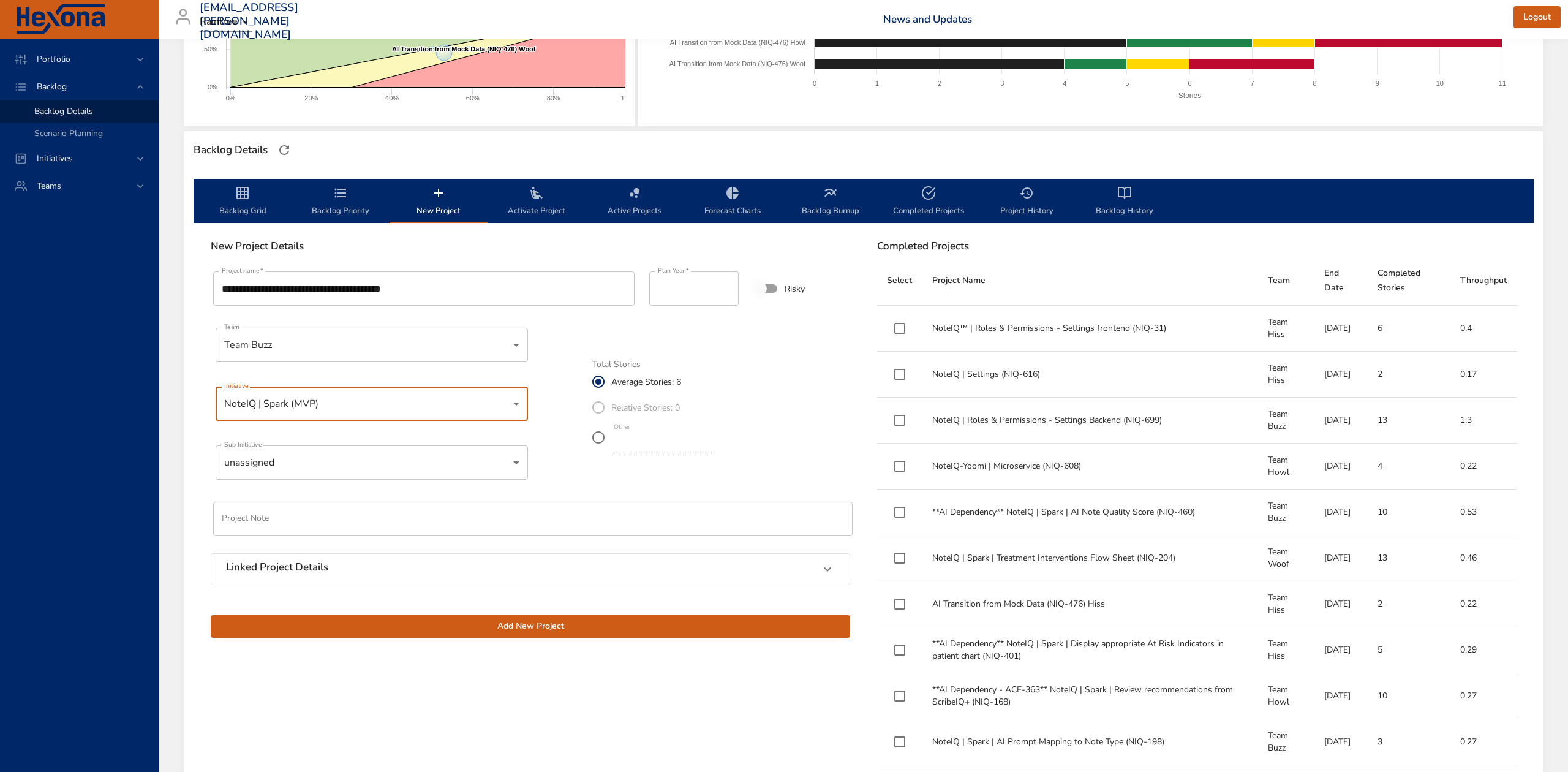
click at [316, 451] on body "Portfolio Backlog Backlog Details Scenario Planning Initiatives Teams diego.per…" at bounding box center [784, 141] width 1568 height 772
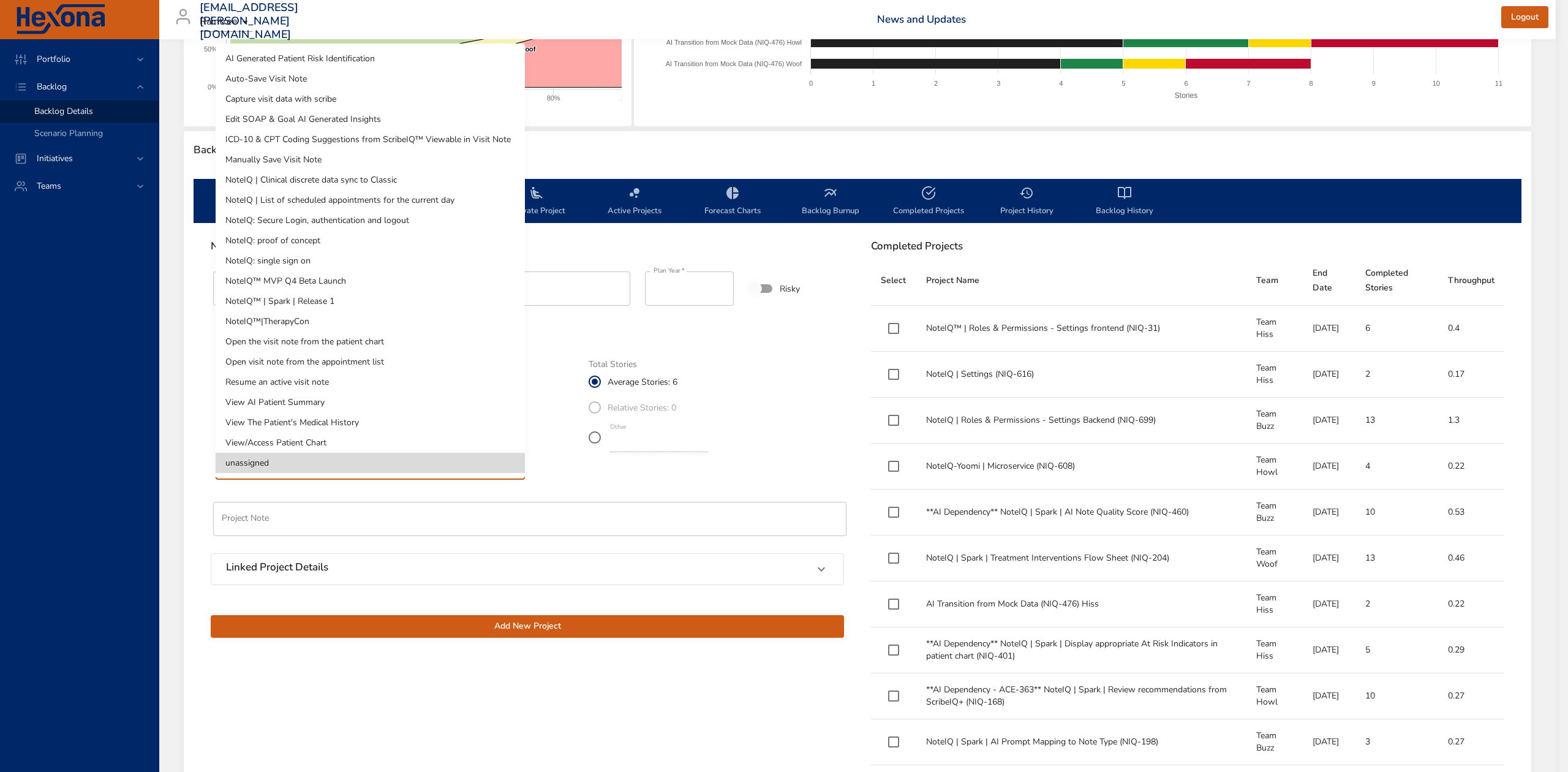
click at [328, 277] on li "NoteIQ™ MVP Q4 Beta Launch" at bounding box center [371, 281] width 310 height 20
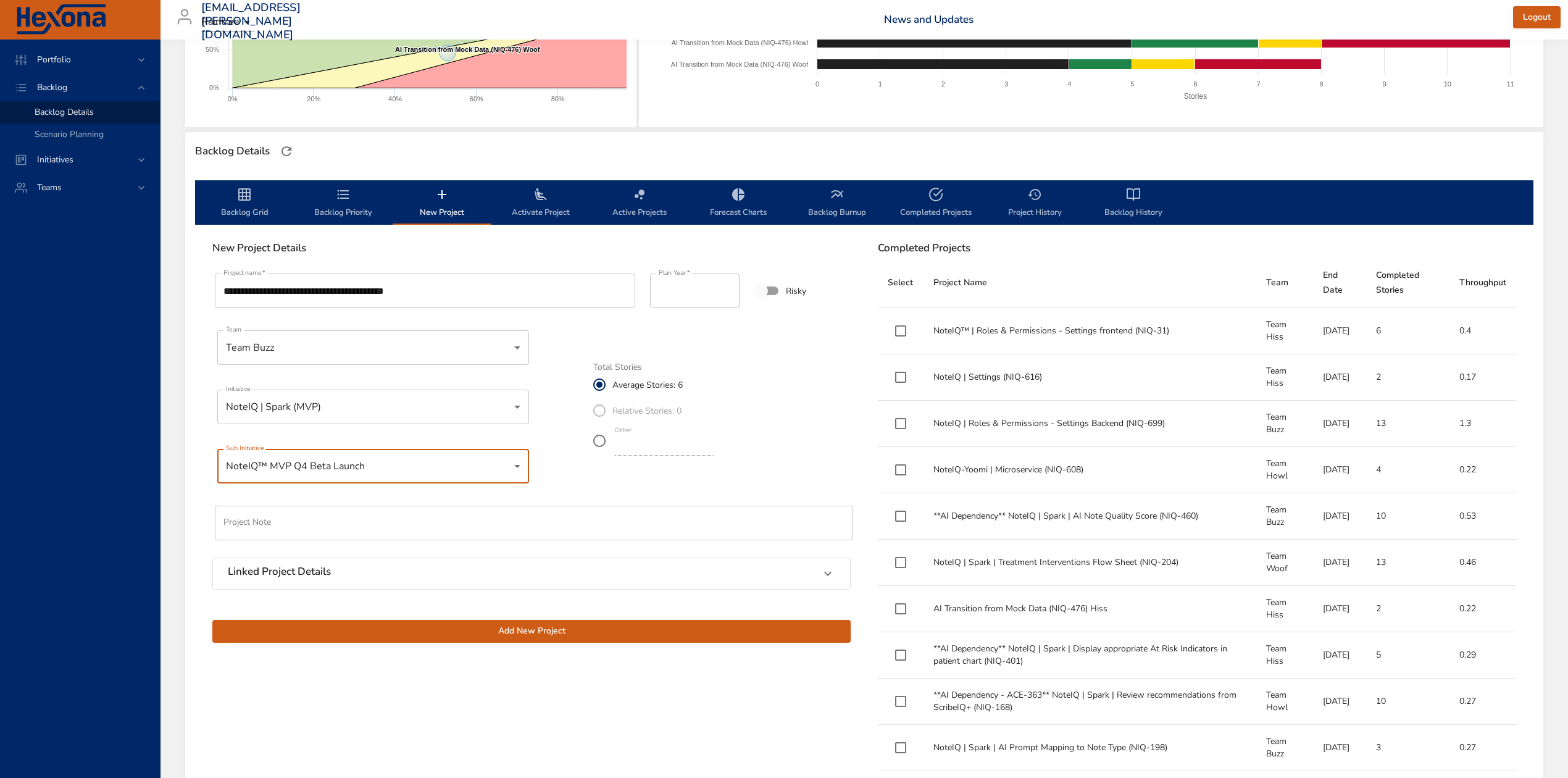
click at [417, 514] on input "text" at bounding box center [533, 523] width 638 height 35
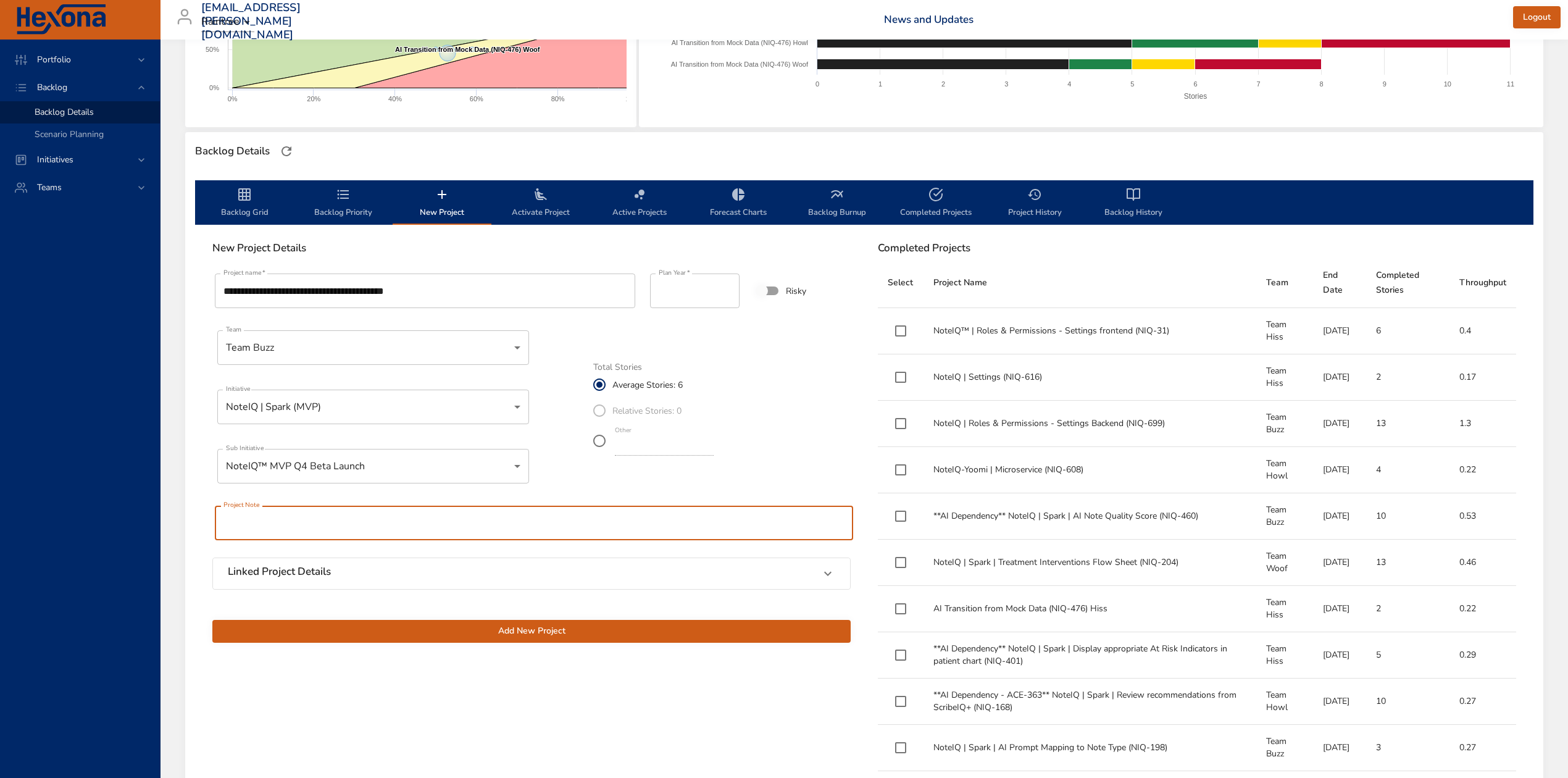
click at [478, 563] on div "Linked Project Details" at bounding box center [531, 573] width 637 height 31
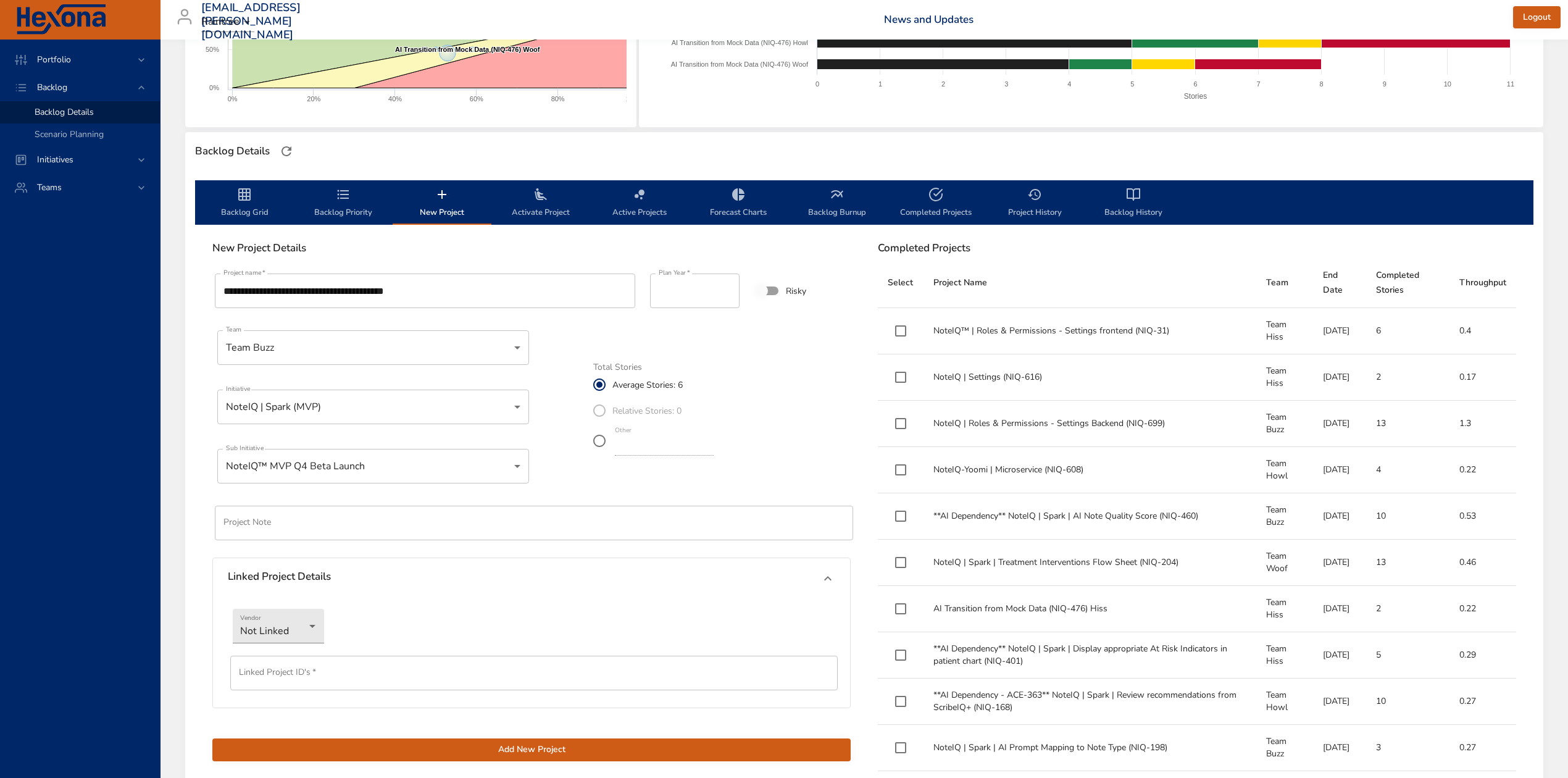
click at [479, 563] on div "Linked Project Details" at bounding box center [531, 578] width 637 height 41
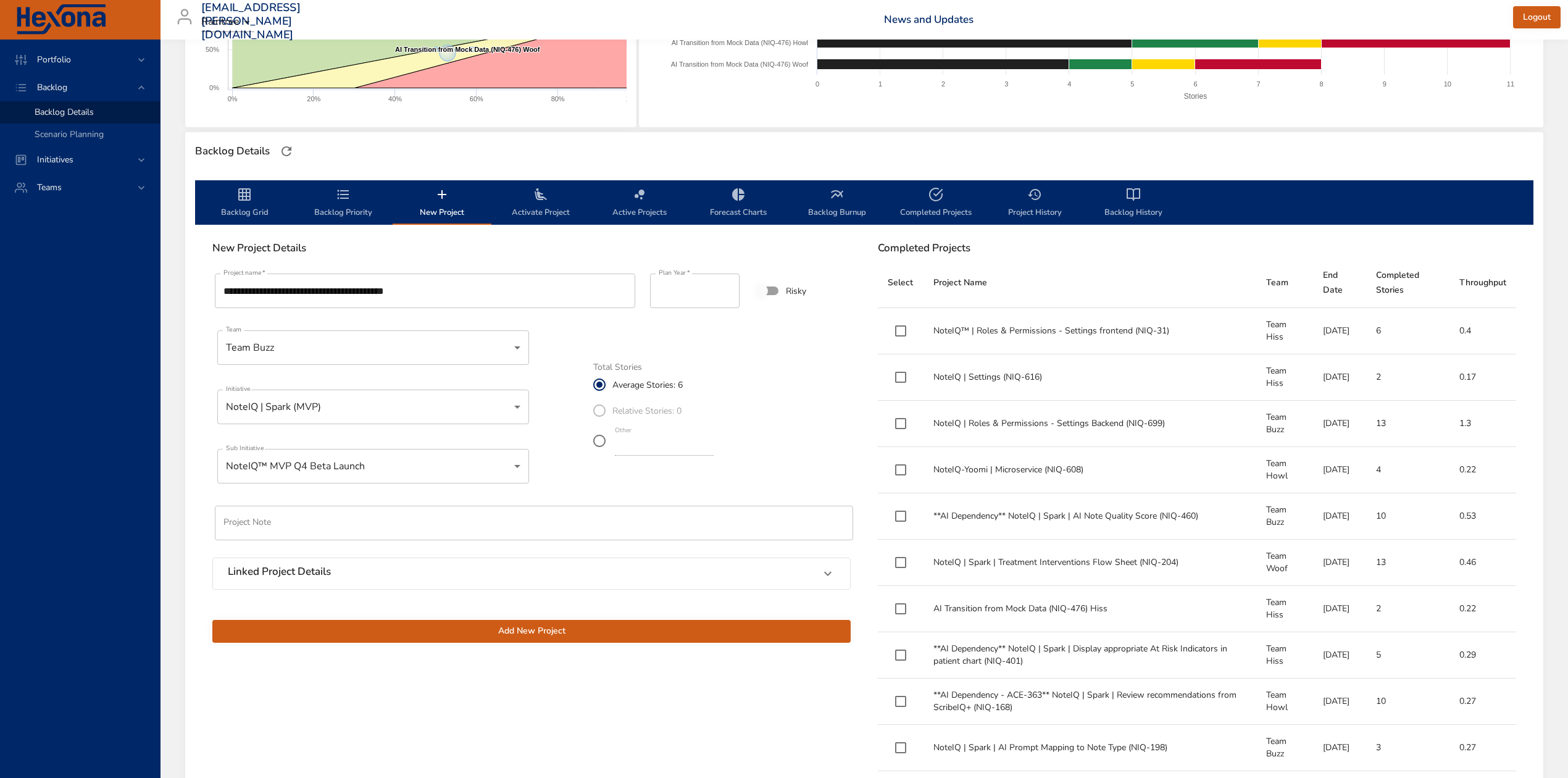
click at [319, 570] on h6 "Linked Project Details" at bounding box center [279, 572] width 103 height 12
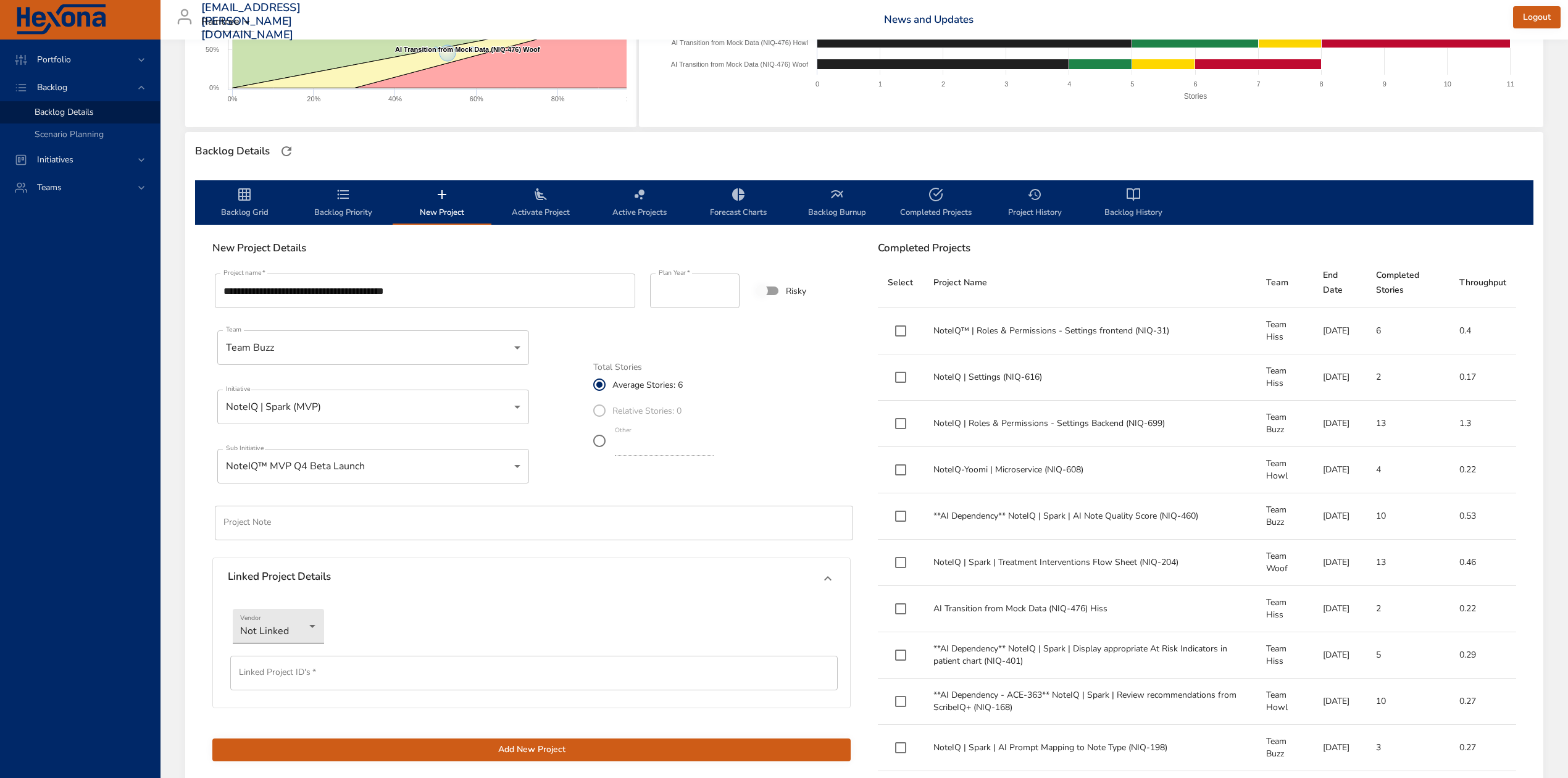
click at [306, 531] on body "Portfolio Backlog Backlog Details Scenario Planning Initiatives Teams diego.per…" at bounding box center [784, 142] width 1568 height 778
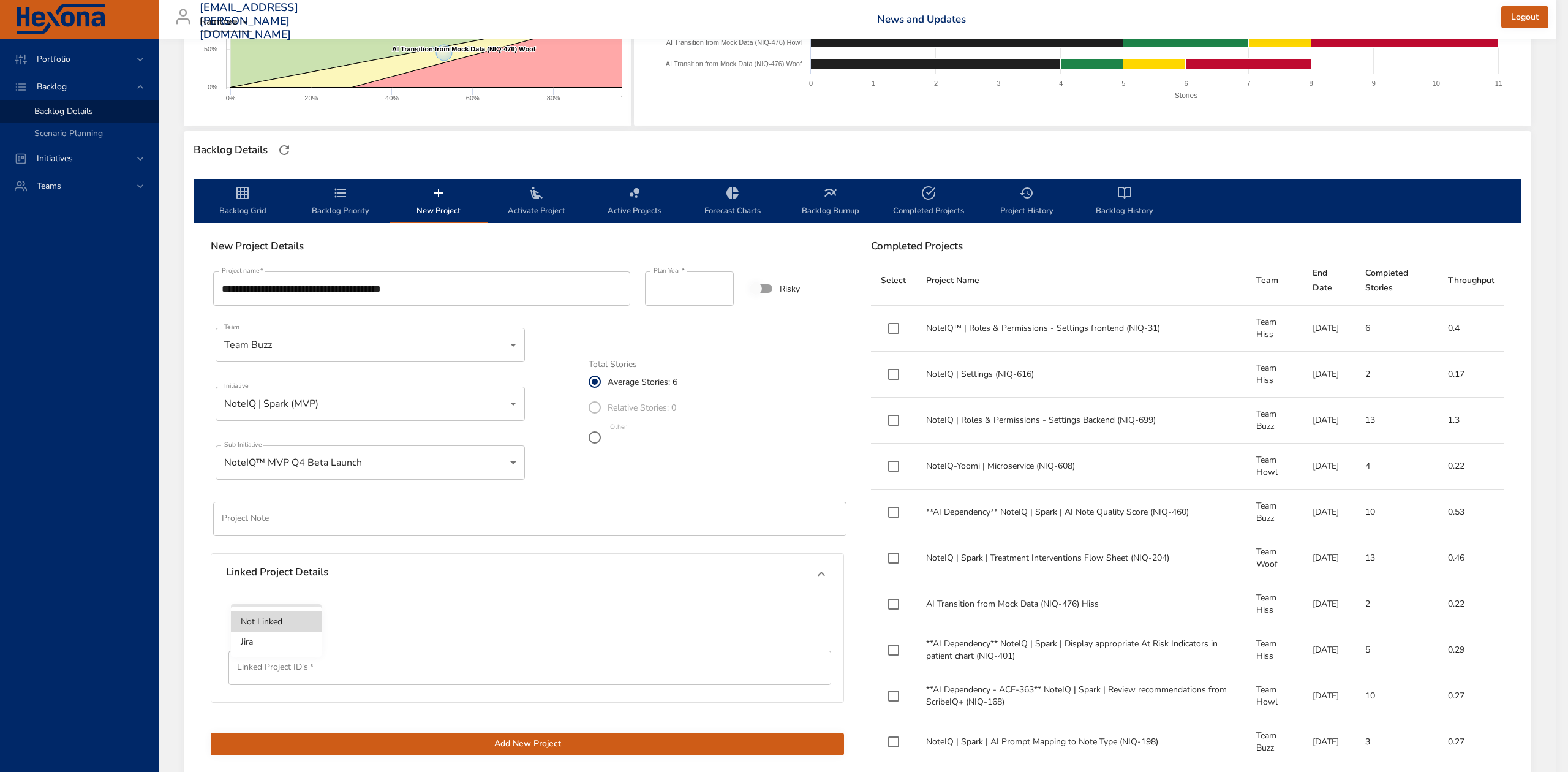
click at [283, 635] on li "Jira" at bounding box center [276, 641] width 91 height 20
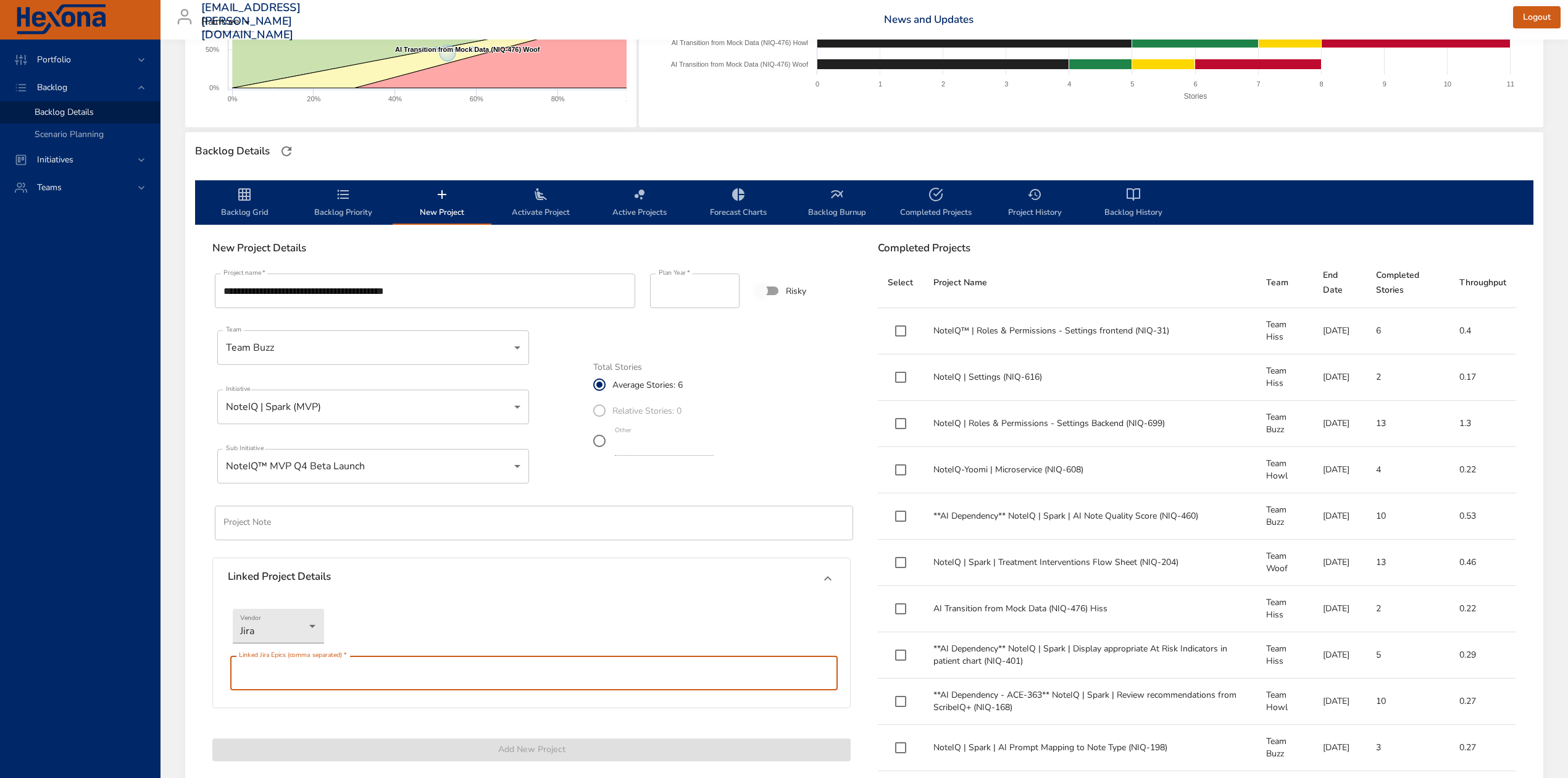
click at [321, 668] on input "text" at bounding box center [534, 673] width 608 height 35
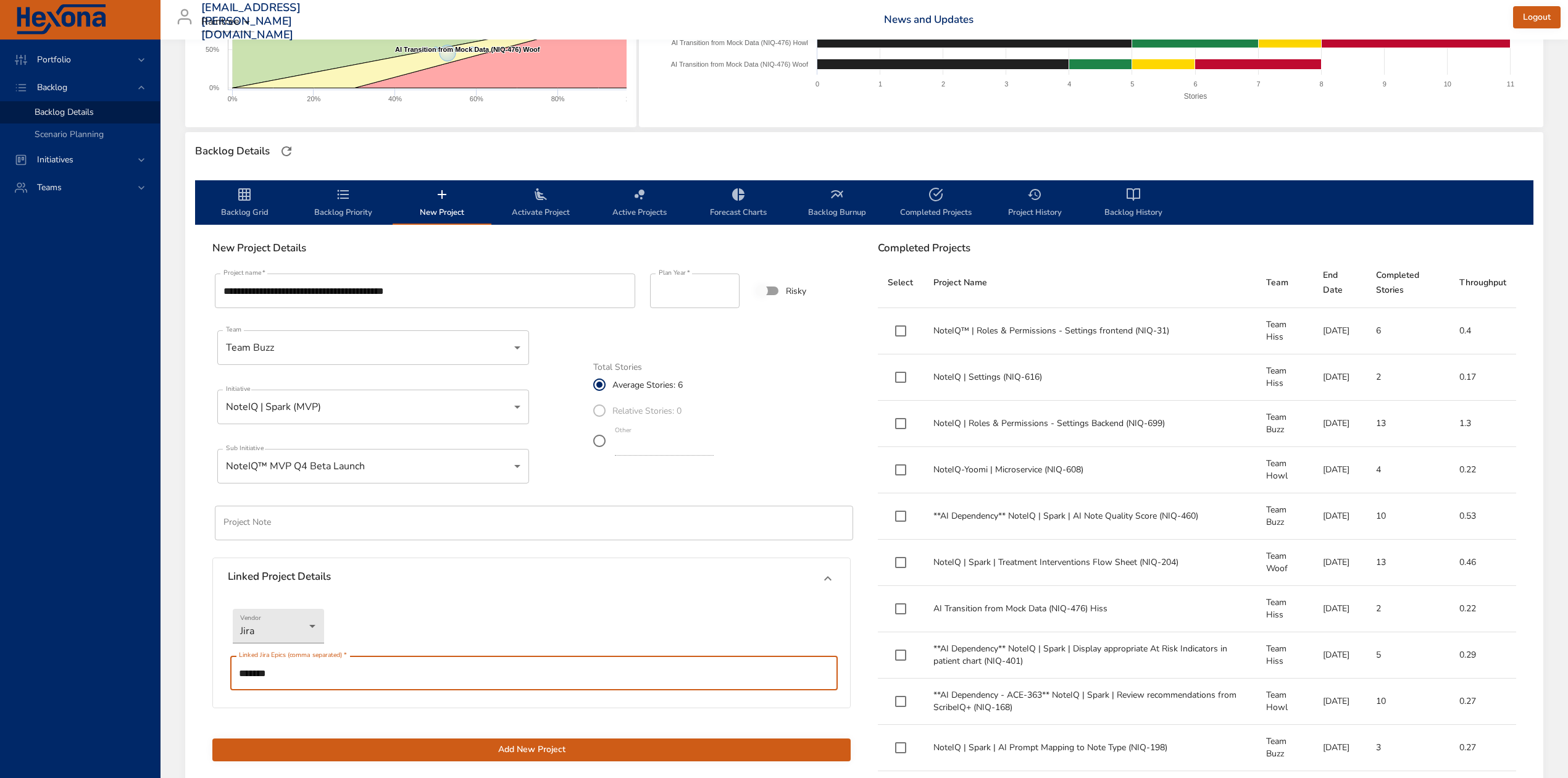
type input "*******"
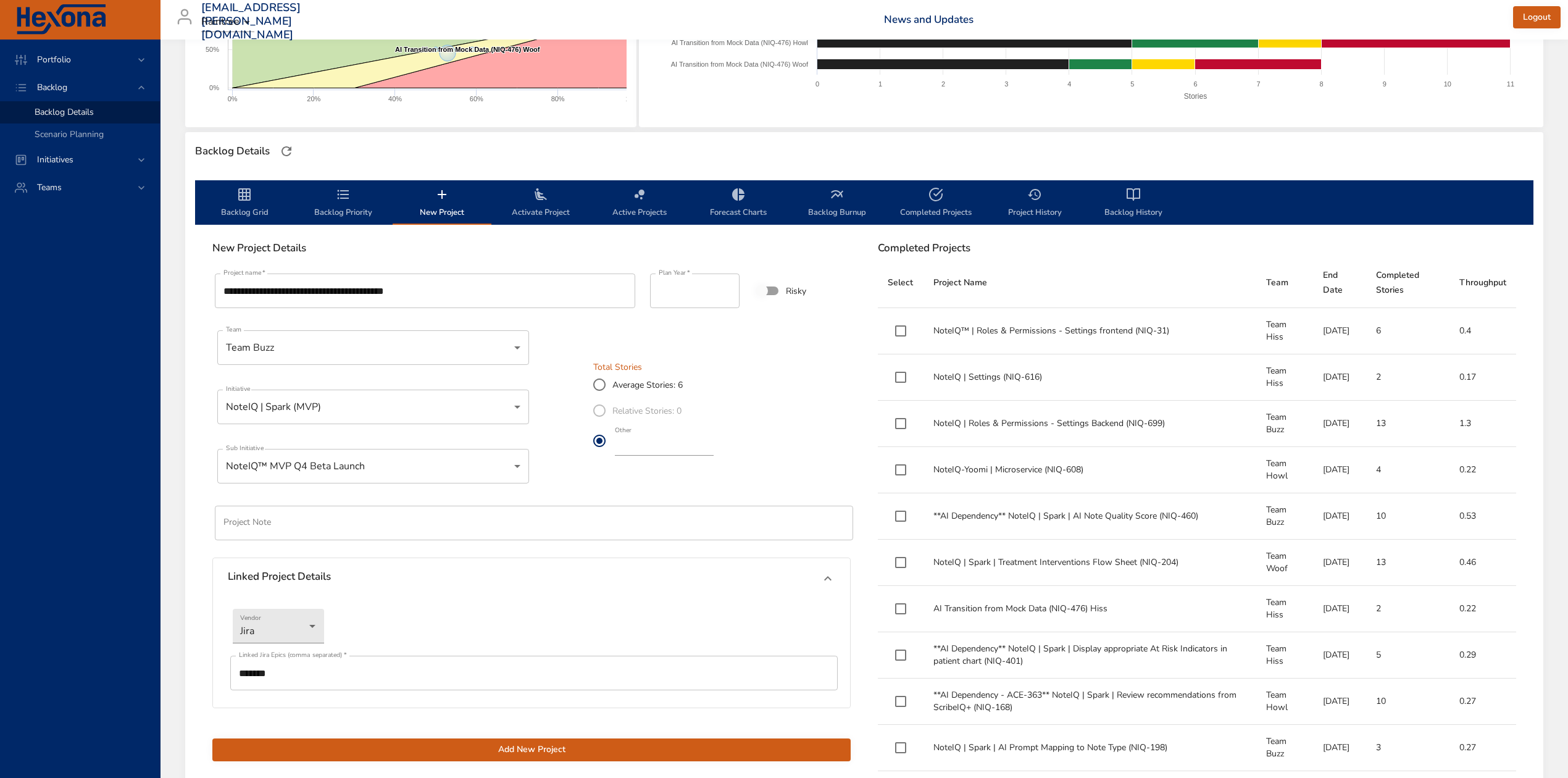
drag, startPoint x: 626, startPoint y: 448, endPoint x: 615, endPoint y: 446, distance: 11.2
click at [615, 446] on input "*" at bounding box center [665, 446] width 99 height 20
type input "*"
click at [585, 743] on span "Add New Project" at bounding box center [531, 749] width 619 height 16
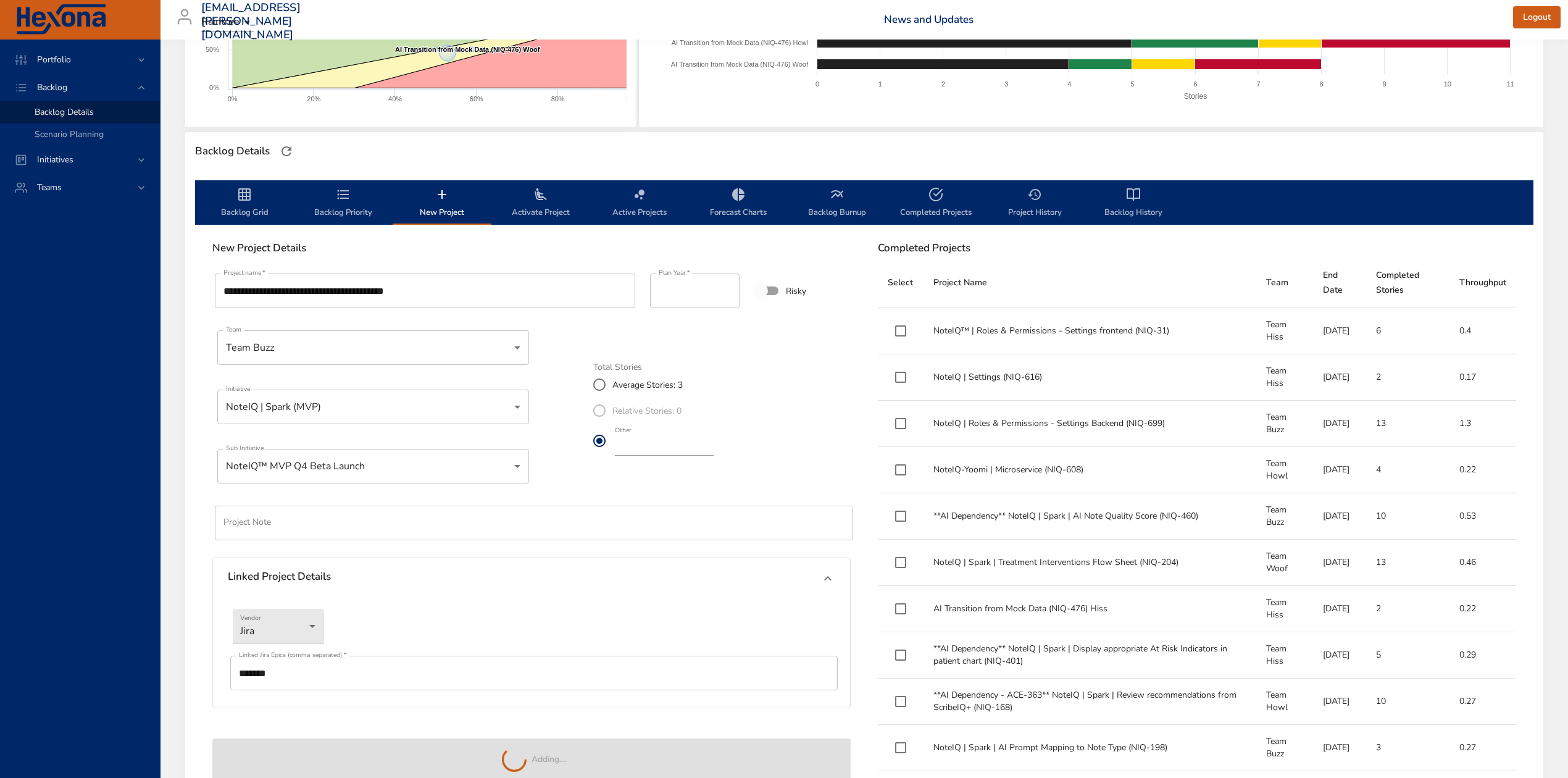
type input "*"
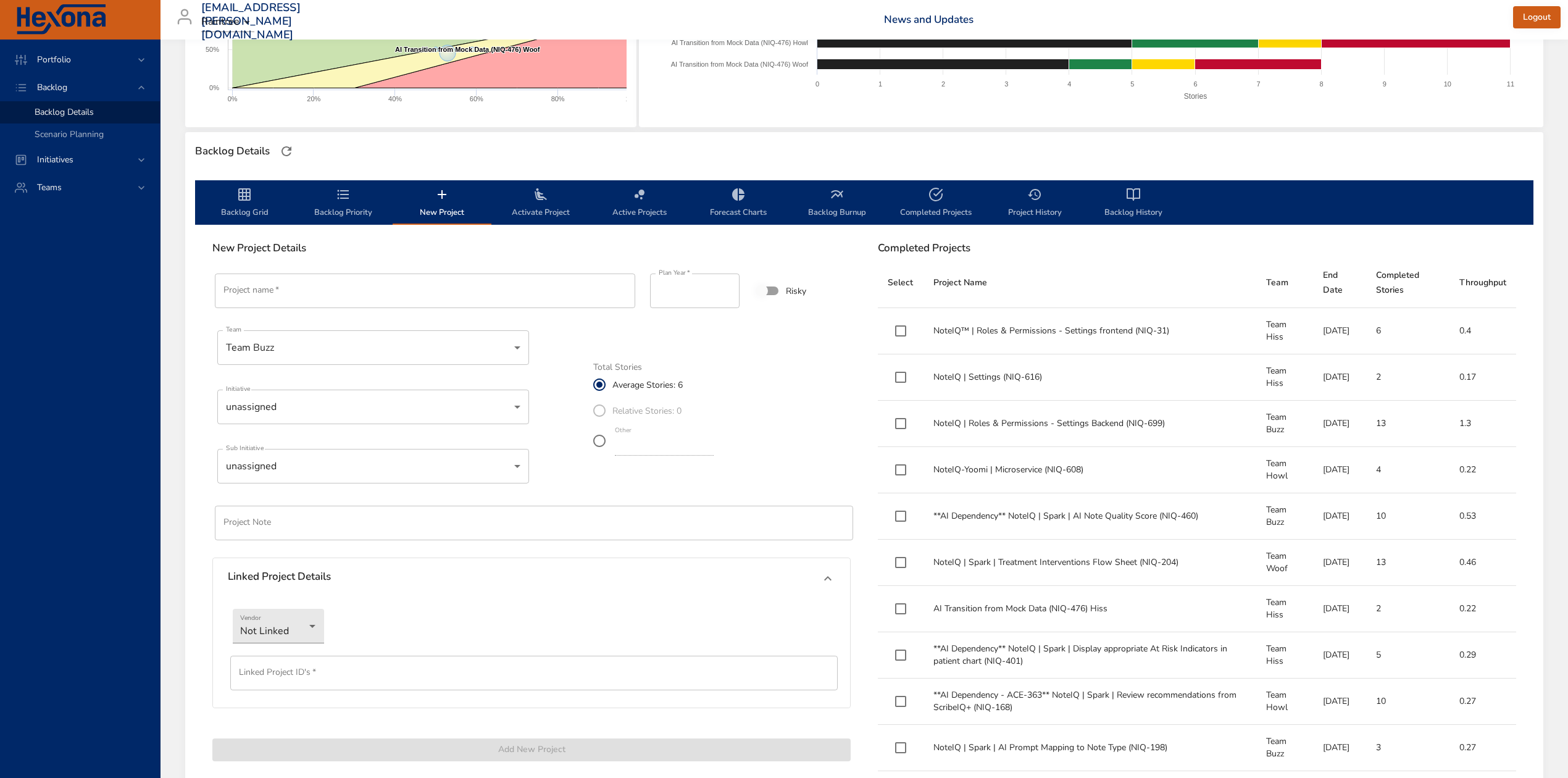
scroll to position [329, 0]
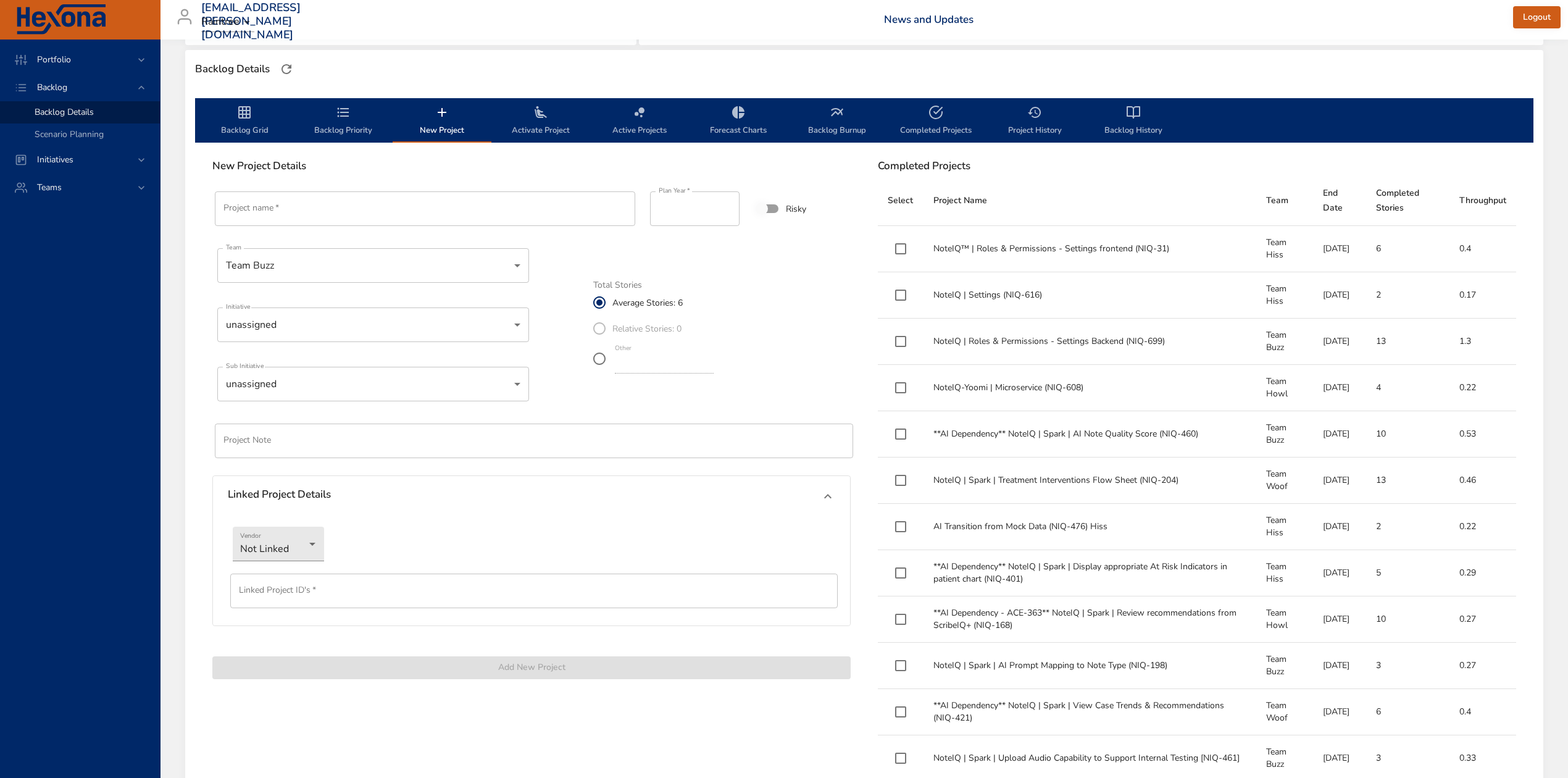
click at [337, 126] on span "Backlog Priority" at bounding box center [344, 122] width 84 height 33
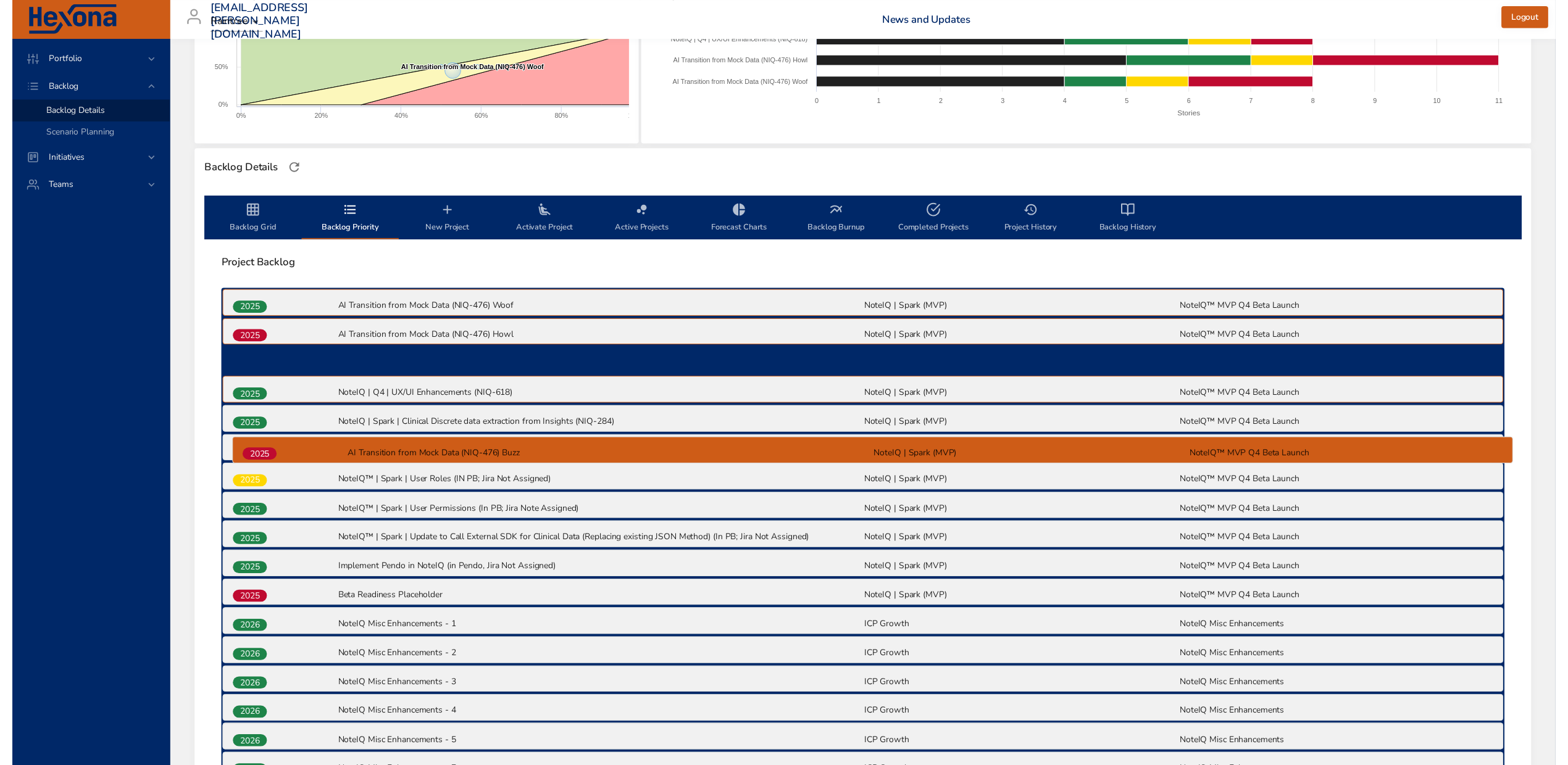
scroll to position [148, 0]
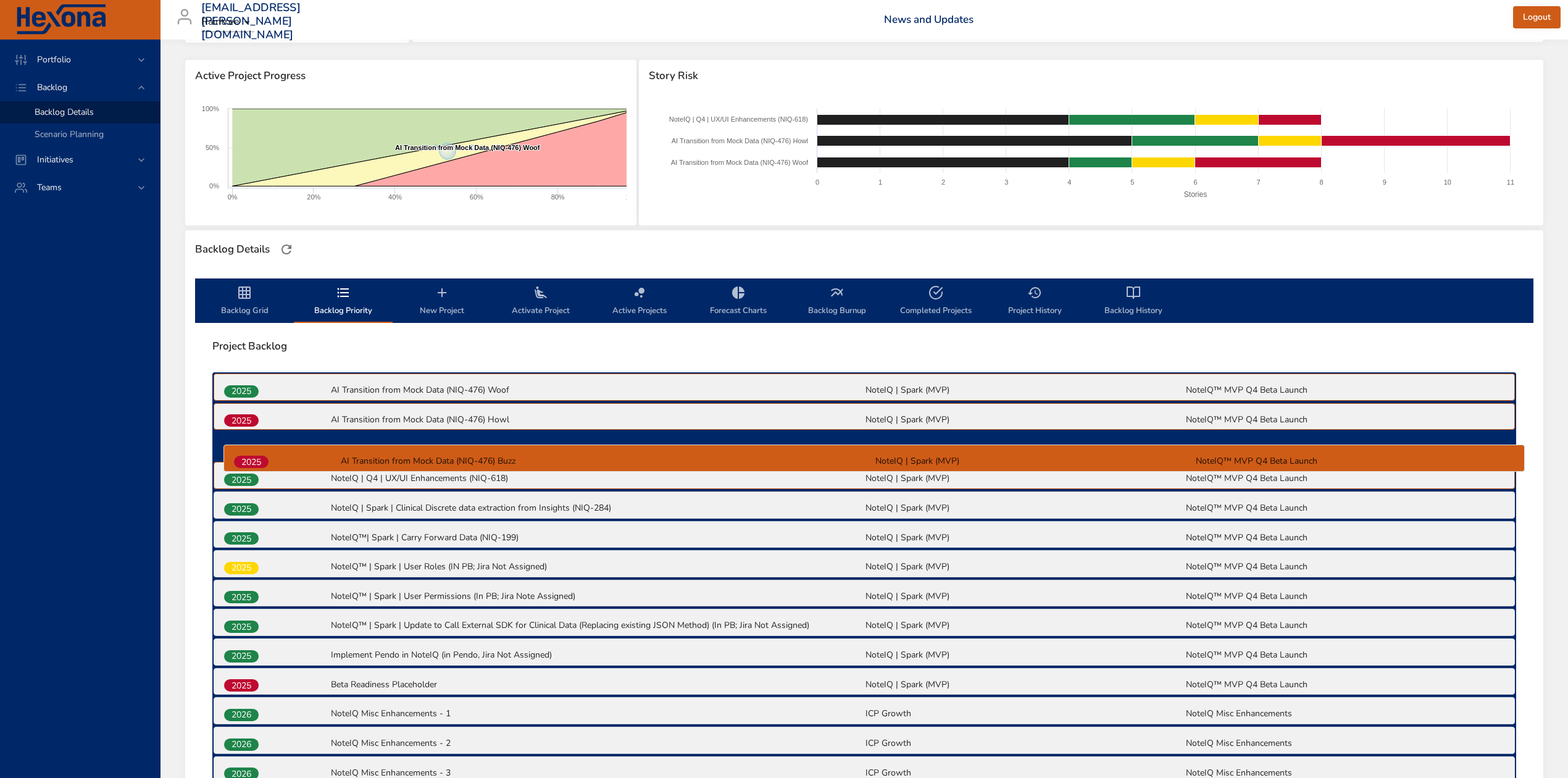
drag, startPoint x: 247, startPoint y: 650, endPoint x: 257, endPoint y: 458, distance: 192.3
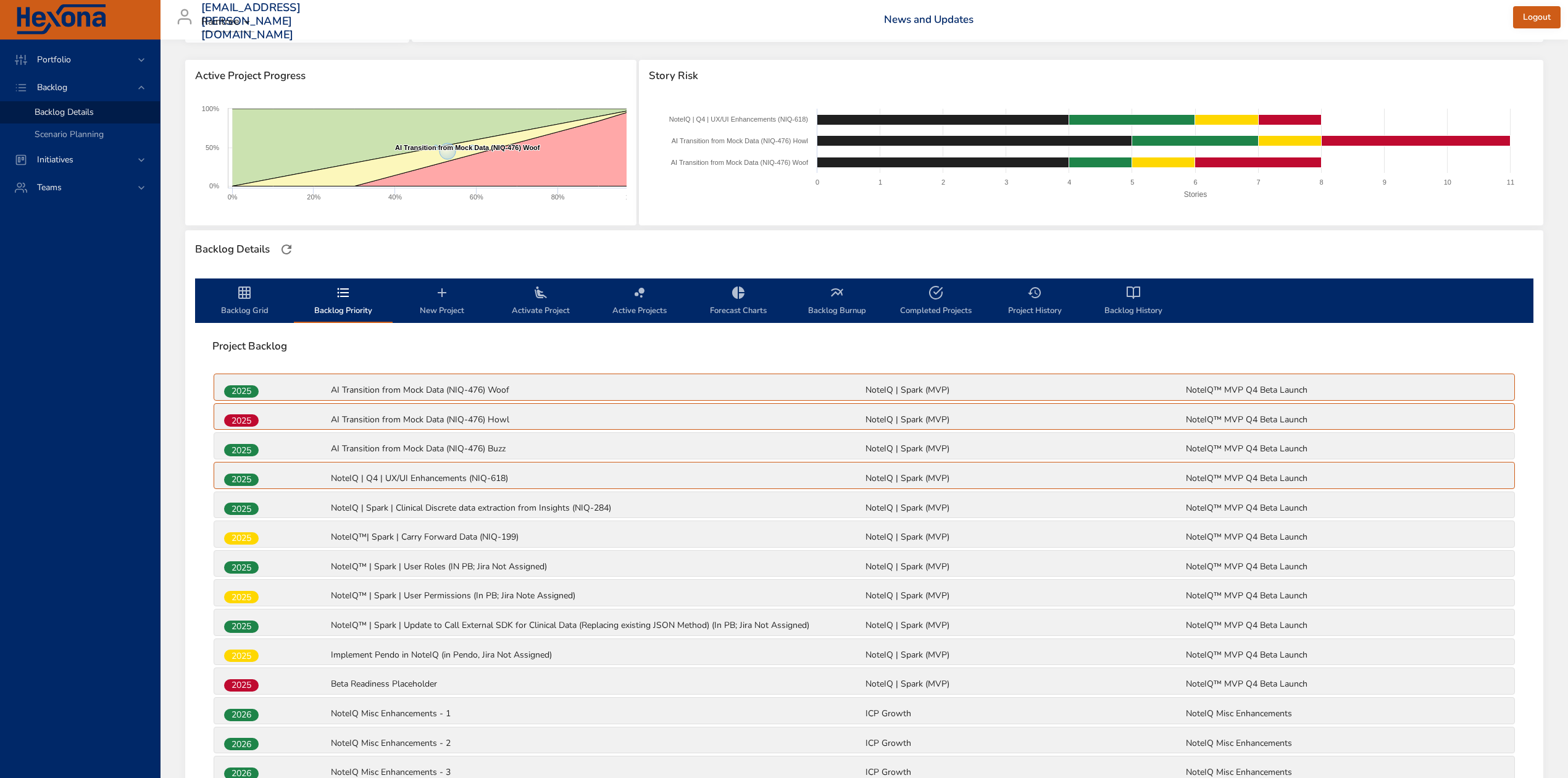
click at [240, 304] on span "Backlog Grid" at bounding box center [245, 302] width 84 height 33
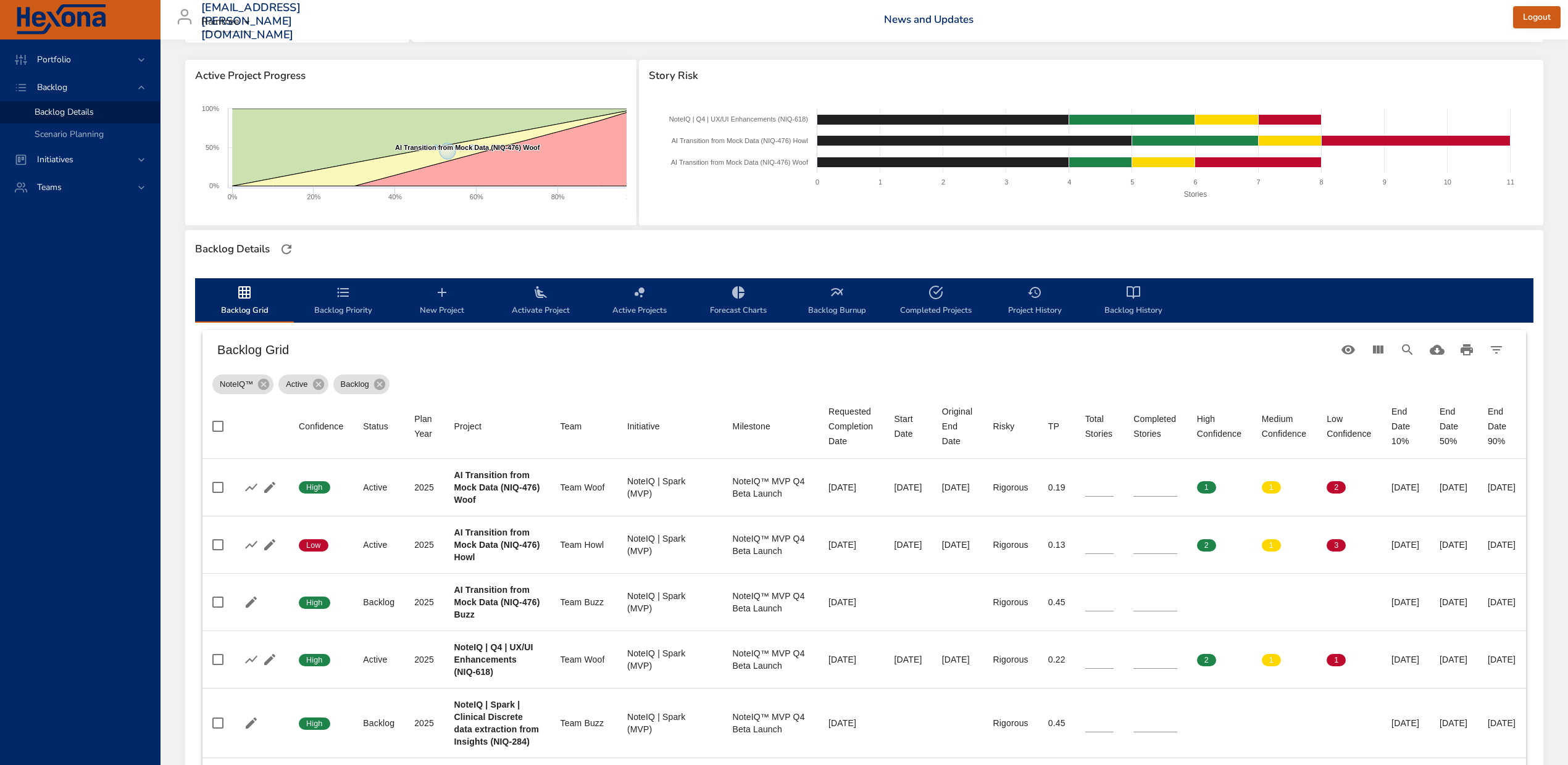
click at [533, 302] on span "Activate Project" at bounding box center [541, 302] width 84 height 33
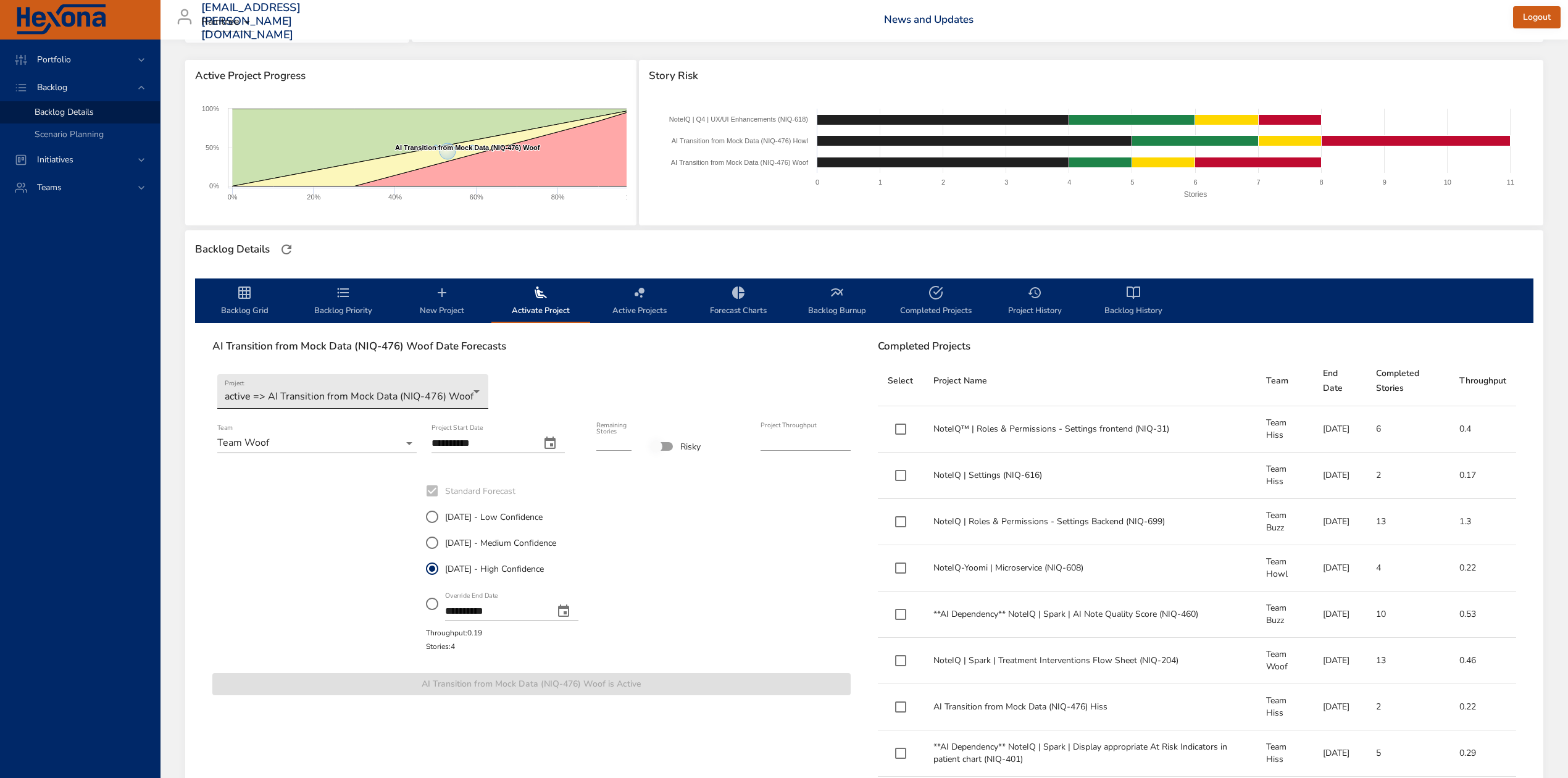
click at [470, 391] on body "Portfolio Backlog Backlog Details Scenario Planning Initiatives Teams diego.per…" at bounding box center [784, 240] width 1568 height 778
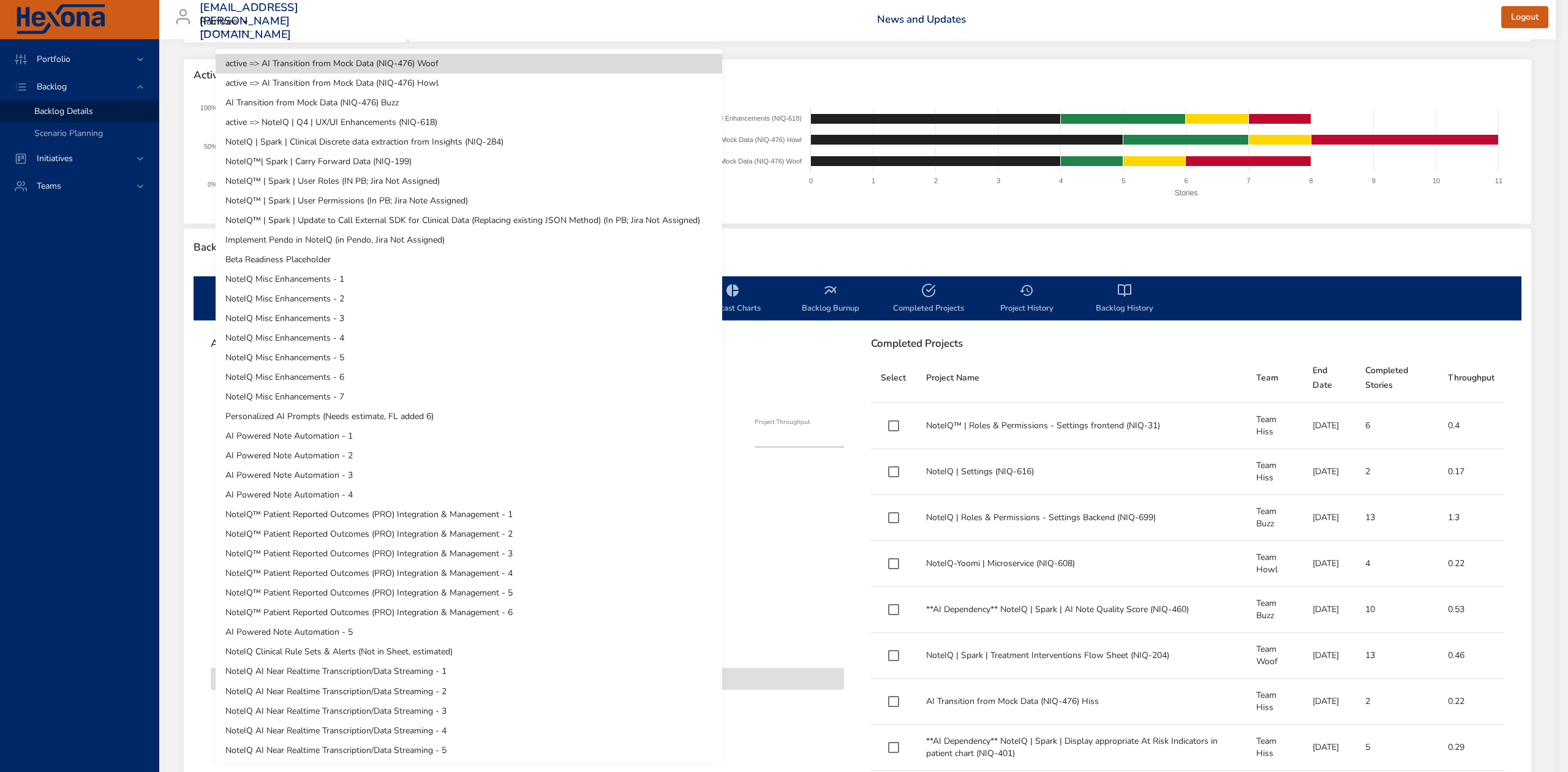
click at [415, 103] on li "AI Transition from Mock Data (NIQ-476) Buzz" at bounding box center [469, 103] width 507 height 19
type input "*"
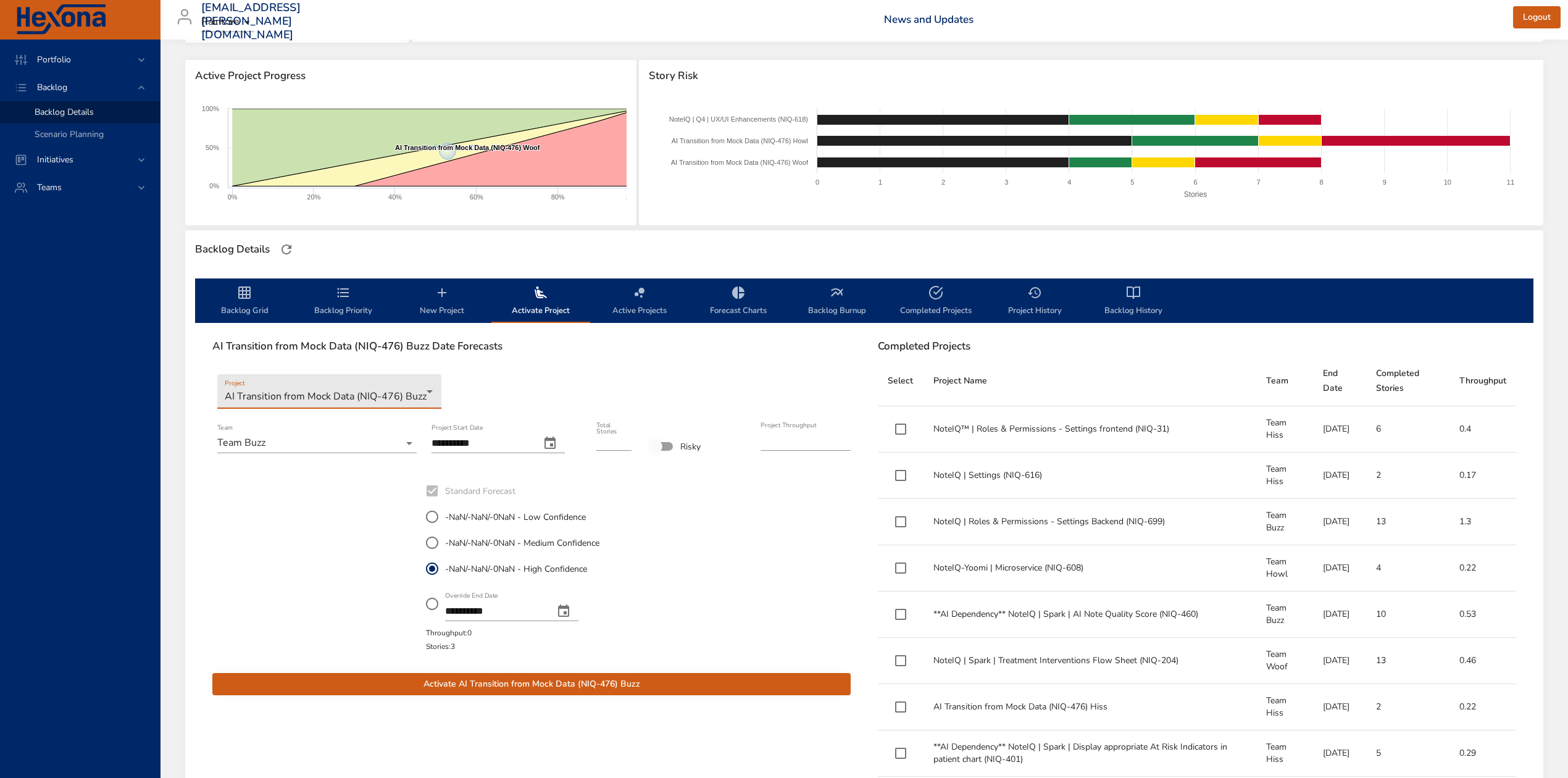
click at [260, 302] on span "Backlog Grid" at bounding box center [245, 302] width 84 height 33
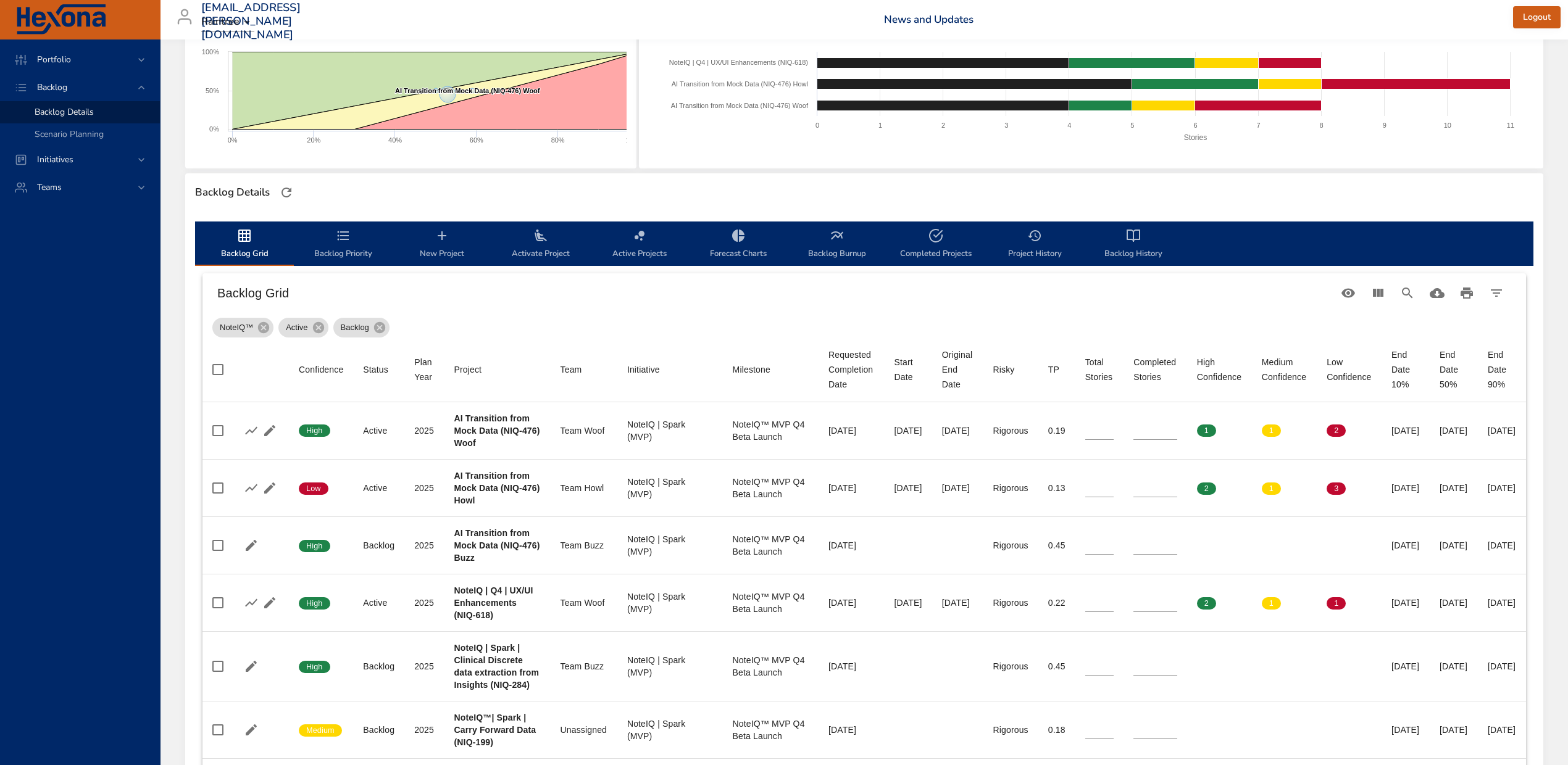
scroll to position [231, 0]
